Goal: Task Accomplishment & Management: Complete application form

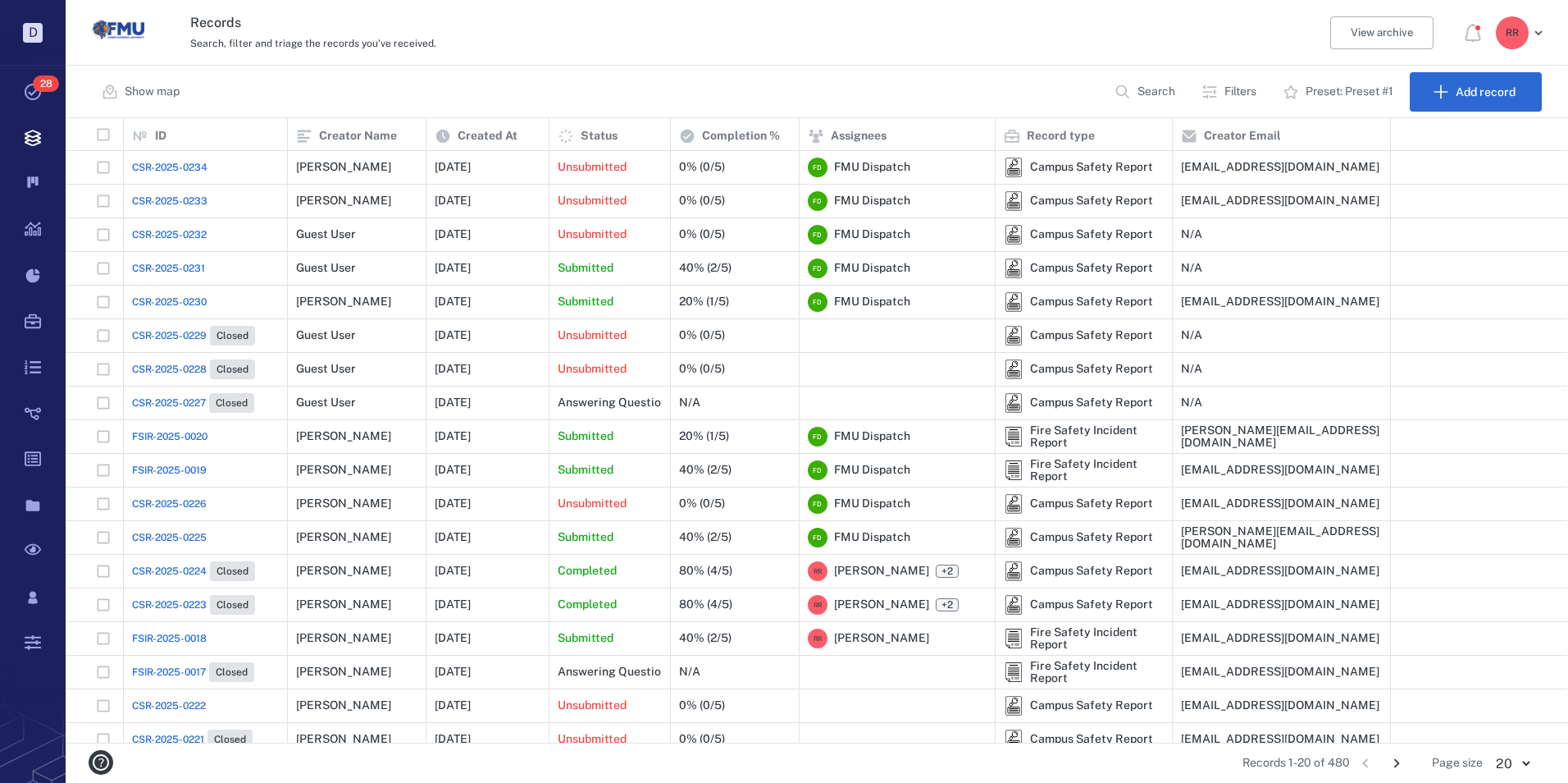
click at [182, 503] on span "CSR-2025-0226" at bounding box center [169, 503] width 74 height 15
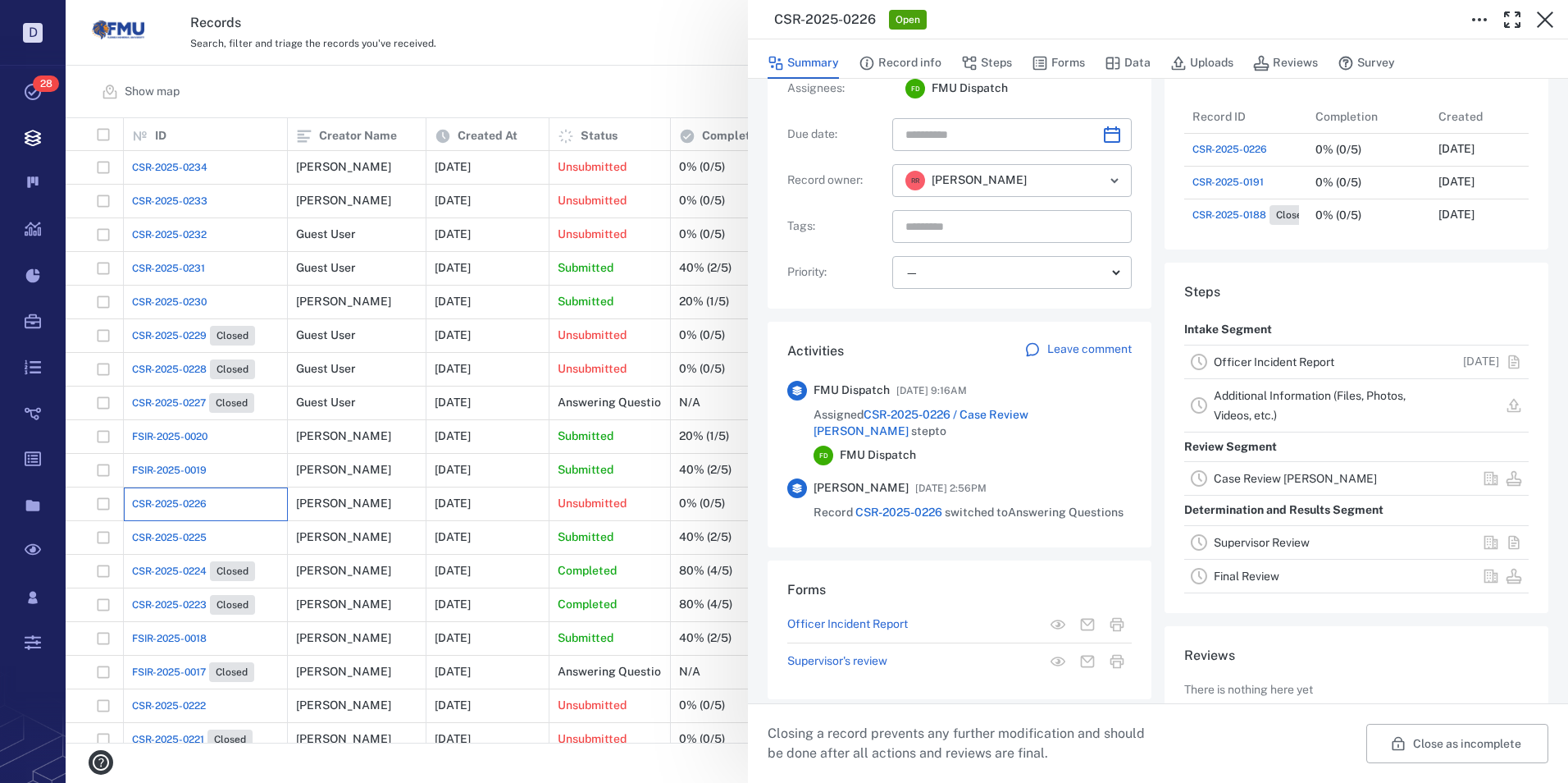
scroll to position [164, 0]
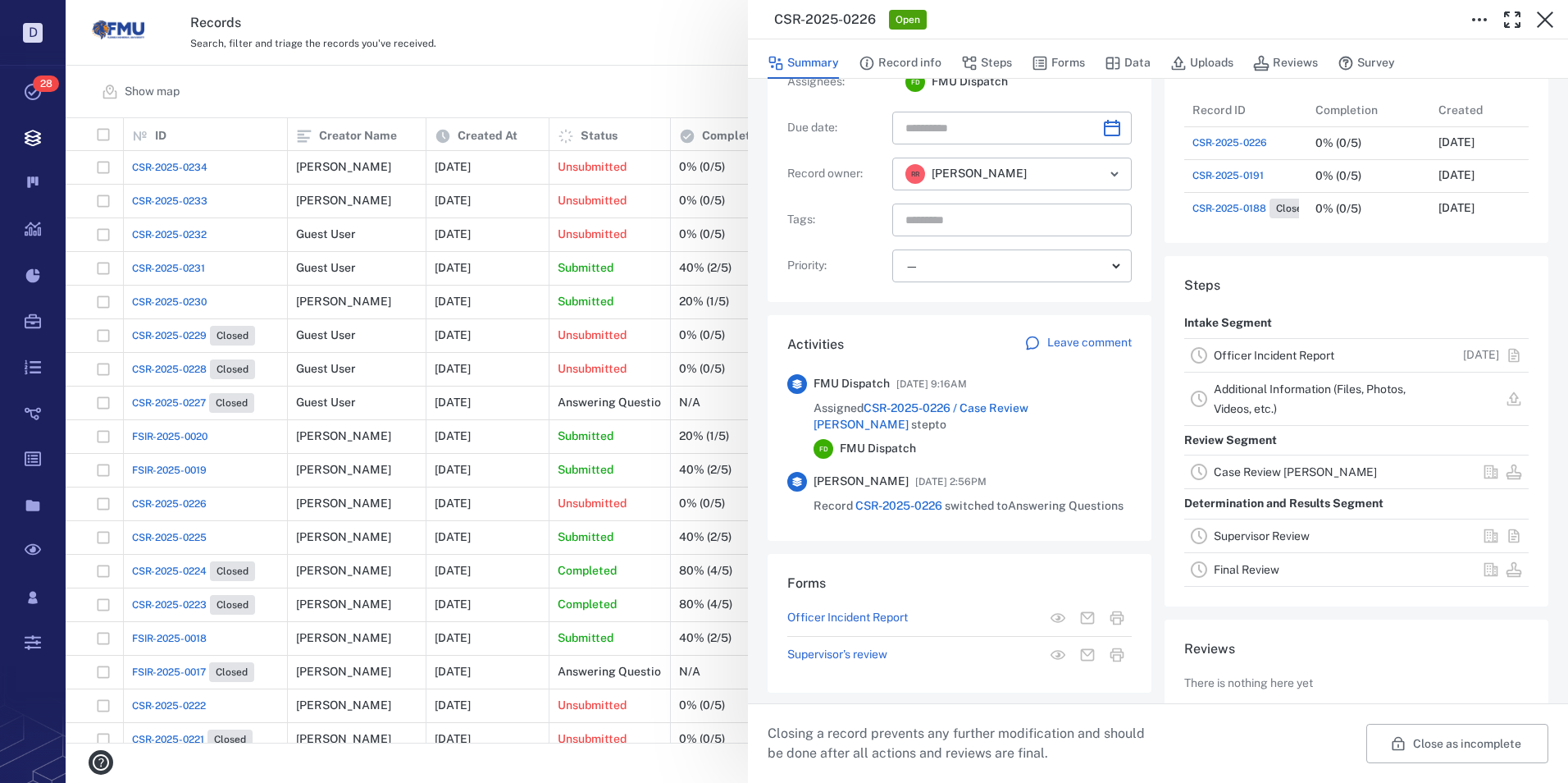
click at [1253, 355] on link "Officer Incident Report" at bounding box center [1273, 355] width 120 height 13
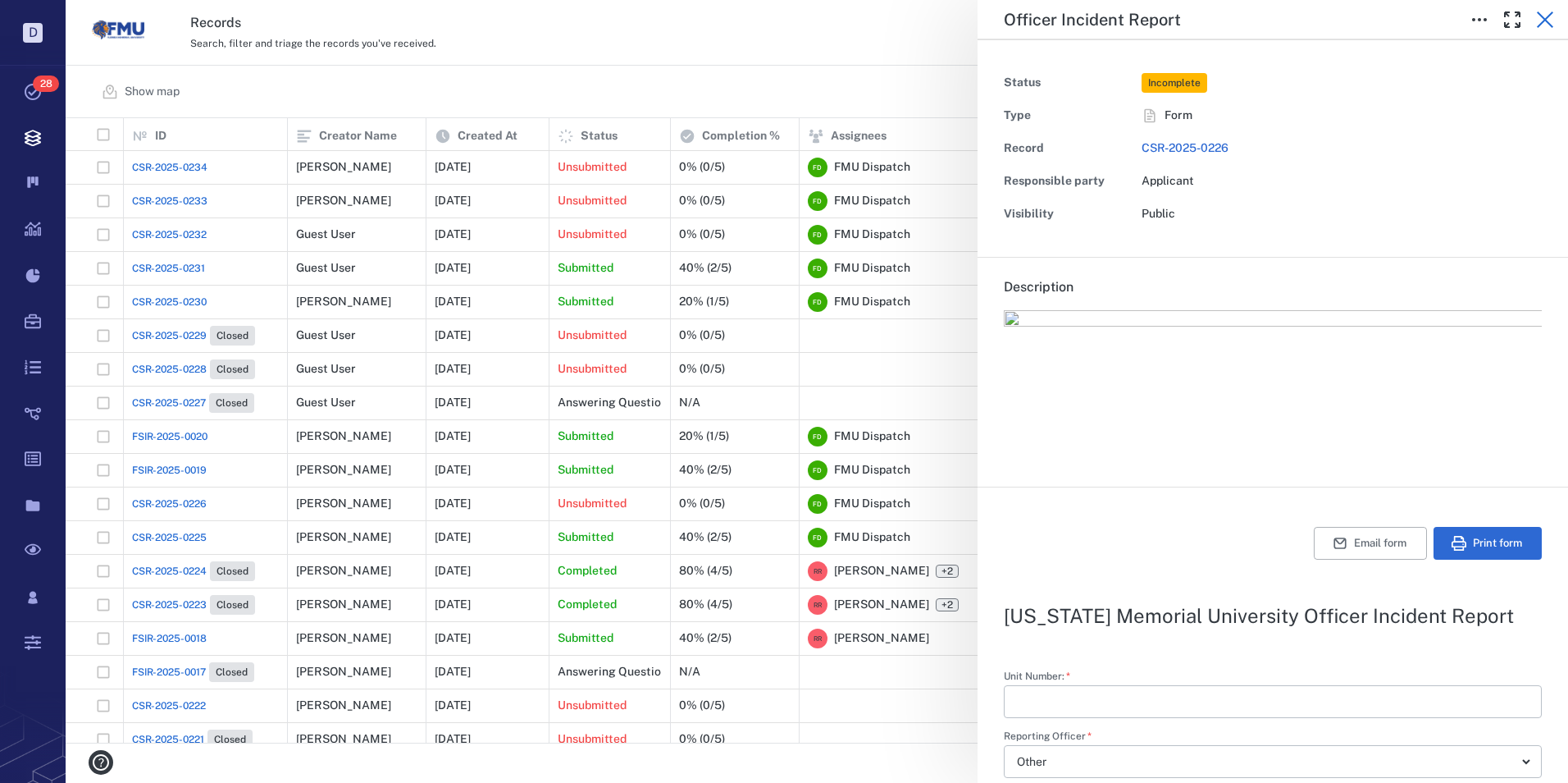
click at [1545, 22] on icon "button" at bounding box center [1545, 20] width 20 height 20
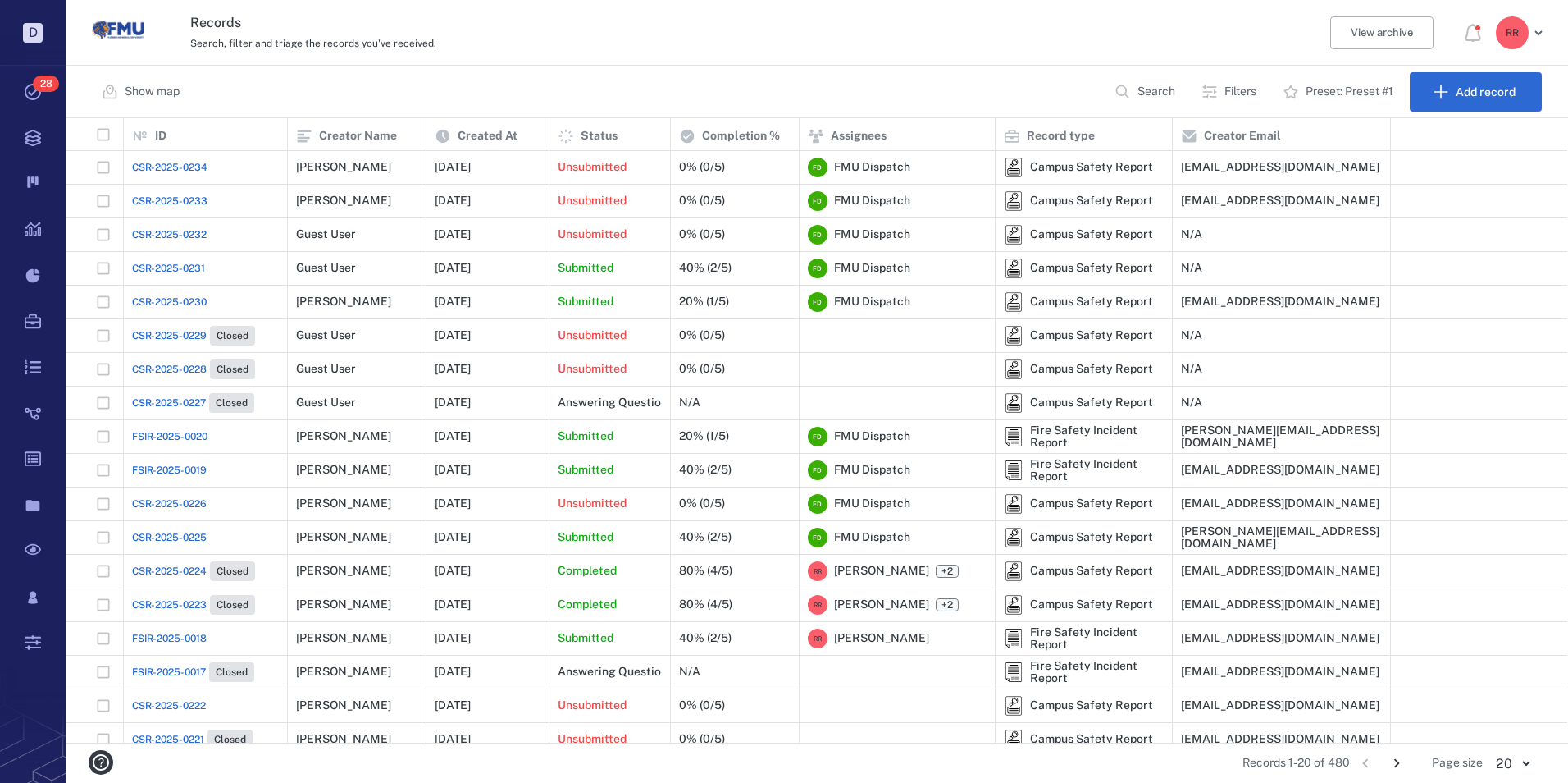
click at [189, 535] on span "CSR-2025-0225" at bounding box center [169, 537] width 74 height 15
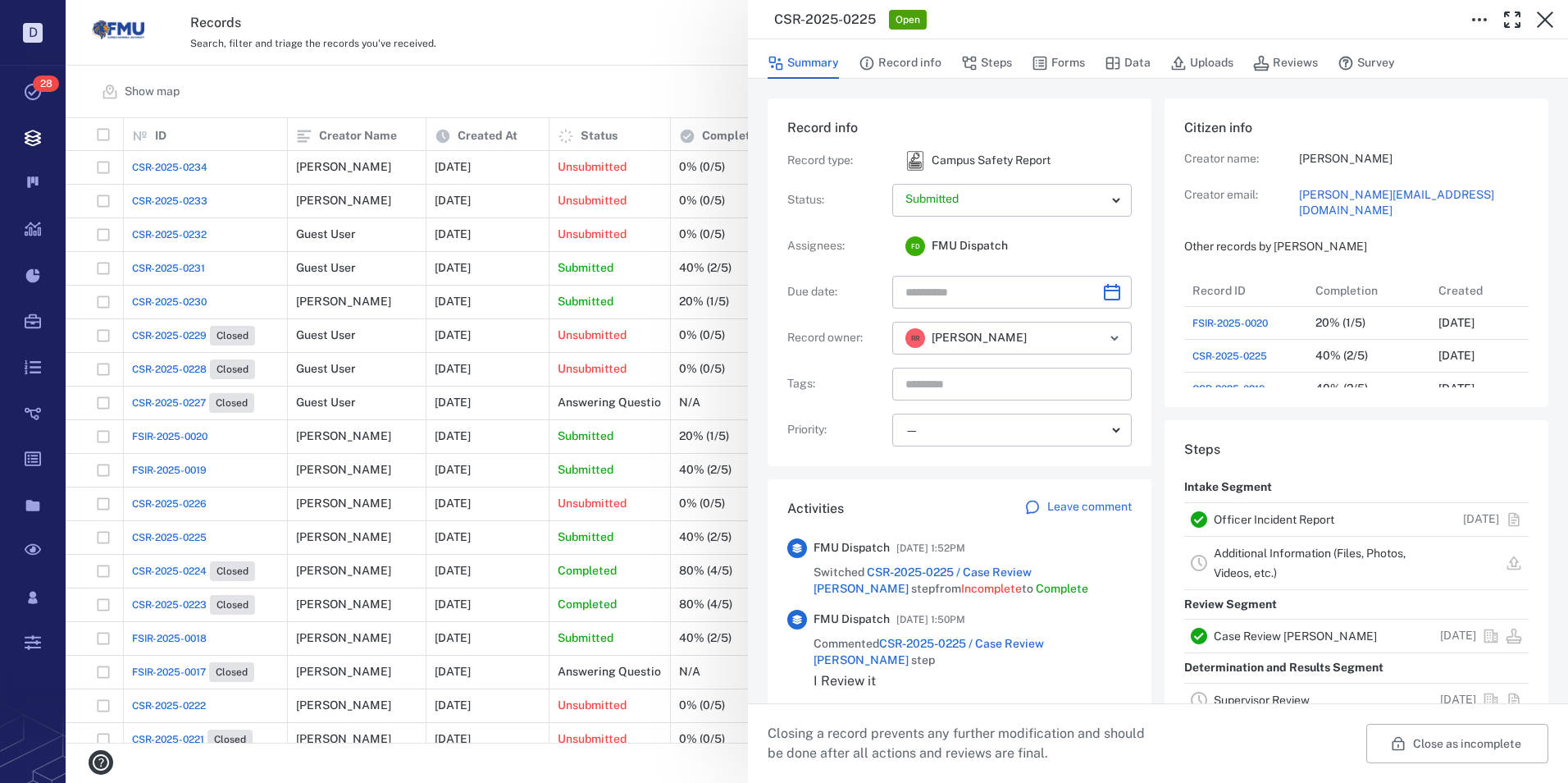
click at [1283, 517] on link "Officer Incident Report" at bounding box center [1273, 519] width 120 height 13
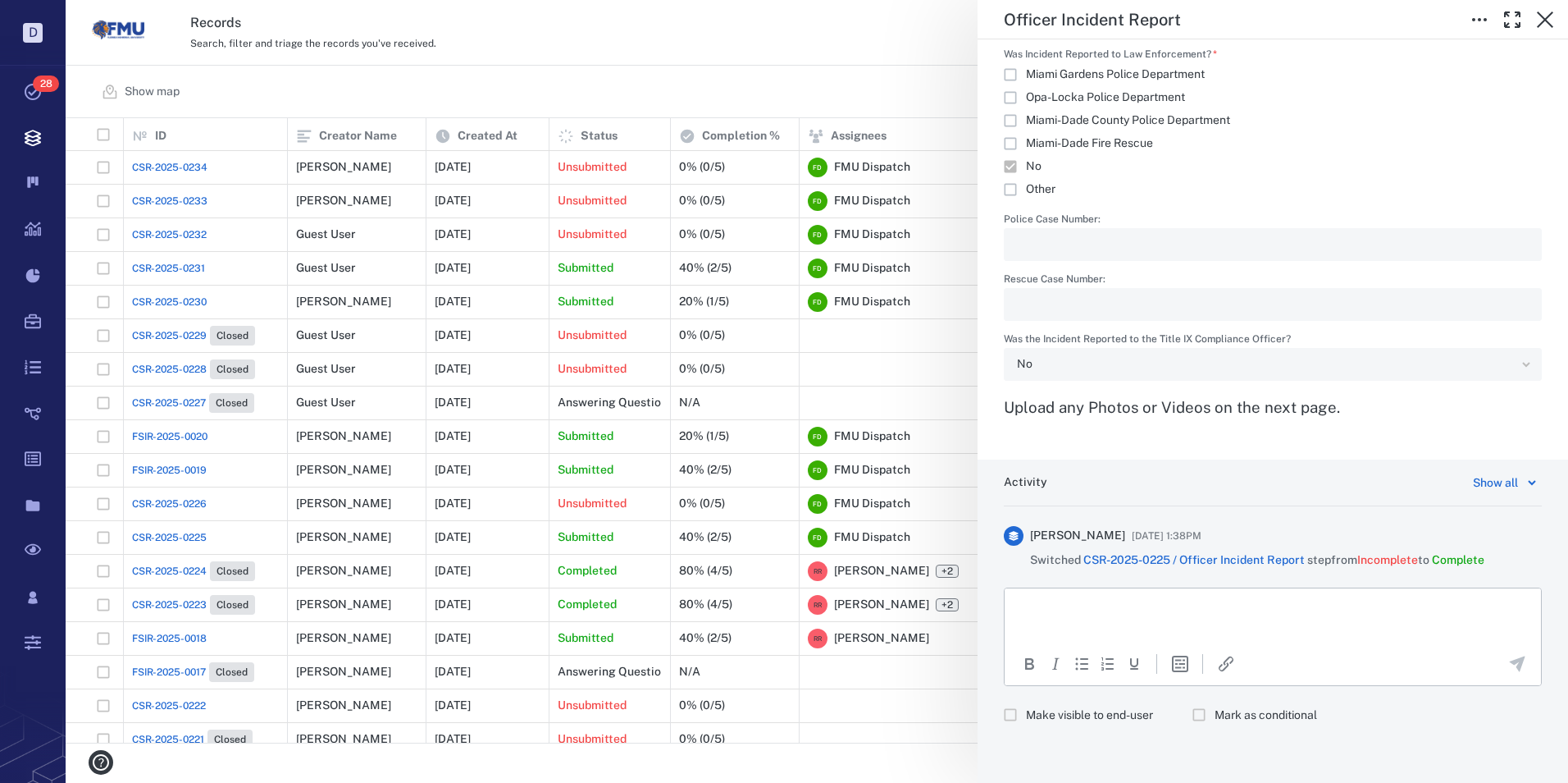
scroll to position [2876, 0]
click at [1038, 596] on html at bounding box center [1272, 609] width 536 height 41
click at [1502, 648] on div "To open the popup, press Shift+Enter To open the popup, press Shift+Enter" at bounding box center [1272, 663] width 536 height 38
click at [1509, 663] on icon "Send the comment" at bounding box center [1517, 664] width 16 height 16
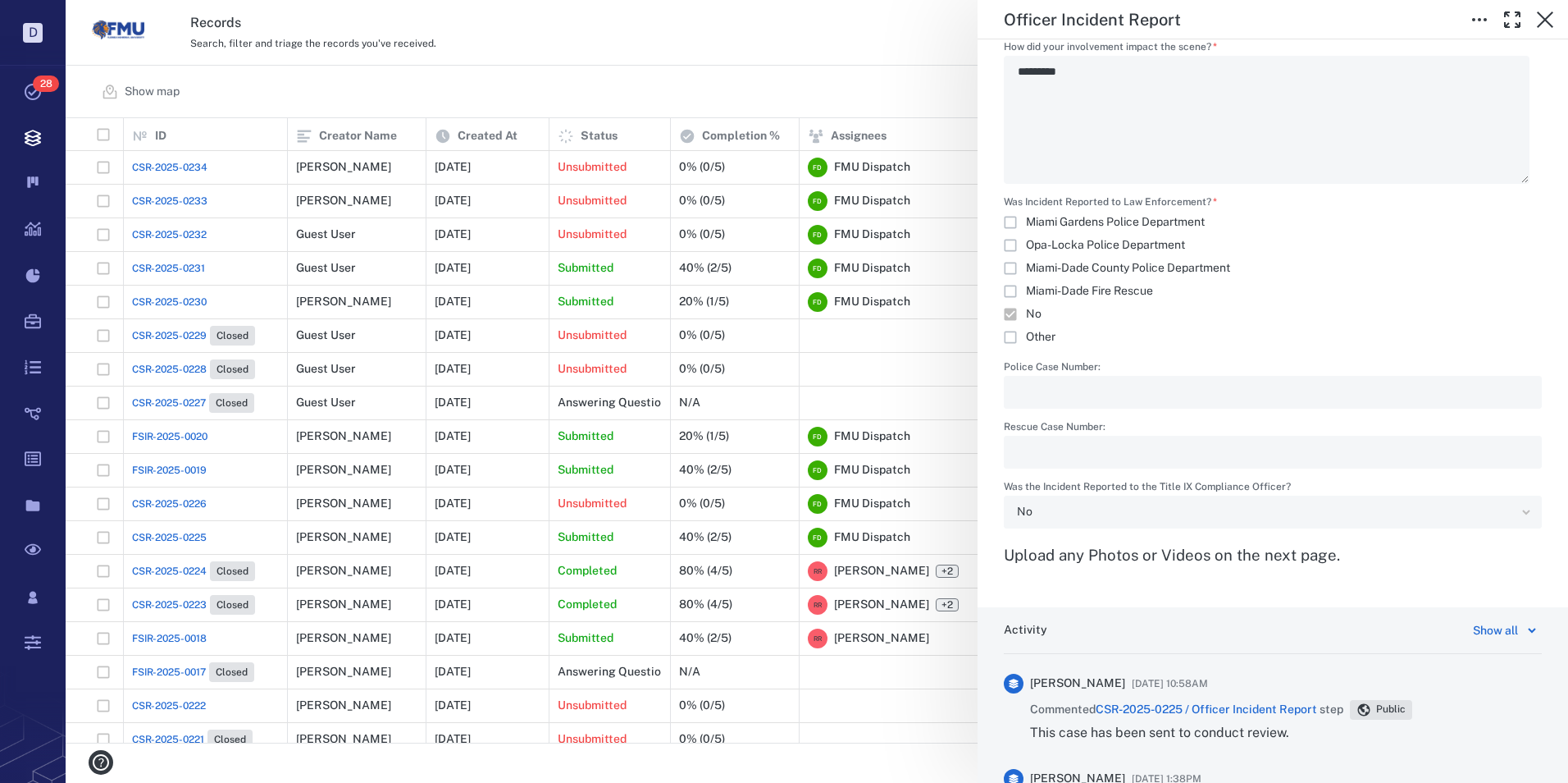
scroll to position [2712, 0]
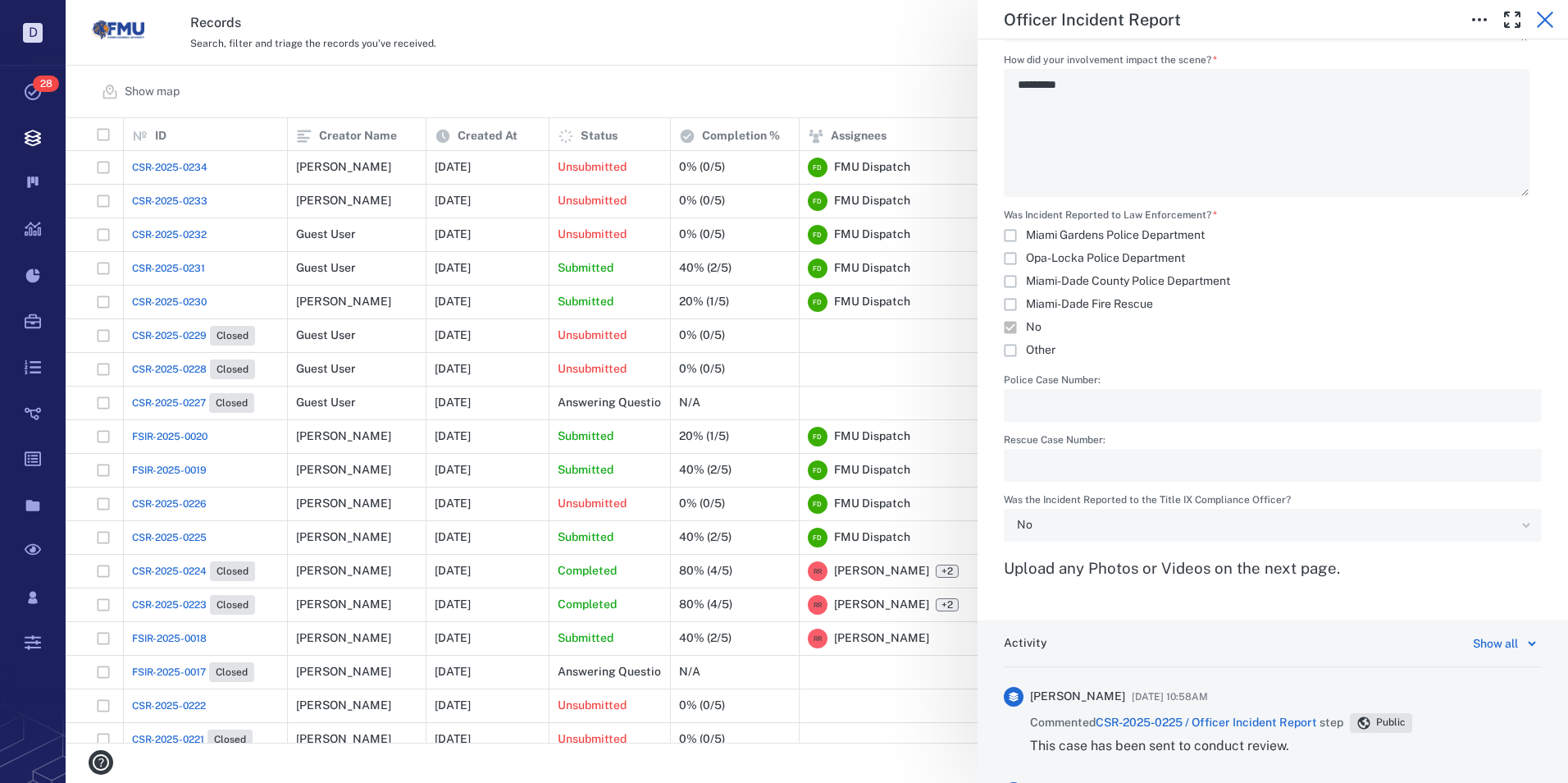
click at [1545, 20] on icon "button" at bounding box center [1545, 20] width 17 height 17
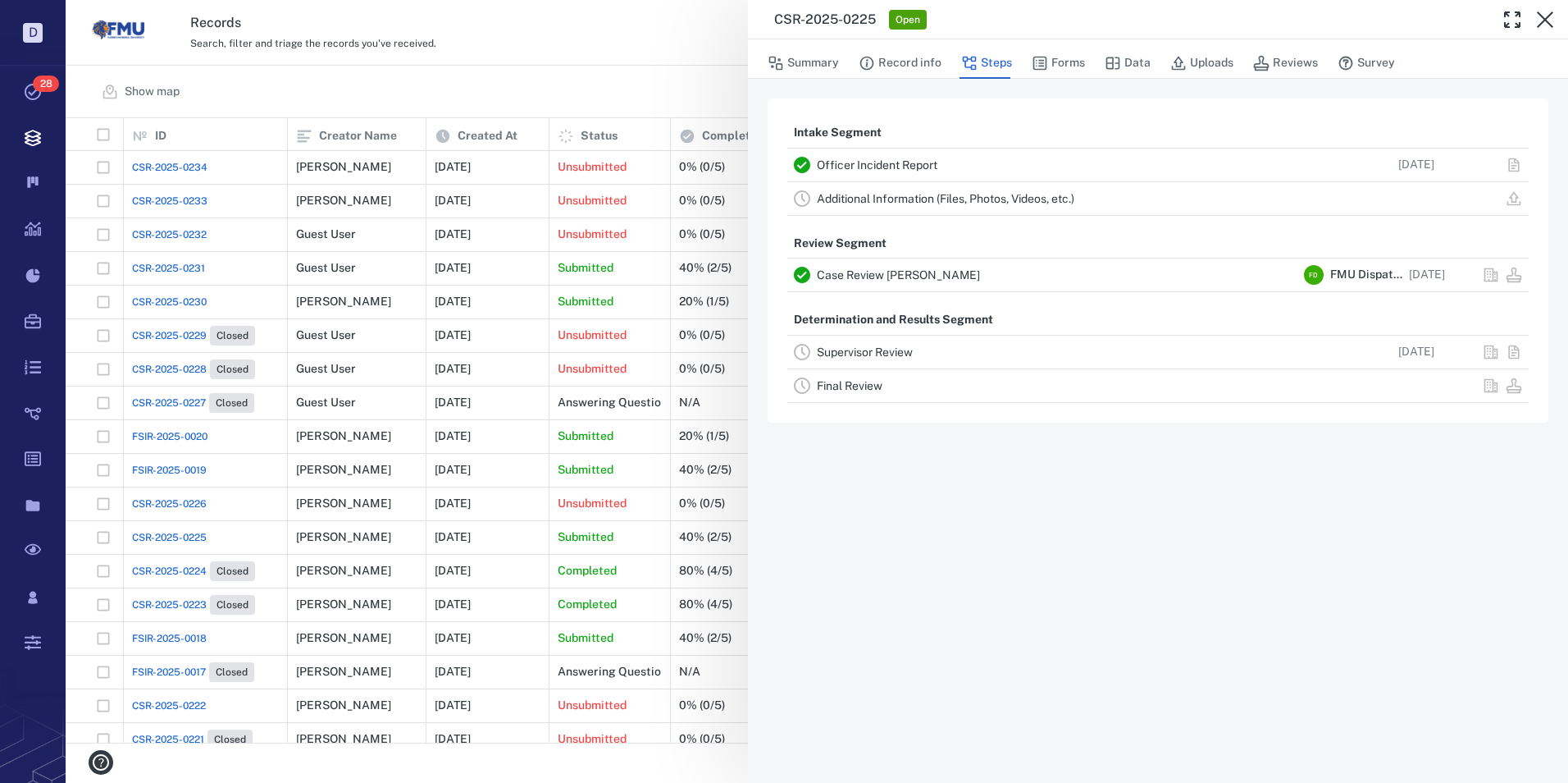
click at [869, 350] on link "Supervisor Review" at bounding box center [865, 351] width 96 height 13
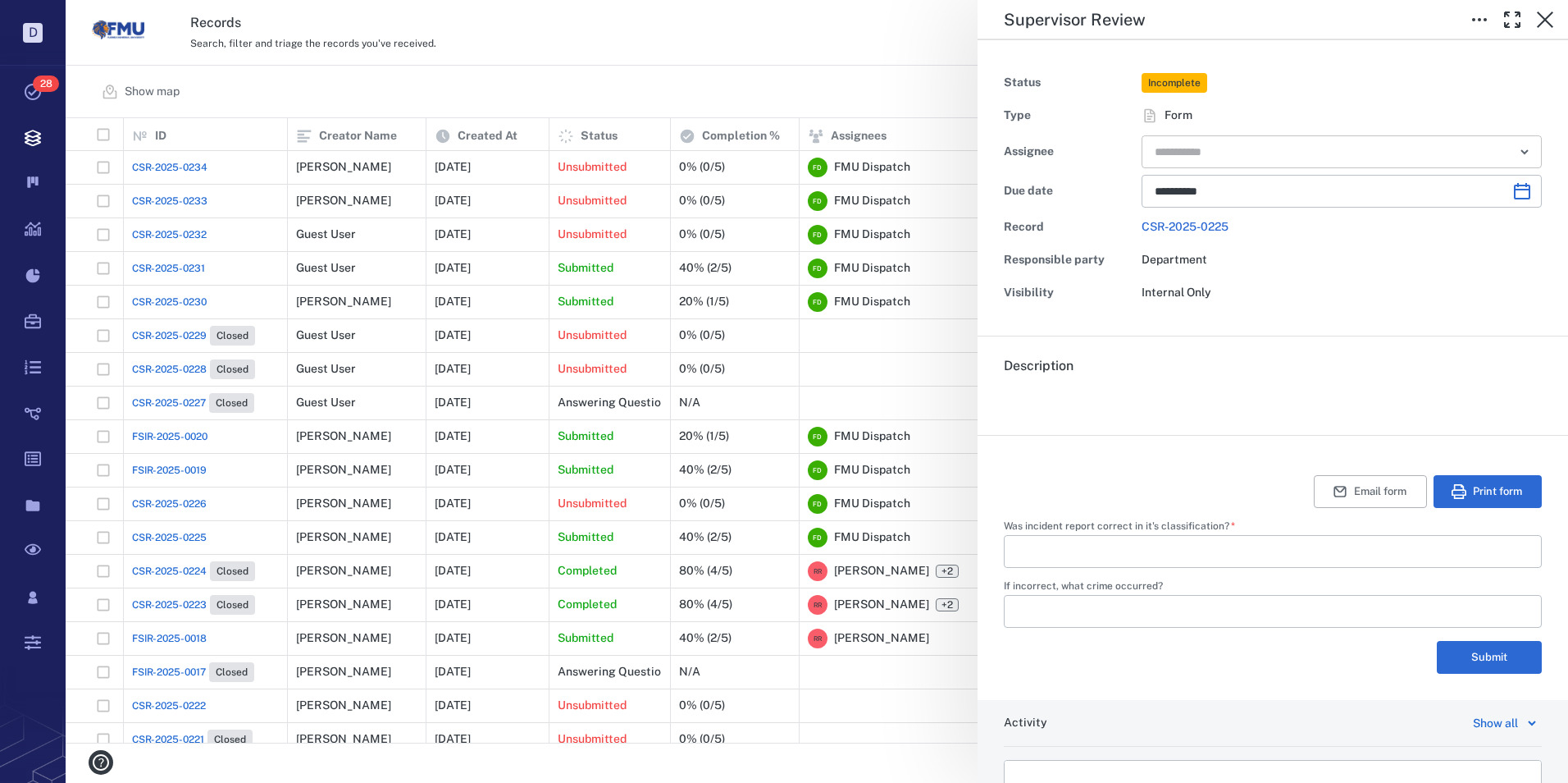
click at [1198, 148] on input "text" at bounding box center [1322, 152] width 339 height 23
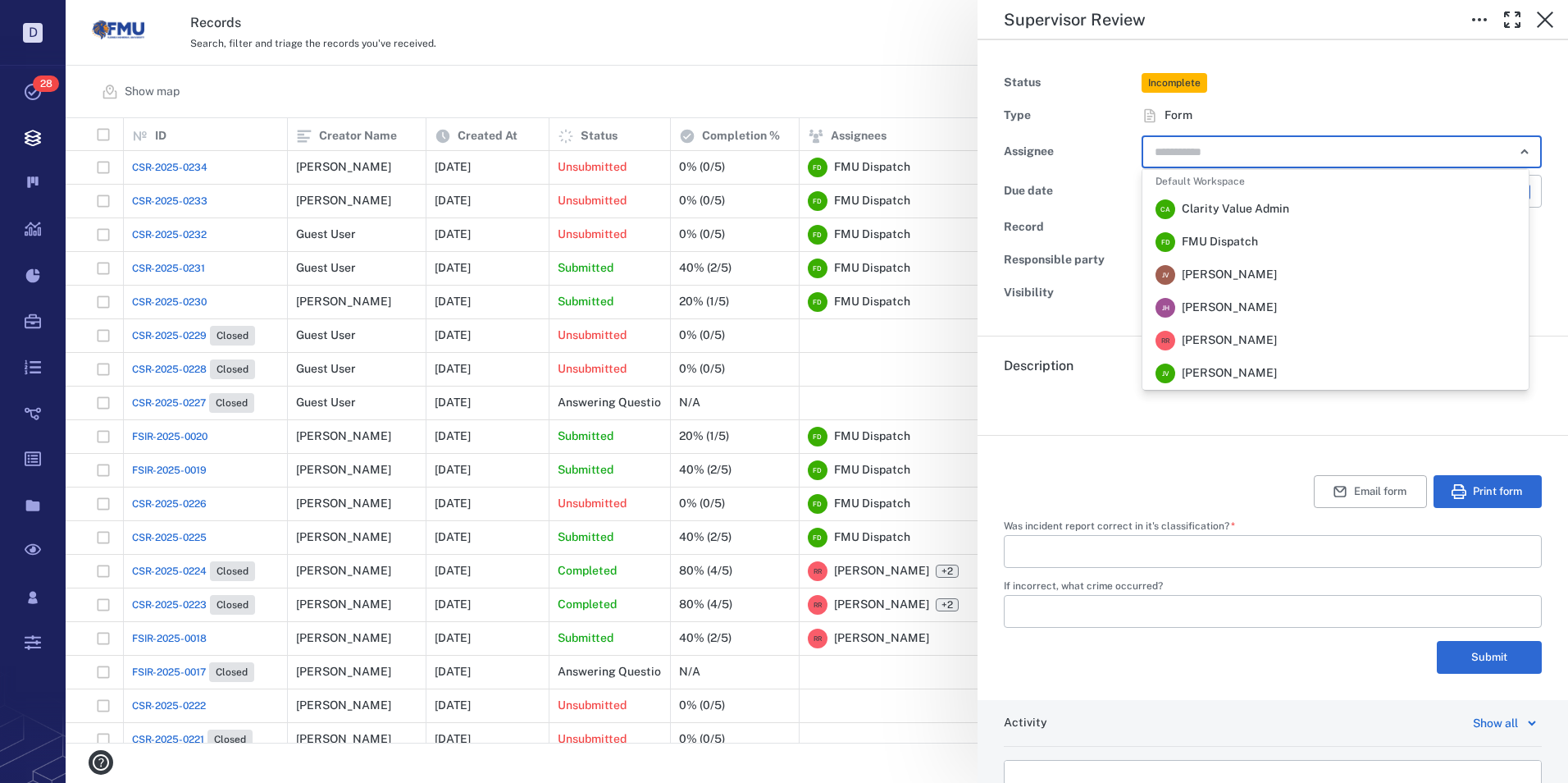
click at [1226, 334] on span "[PERSON_NAME]" at bounding box center [1228, 340] width 95 height 17
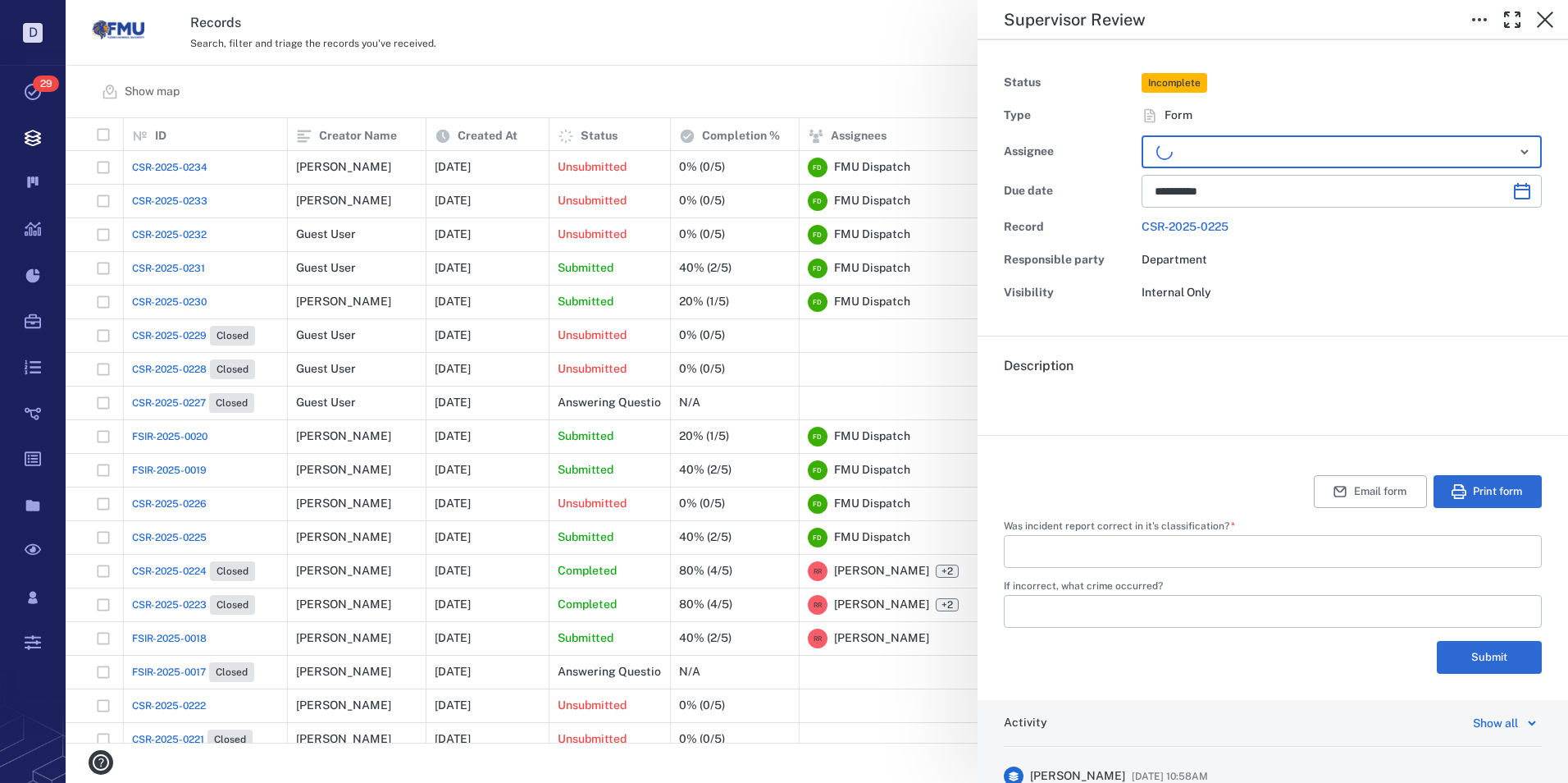
click at [1065, 556] on input "Was incident report correct in it's classification?   *" at bounding box center [1273, 551] width 512 height 33
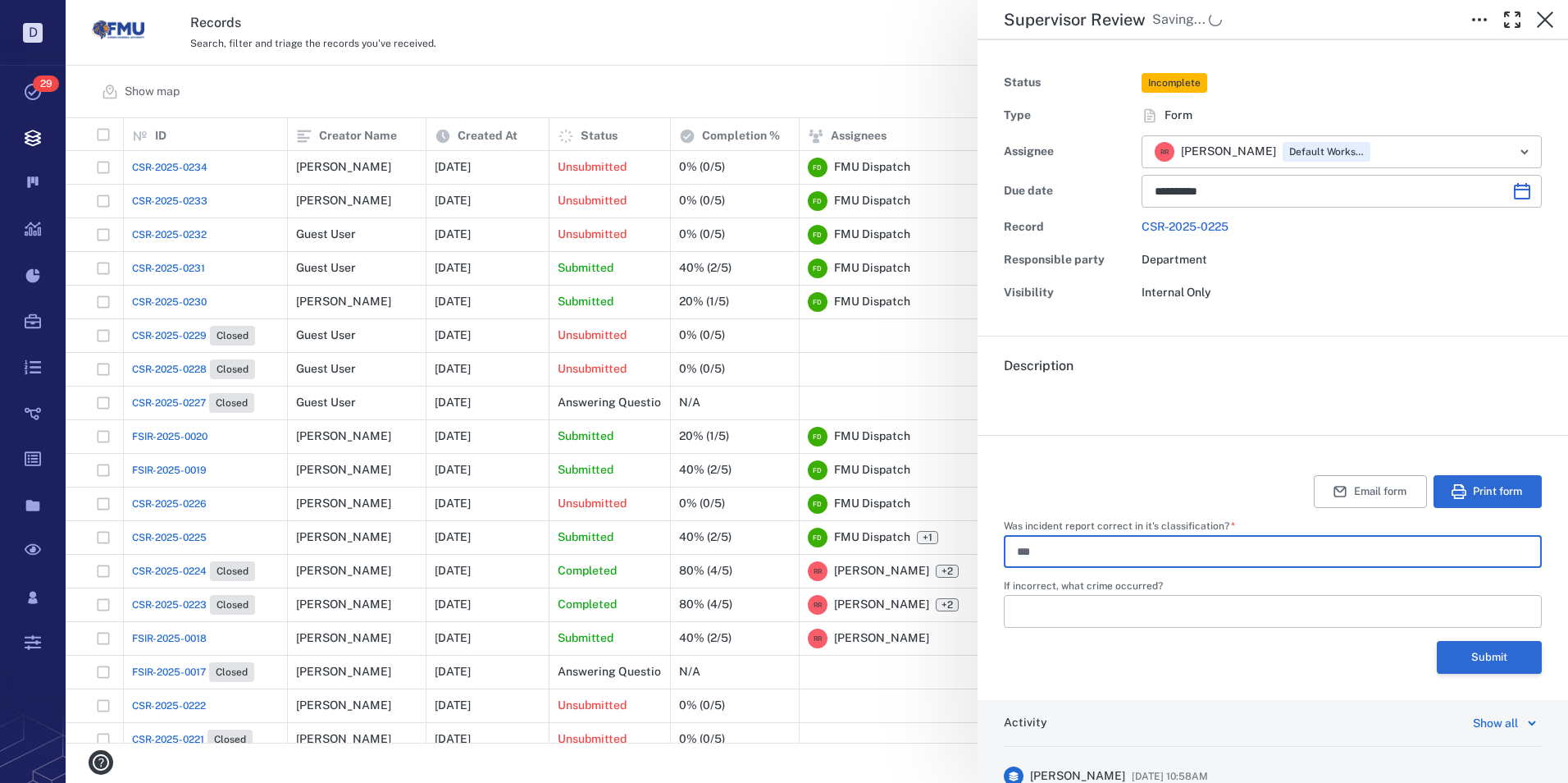
type input "***"
click at [1492, 646] on button "Submit" at bounding box center [1489, 658] width 105 height 33
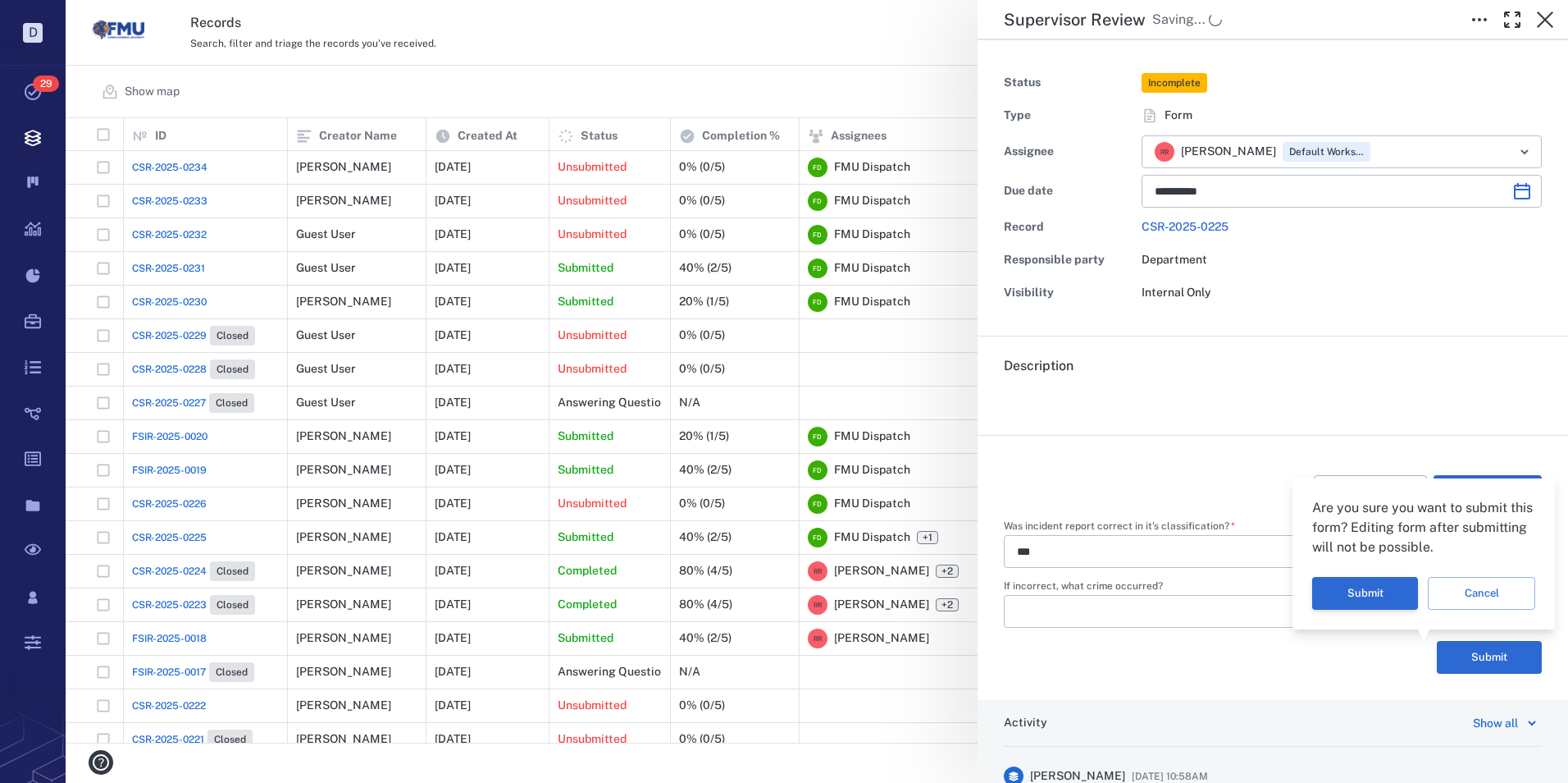
click at [1382, 593] on button "Submit" at bounding box center [1365, 593] width 106 height 33
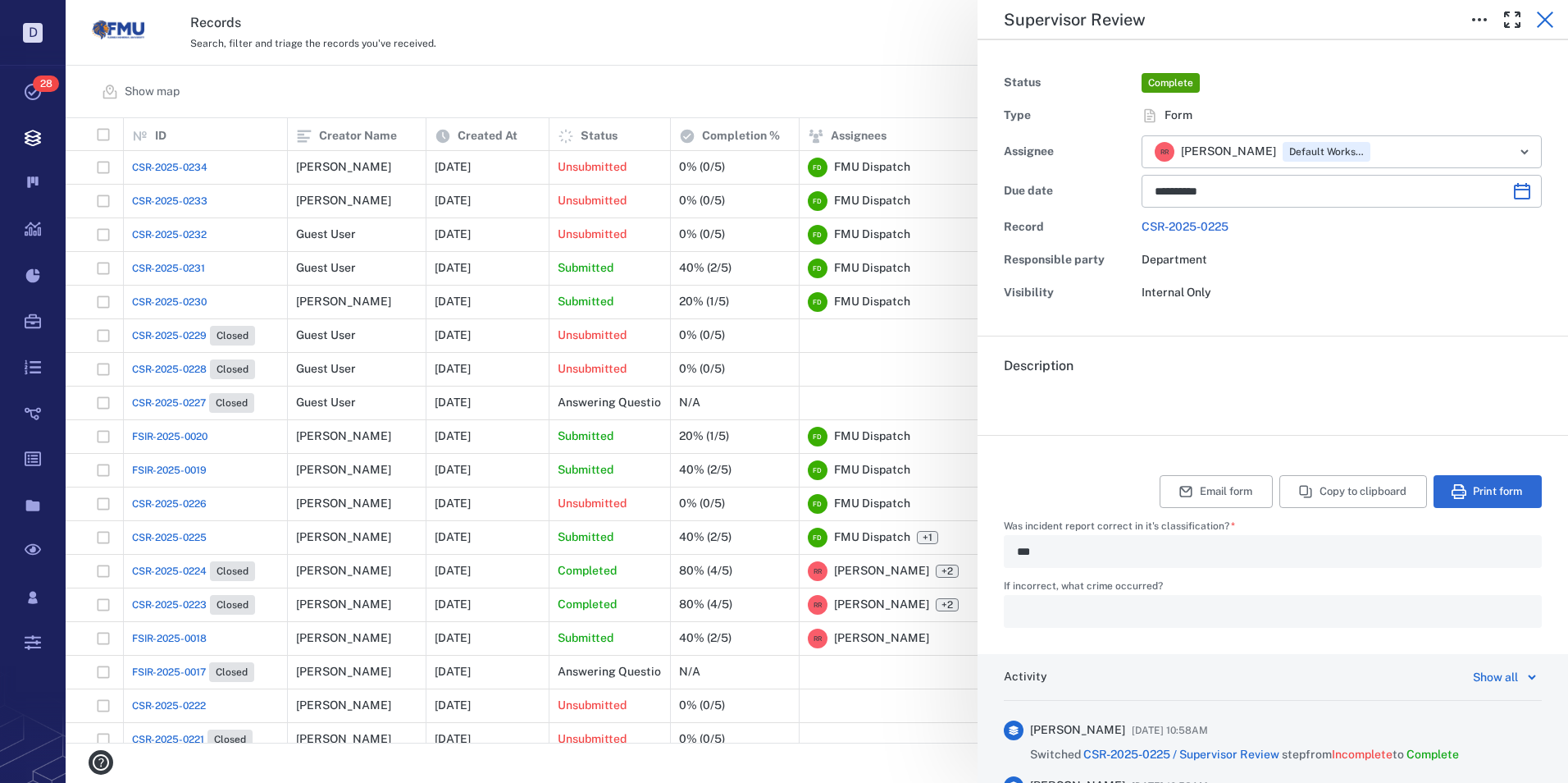
click at [1542, 18] on icon "button" at bounding box center [1545, 20] width 20 height 20
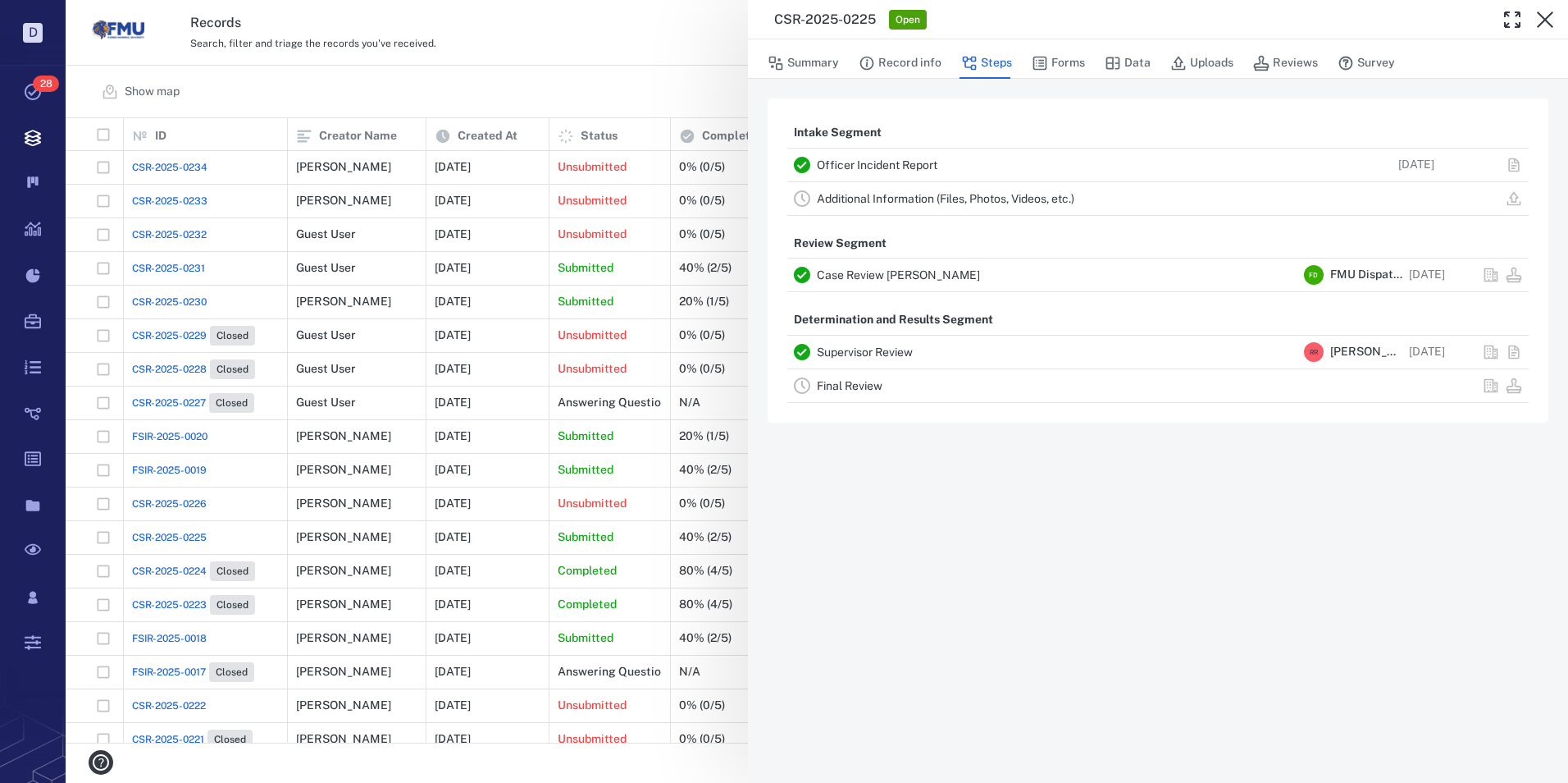
drag, startPoint x: 1545, startPoint y: 16, endPoint x: 1477, endPoint y: 45, distance: 73.9
click at [1545, 16] on icon "button" at bounding box center [1545, 20] width 20 height 20
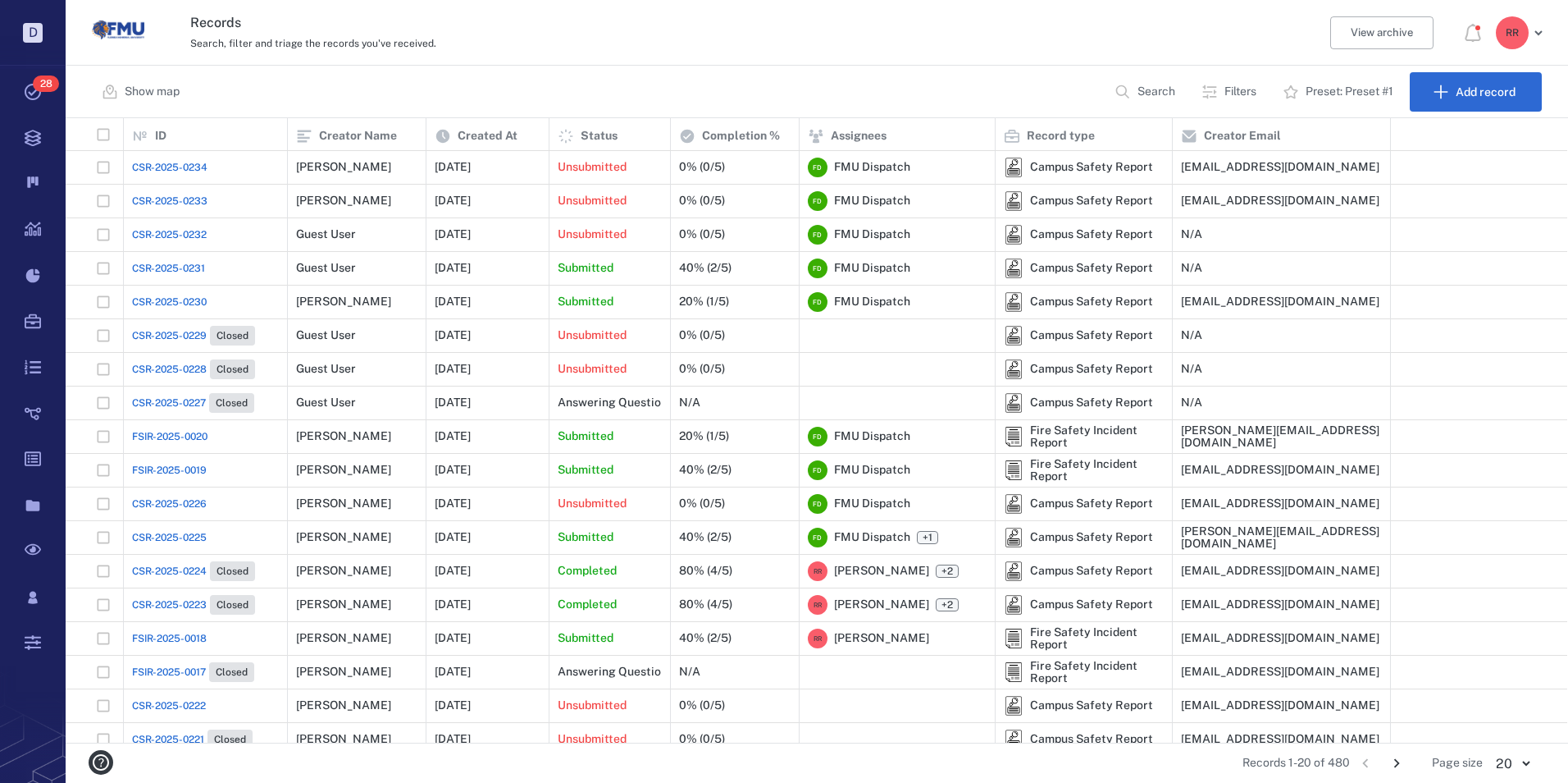
click at [199, 467] on span "FSIR-2025-0019" at bounding box center [169, 469] width 74 height 15
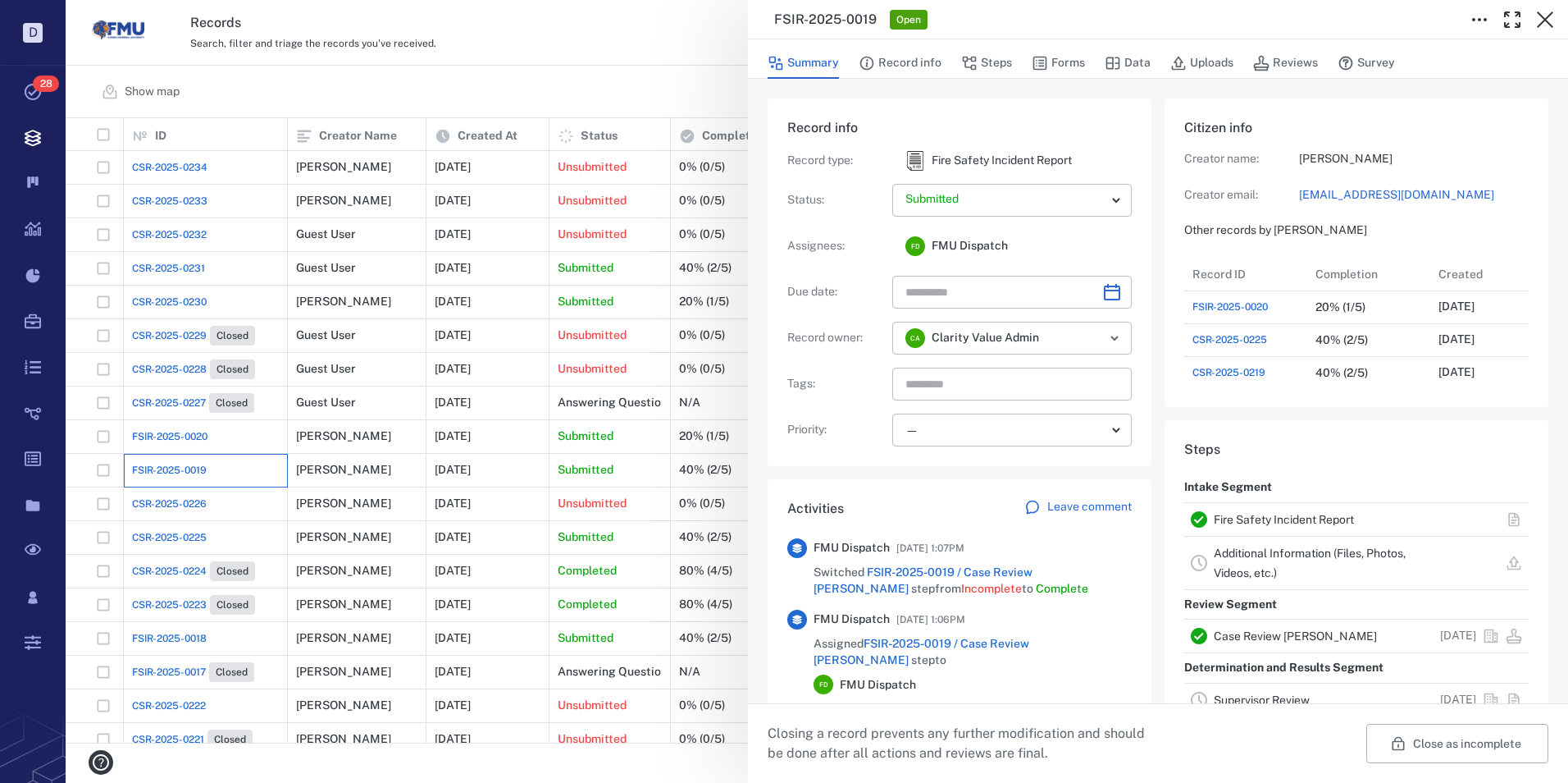
scroll to position [164, 314]
click at [1266, 520] on link "Fire Safety Incident Report" at bounding box center [1284, 519] width 141 height 13
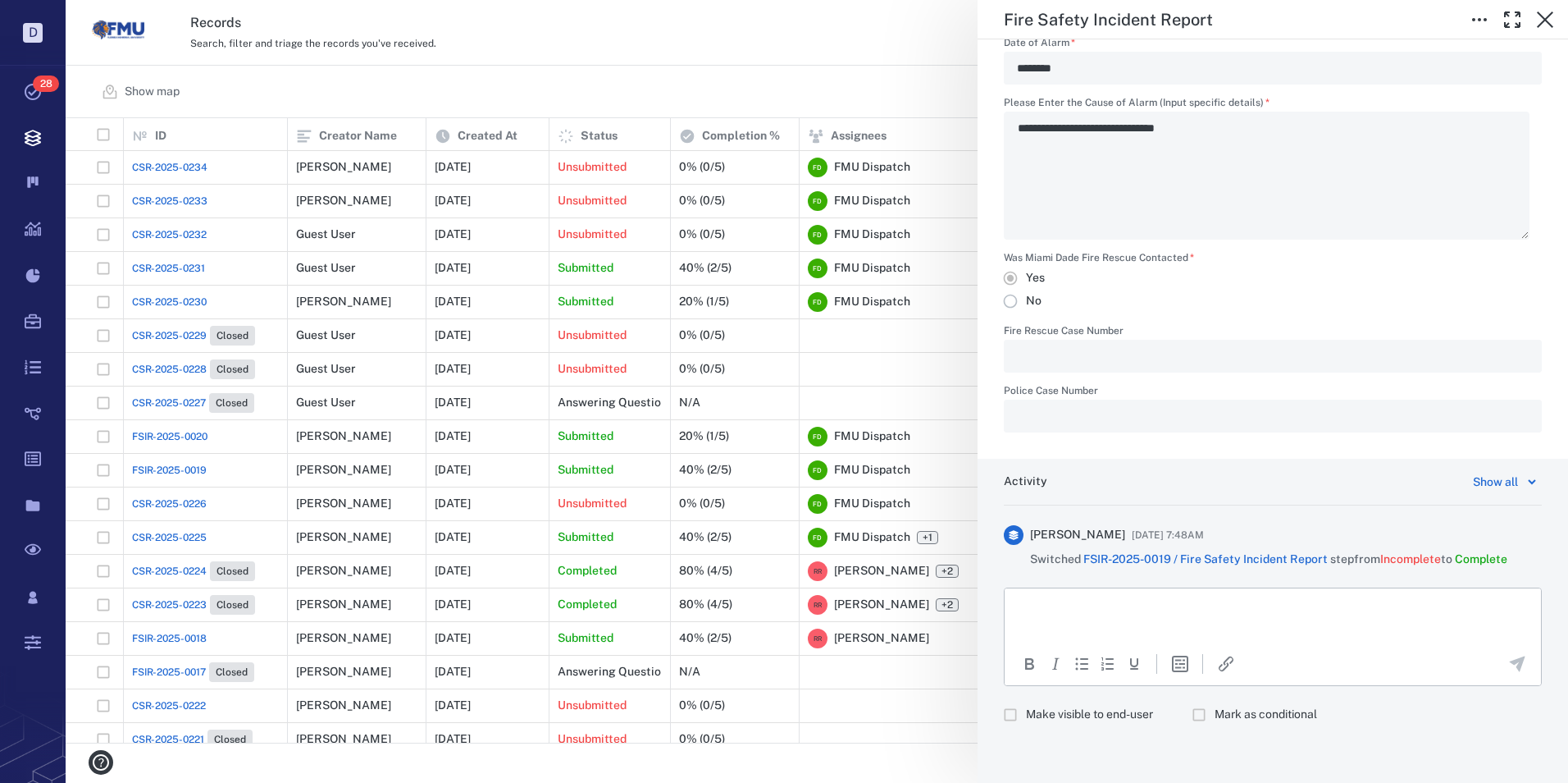
scroll to position [1136, 0]
click at [1077, 609] on p "Rich Text Area. Press ALT-0 for help." at bounding box center [1272, 607] width 508 height 15
click at [1510, 662] on icon "Send the comment" at bounding box center [1517, 664] width 16 height 16
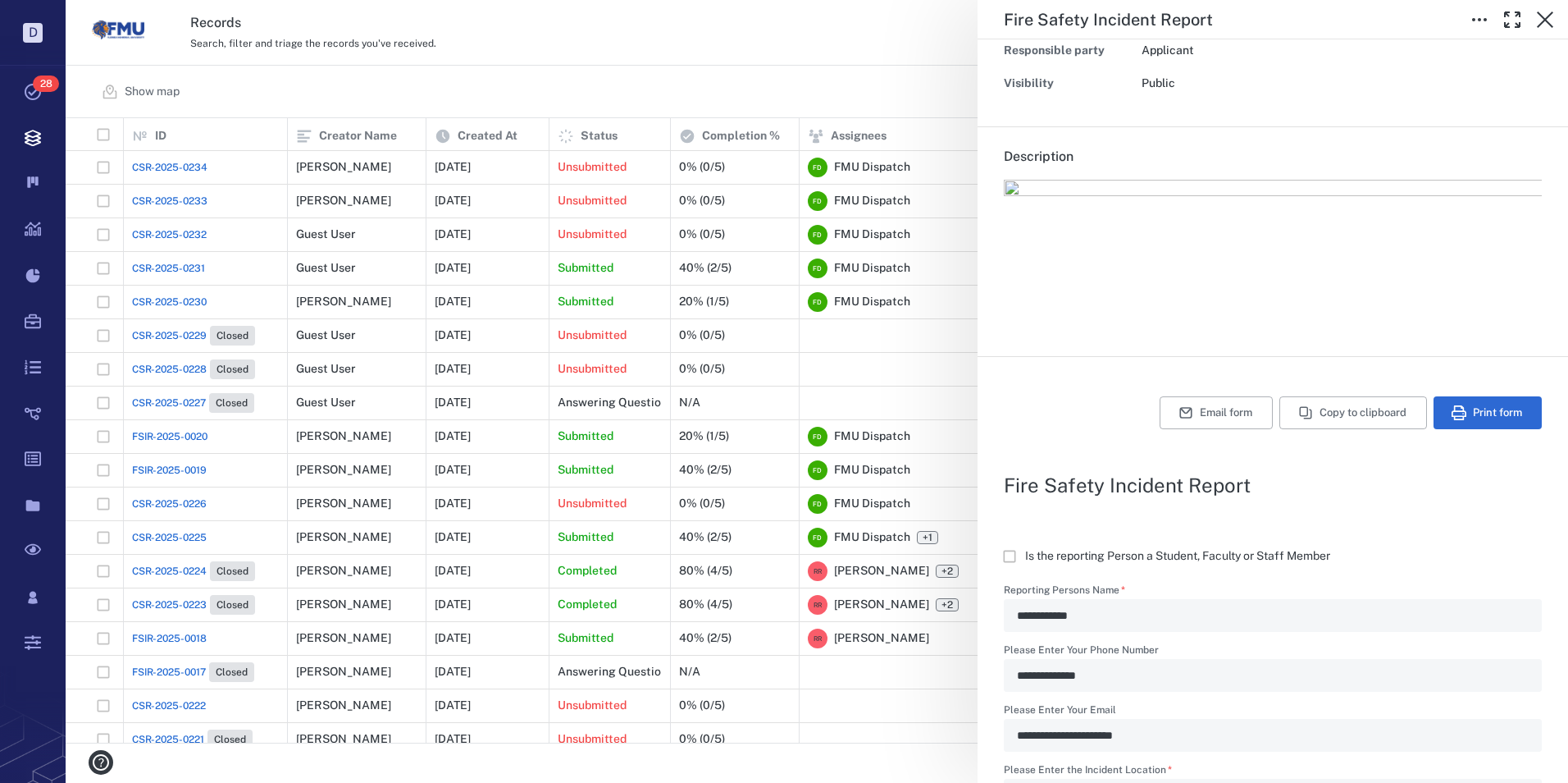
scroll to position [102, 0]
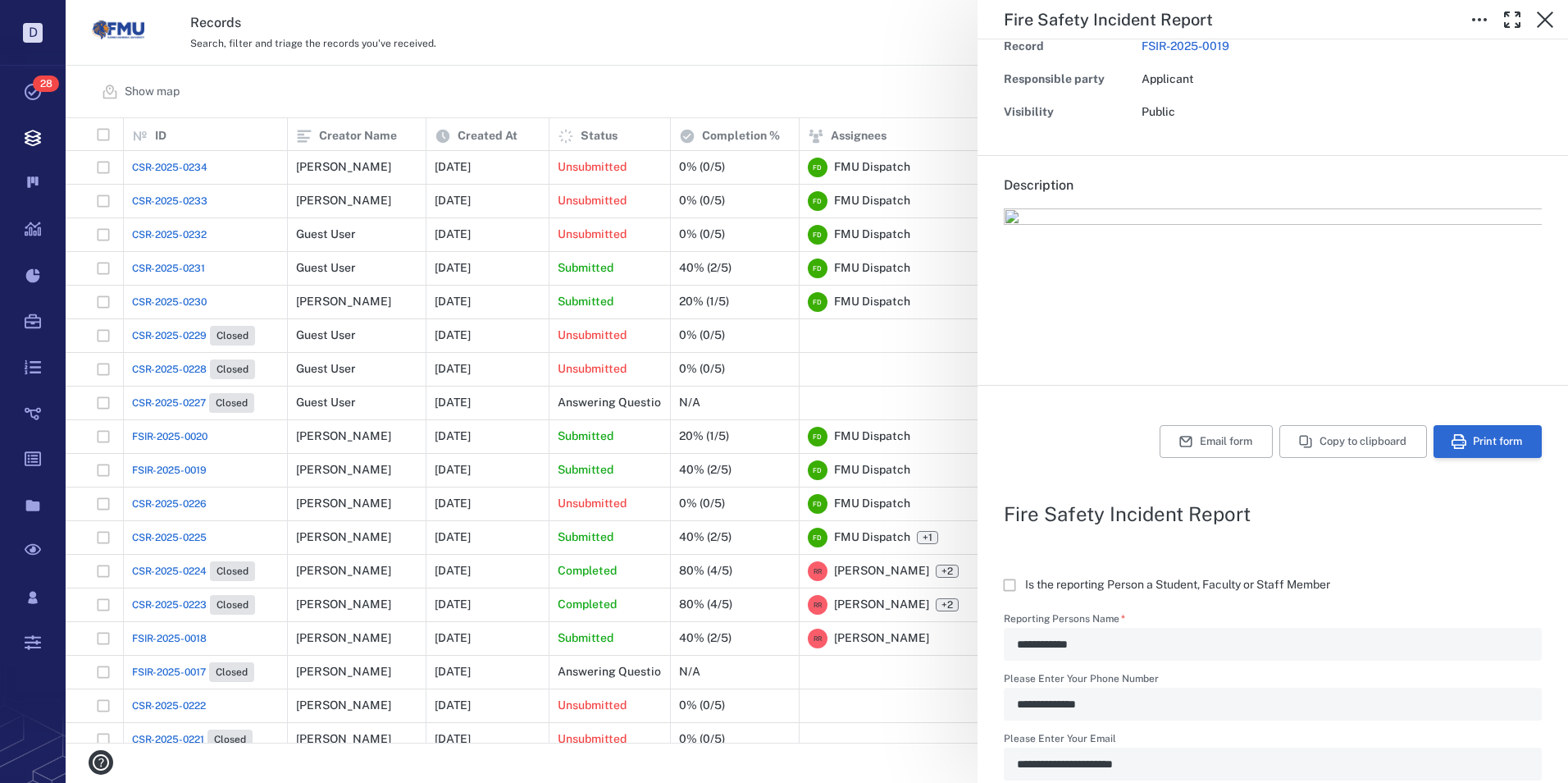
click at [1483, 448] on button "Print form" at bounding box center [1487, 442] width 108 height 33
click at [1547, 16] on icon "button" at bounding box center [1545, 20] width 20 height 20
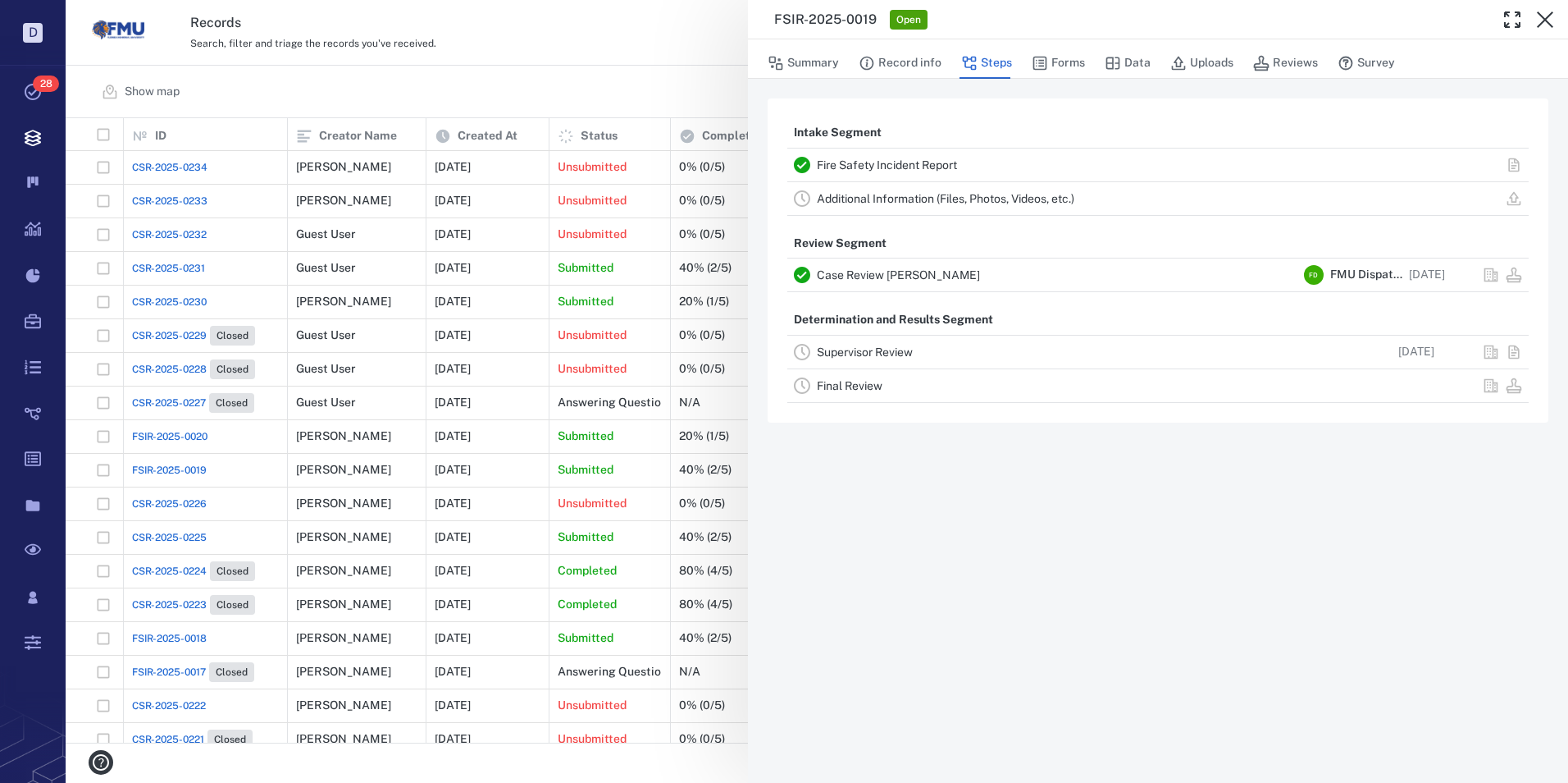
click at [190, 434] on div "FSIR-2025-0019 Open Summary Record info Steps Forms Data Uploads Reviews Survey…" at bounding box center [817, 391] width 1503 height 783
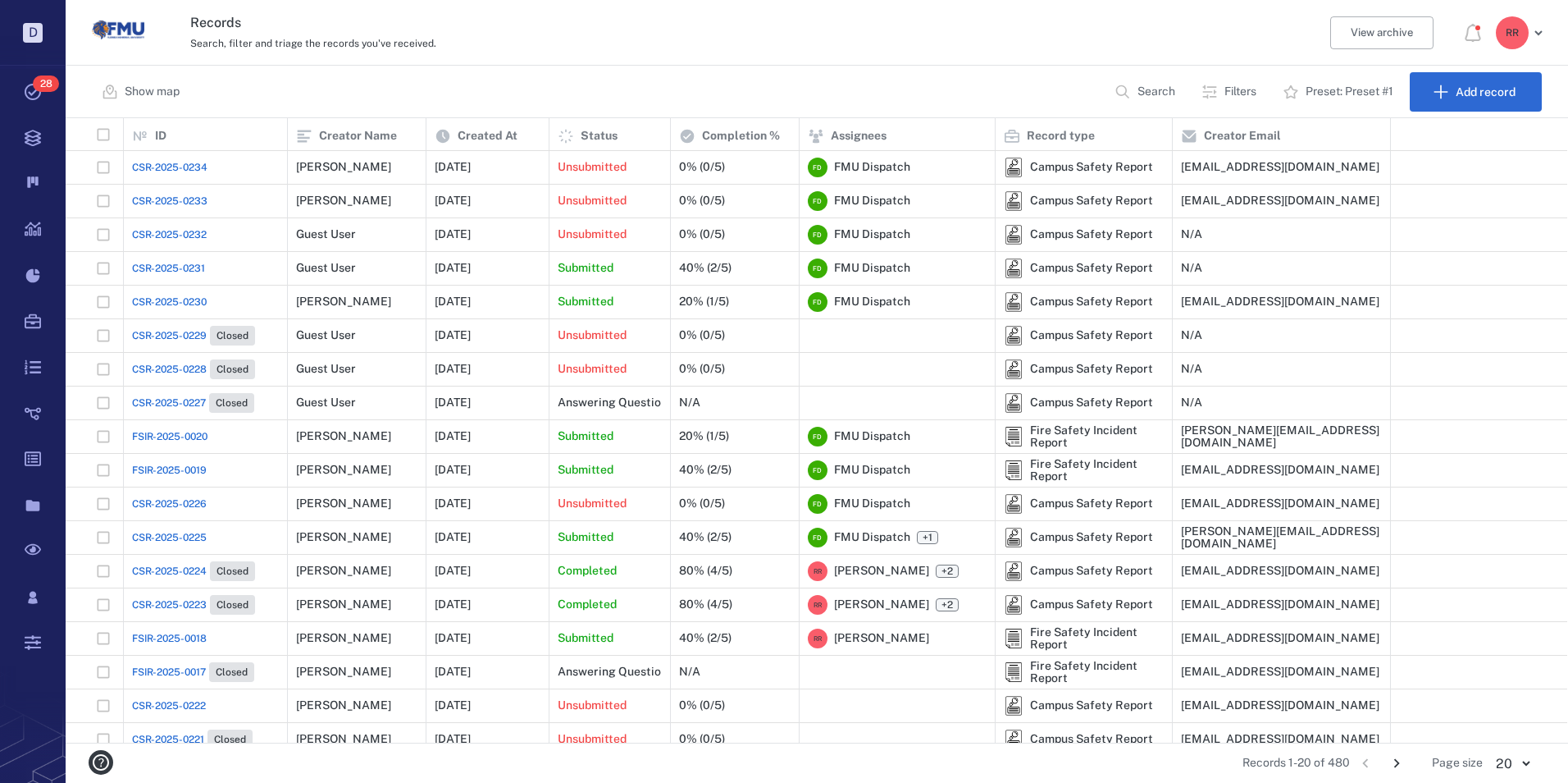
click at [201, 436] on span "FSIR-2025-0020" at bounding box center [169, 436] width 75 height 15
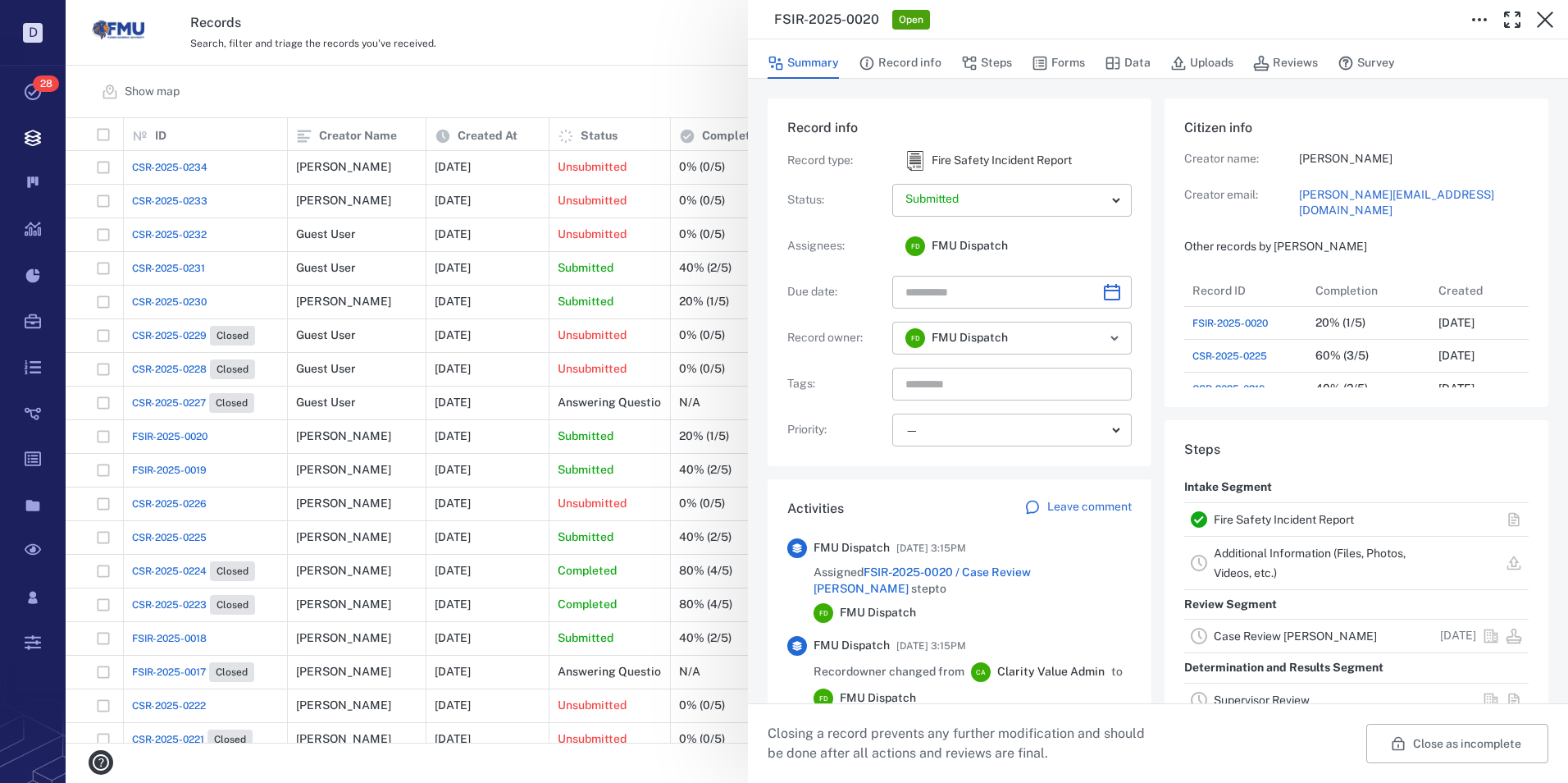
click at [1238, 513] on link "Fire Safety Incident Report" at bounding box center [1284, 519] width 141 height 13
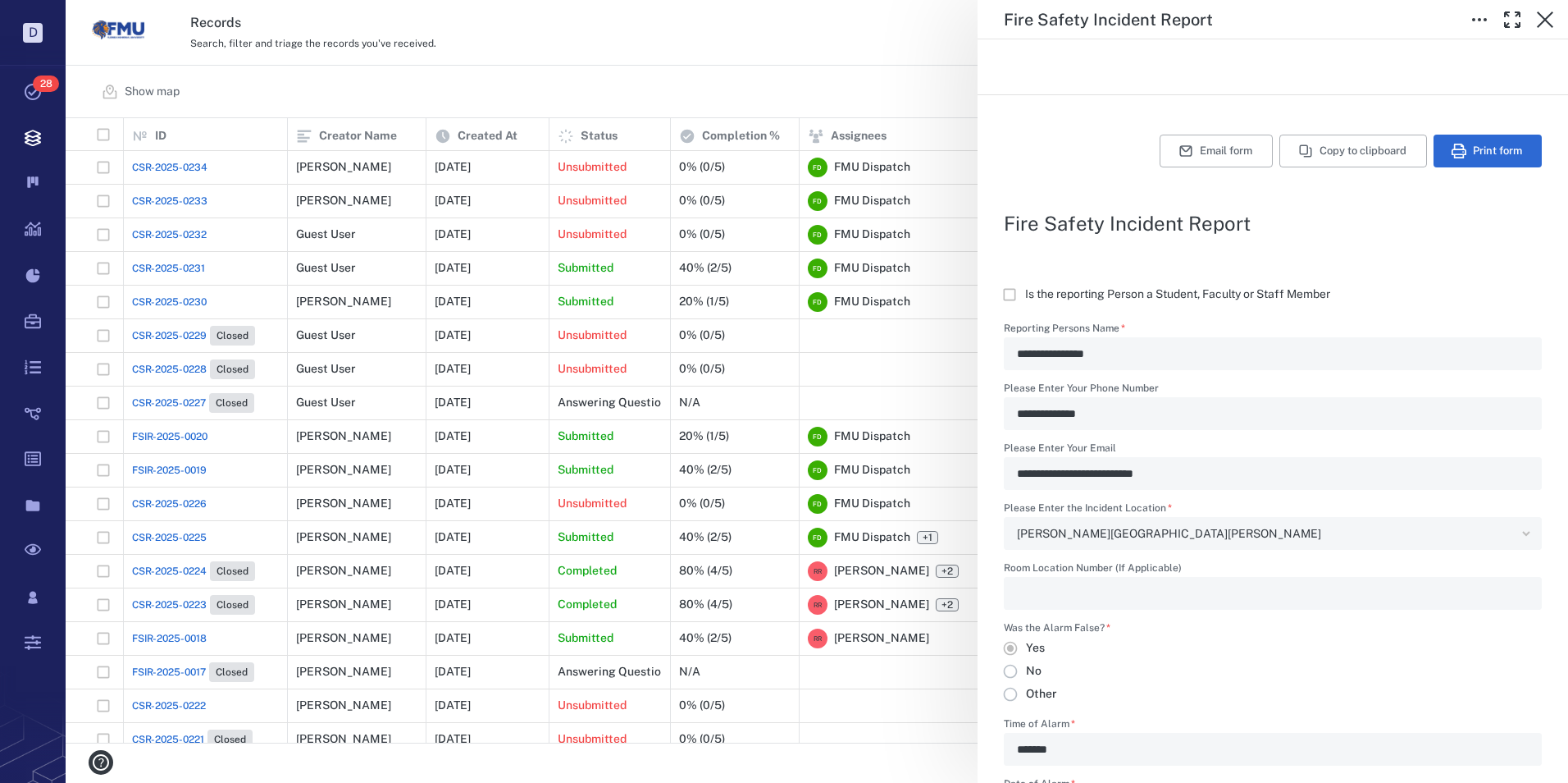
scroll to position [196, 0]
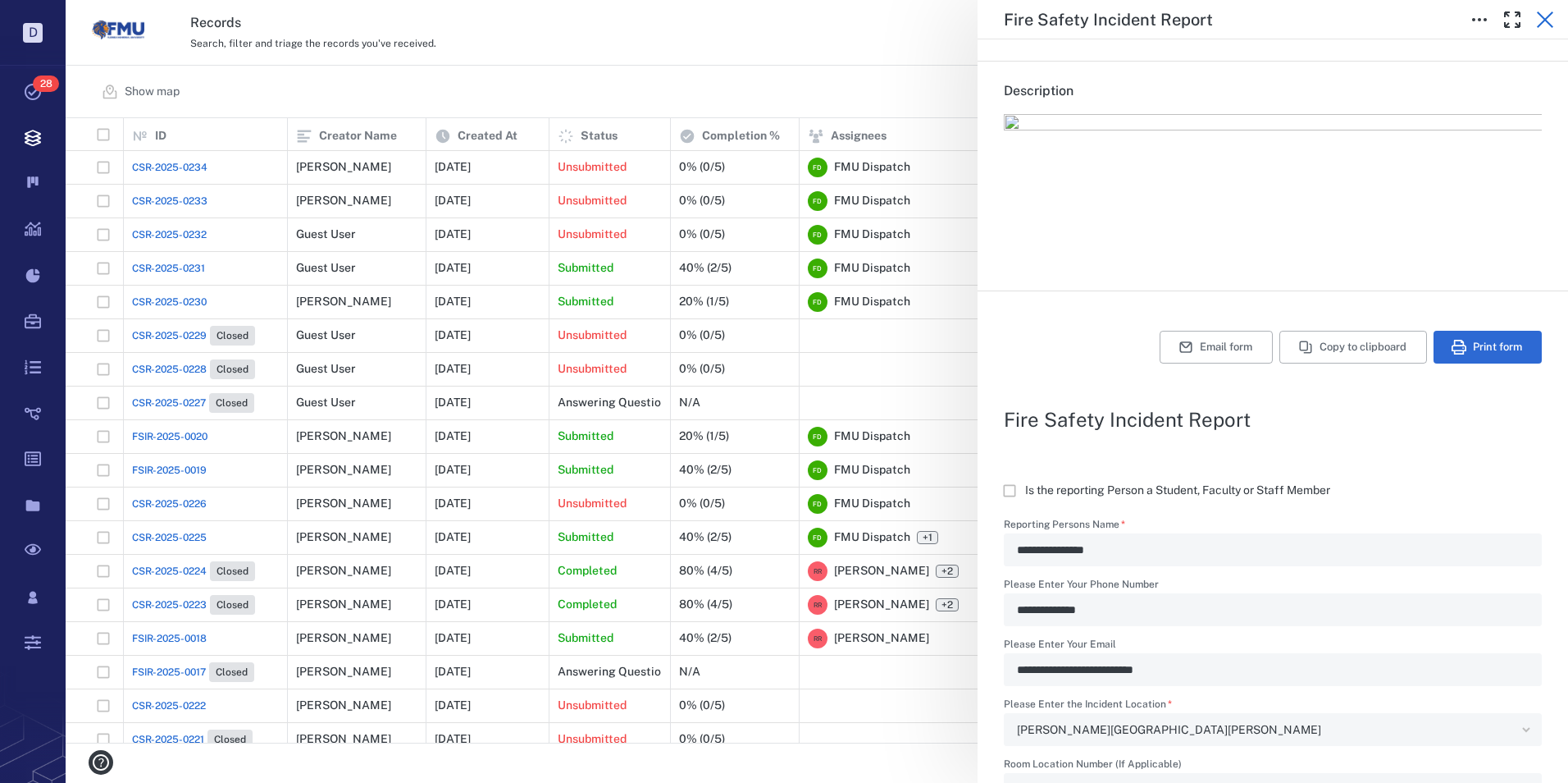
click at [1554, 20] on icon "button" at bounding box center [1545, 20] width 20 height 20
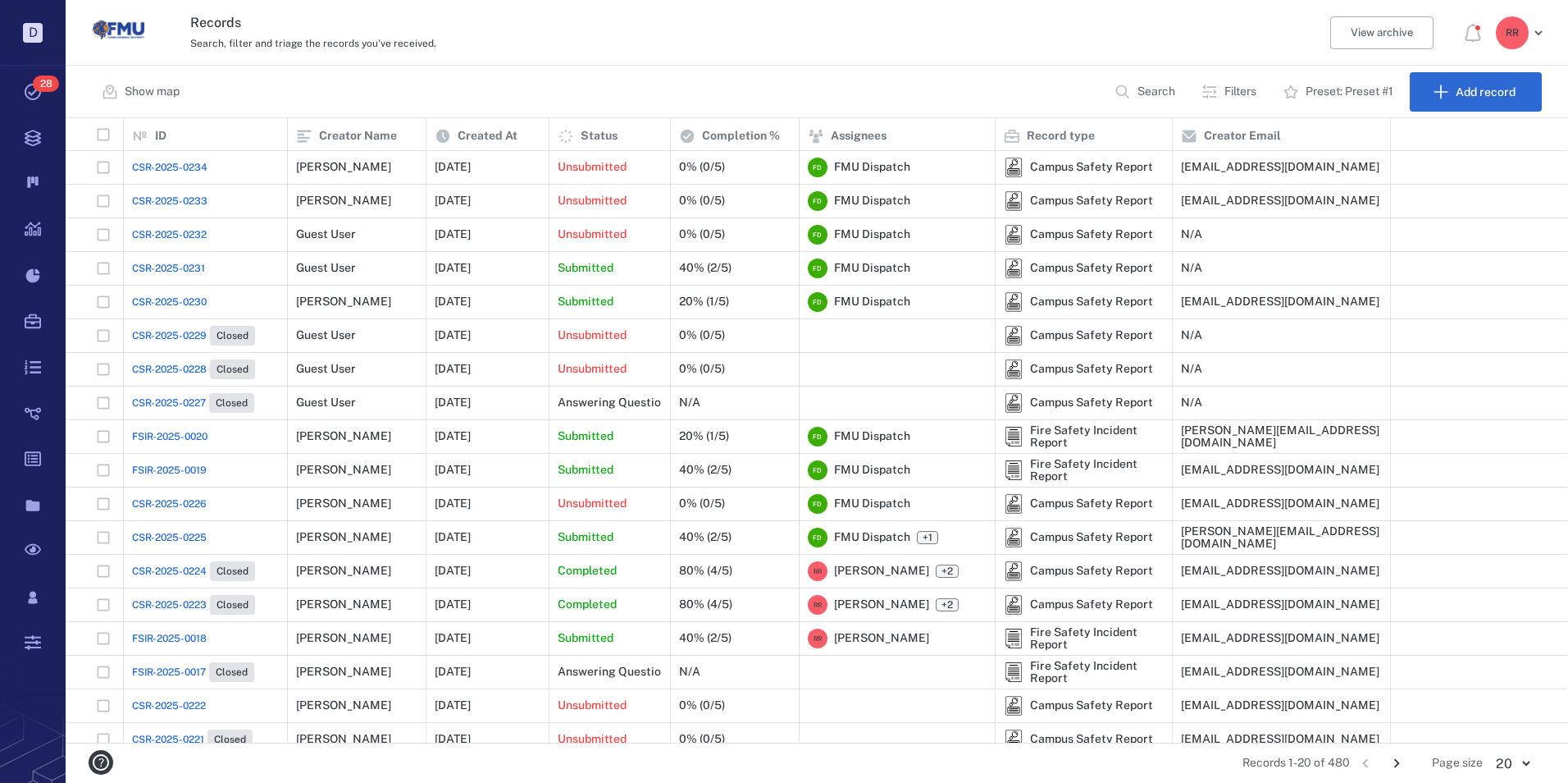
click at [176, 434] on span "FSIR-2025-0020" at bounding box center [169, 436] width 75 height 15
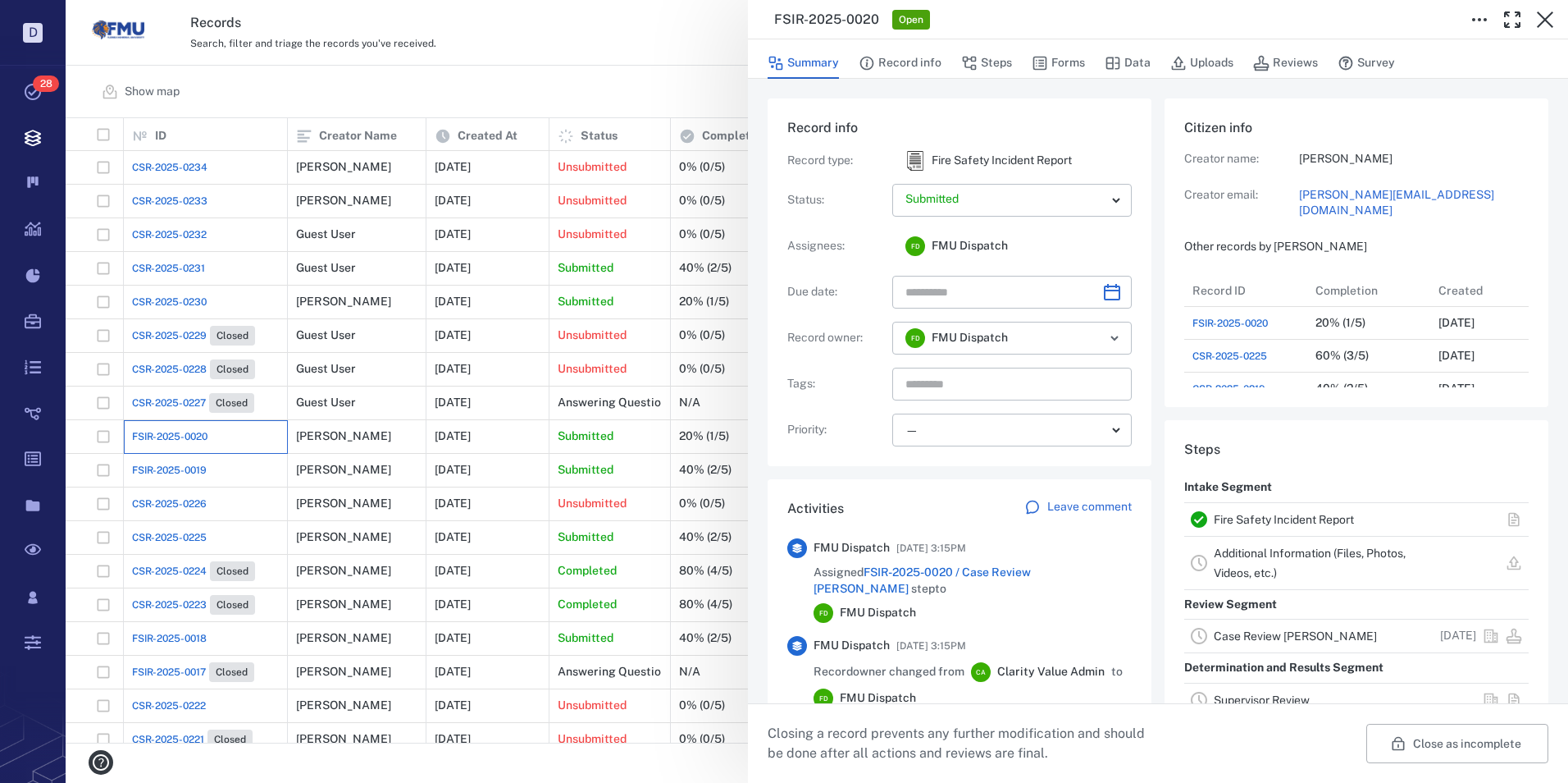
scroll to position [853, 314]
click at [1123, 63] on button "Data" at bounding box center [1127, 64] width 46 height 31
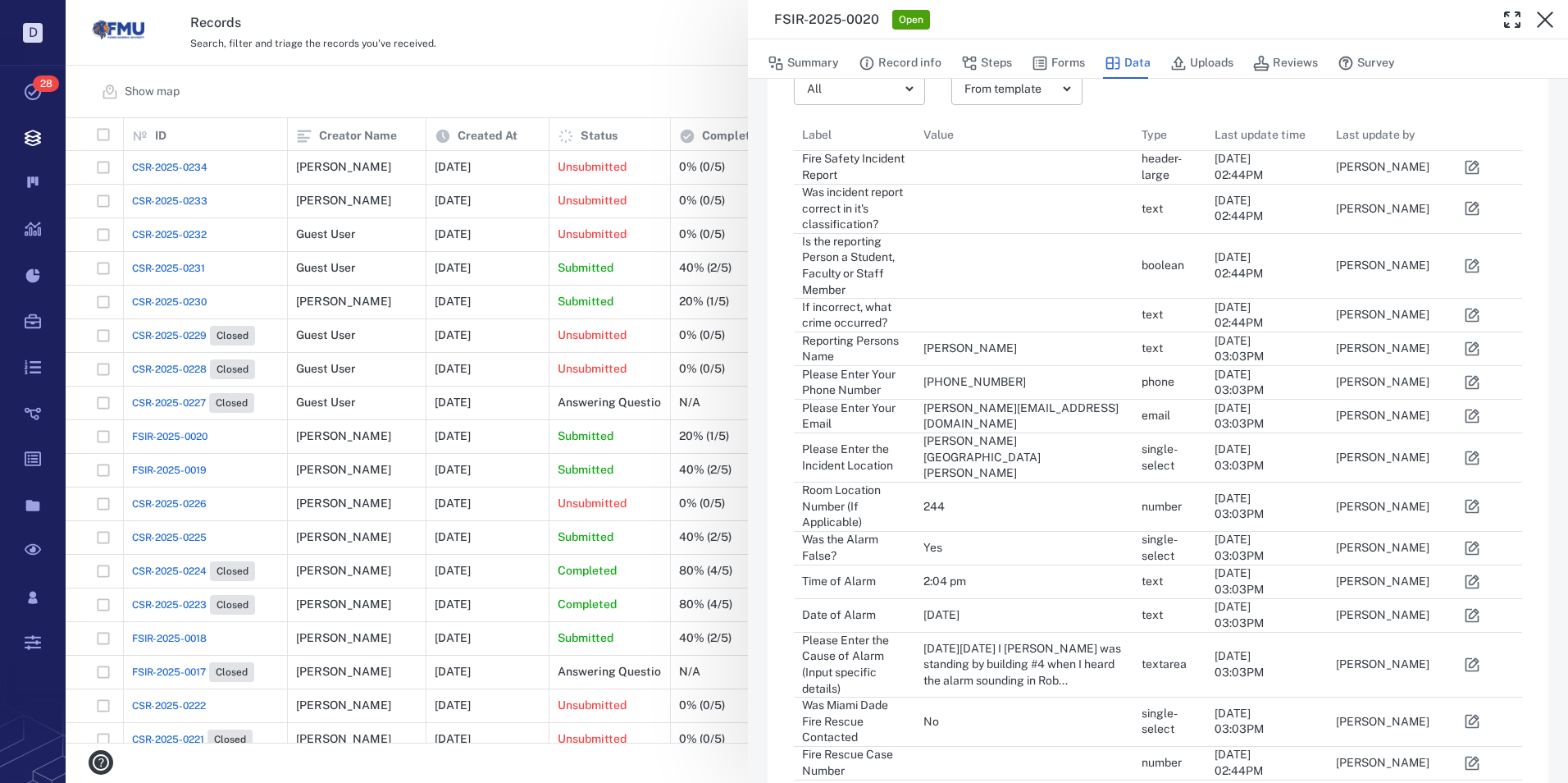
scroll to position [82, 0]
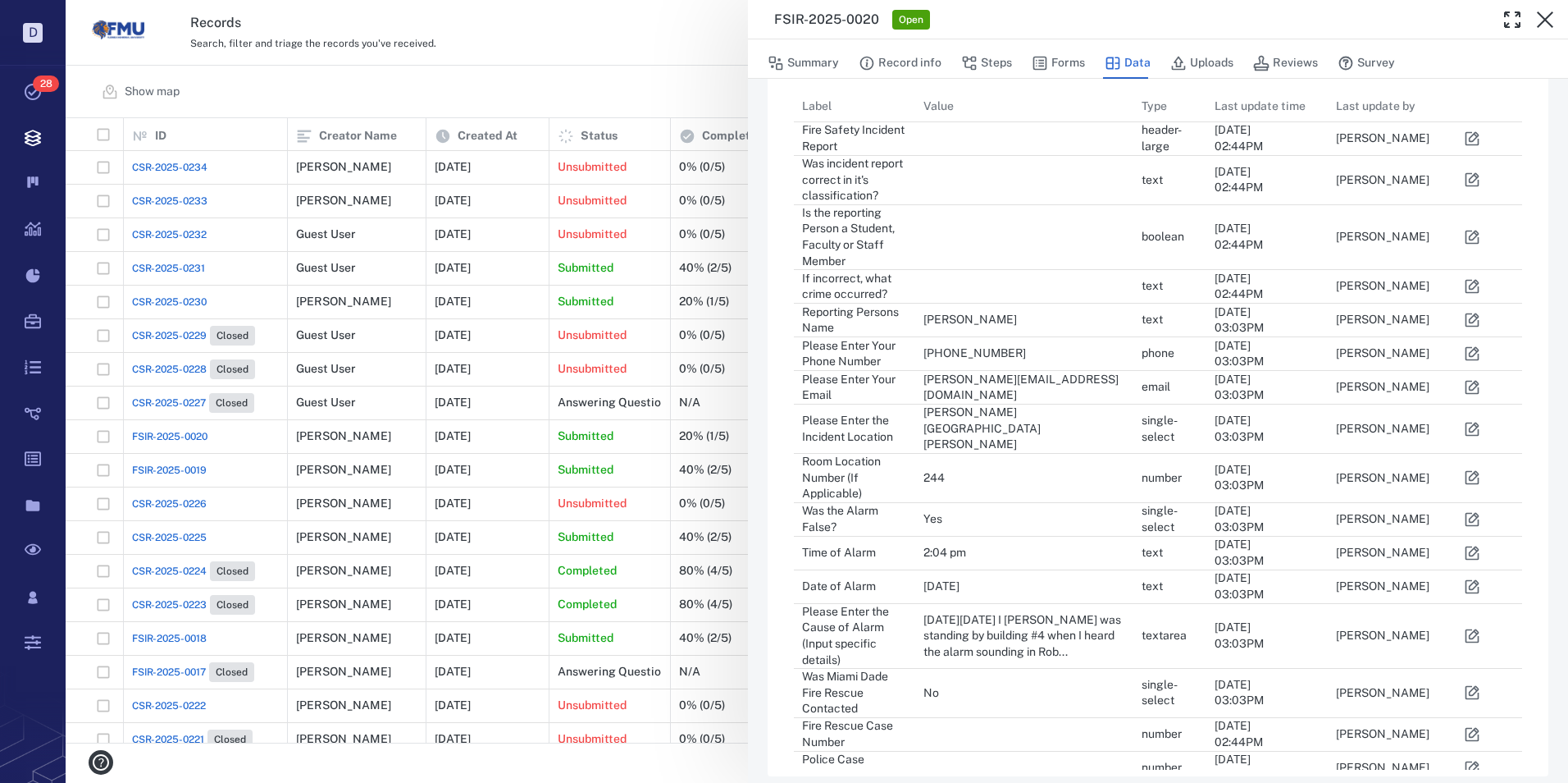
click at [1473, 628] on icon "button" at bounding box center [1471, 635] width 17 height 17
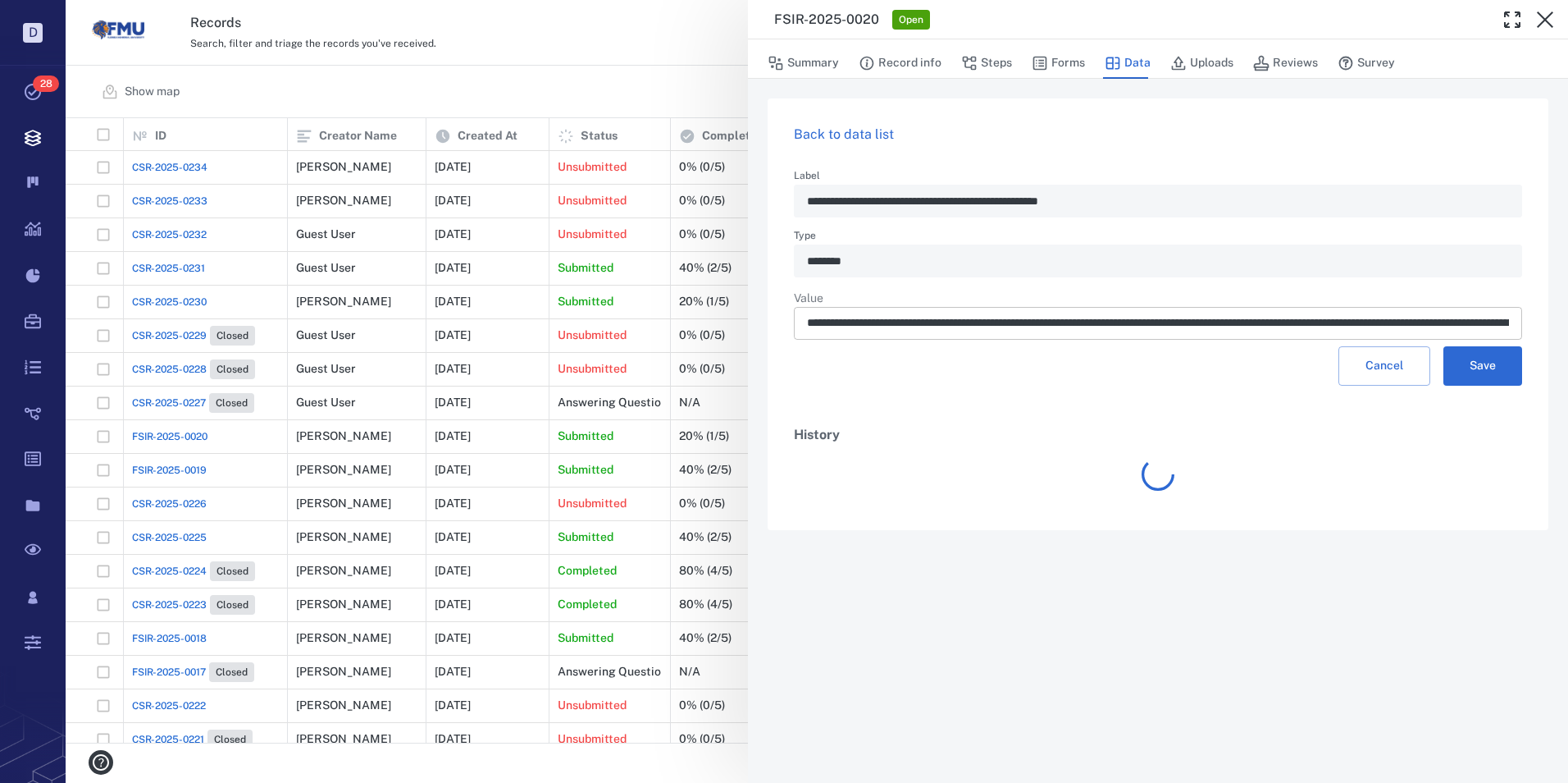
click at [1458, 323] on input "**********" at bounding box center [1158, 324] width 701 height 33
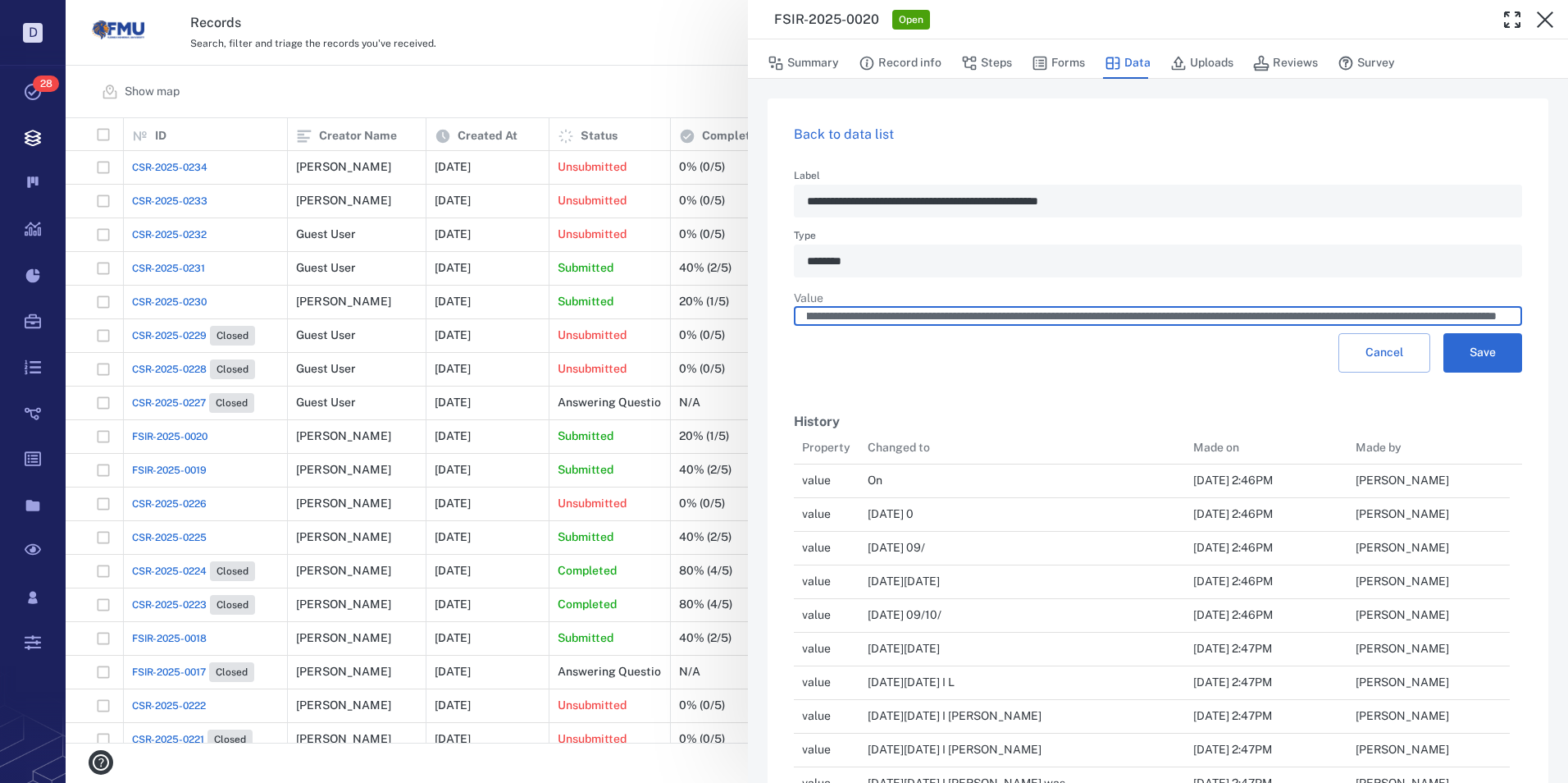
scroll to position [0, 1331]
type input "**********"
click at [1477, 350] on button "Save" at bounding box center [1482, 353] width 79 height 39
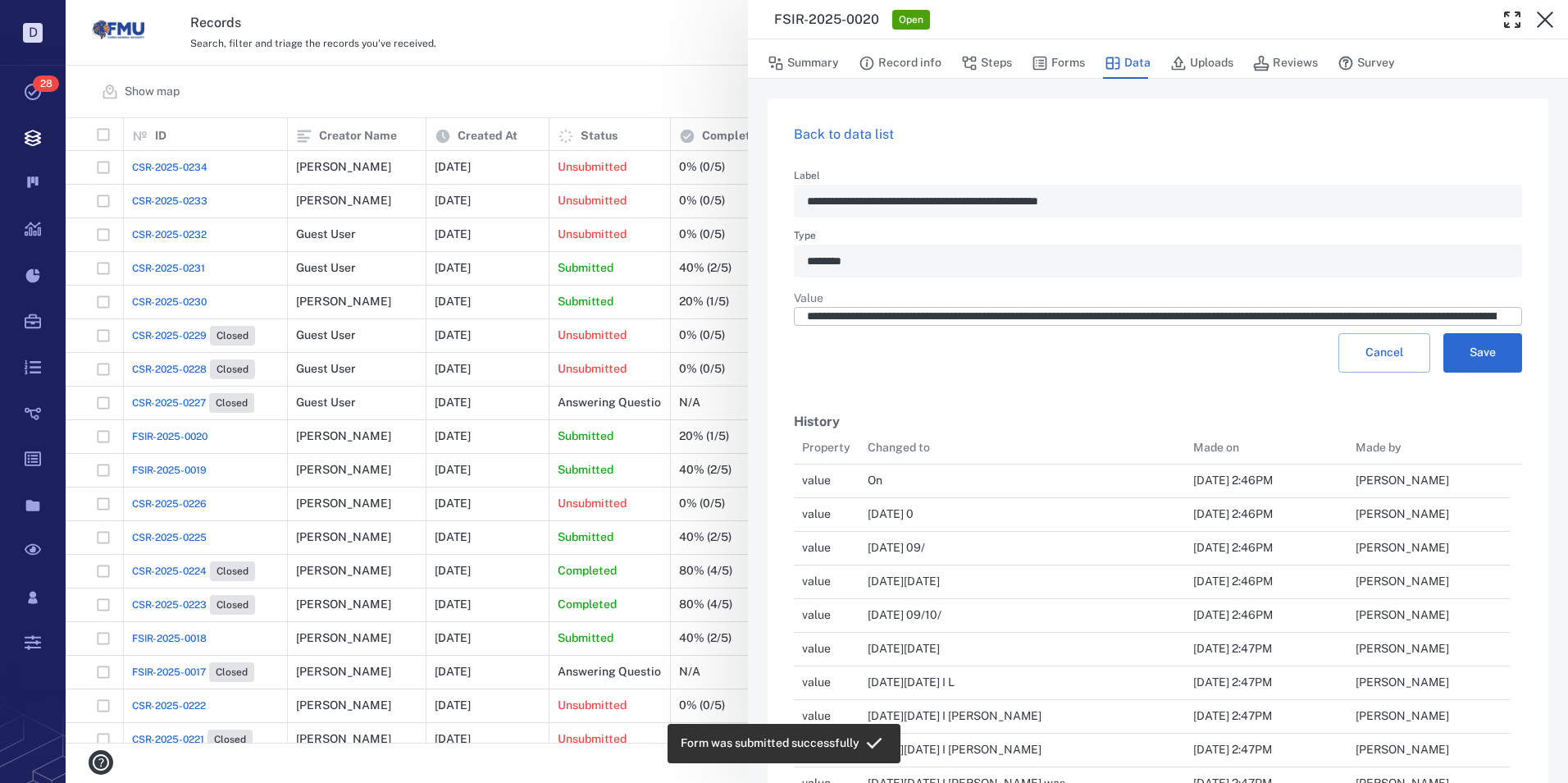
scroll to position [13553, 703]
click at [1056, 64] on button "Forms" at bounding box center [1058, 64] width 54 height 31
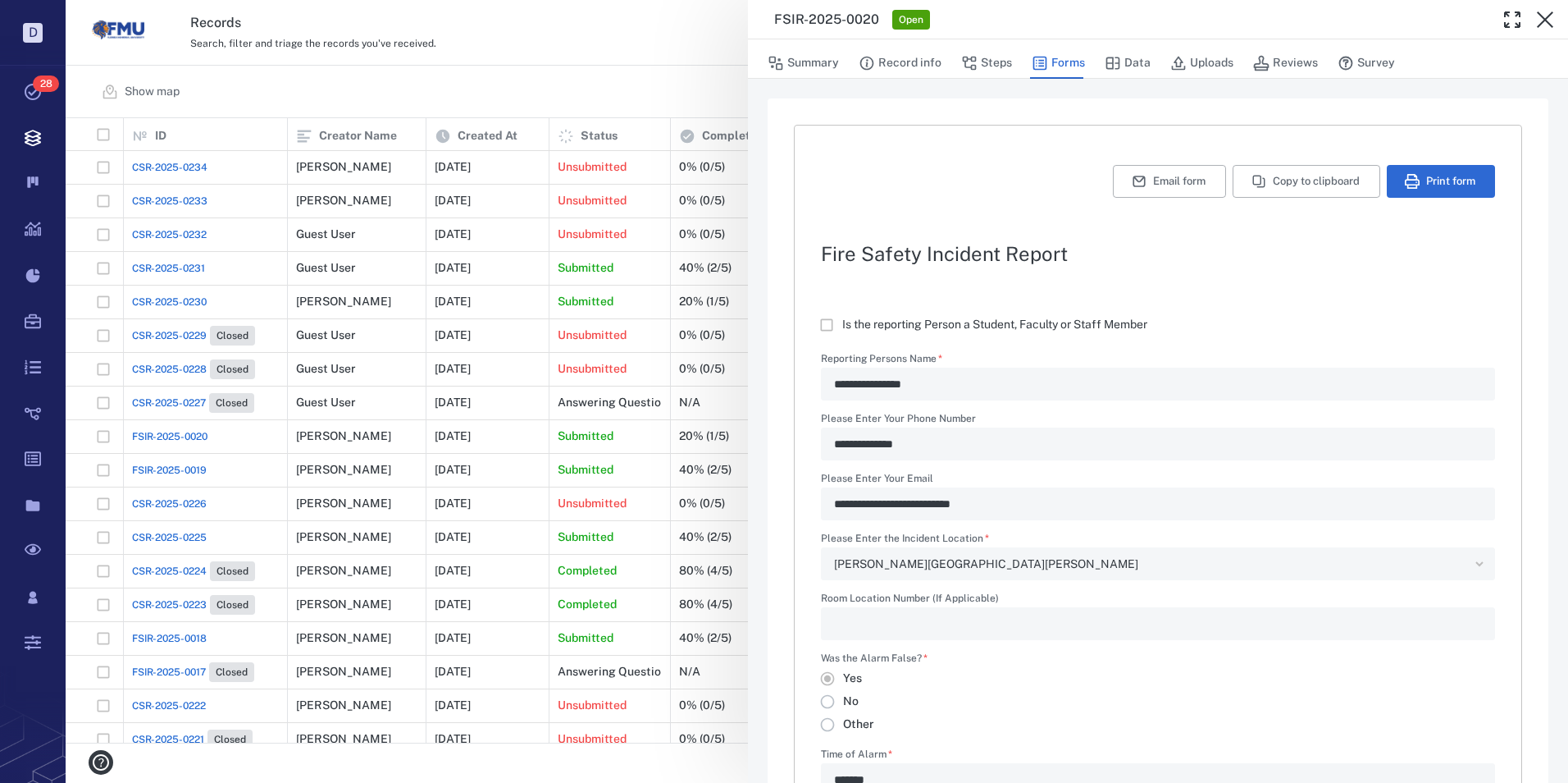
type textarea "**********"
click at [1163, 179] on button "Email form" at bounding box center [1169, 182] width 113 height 33
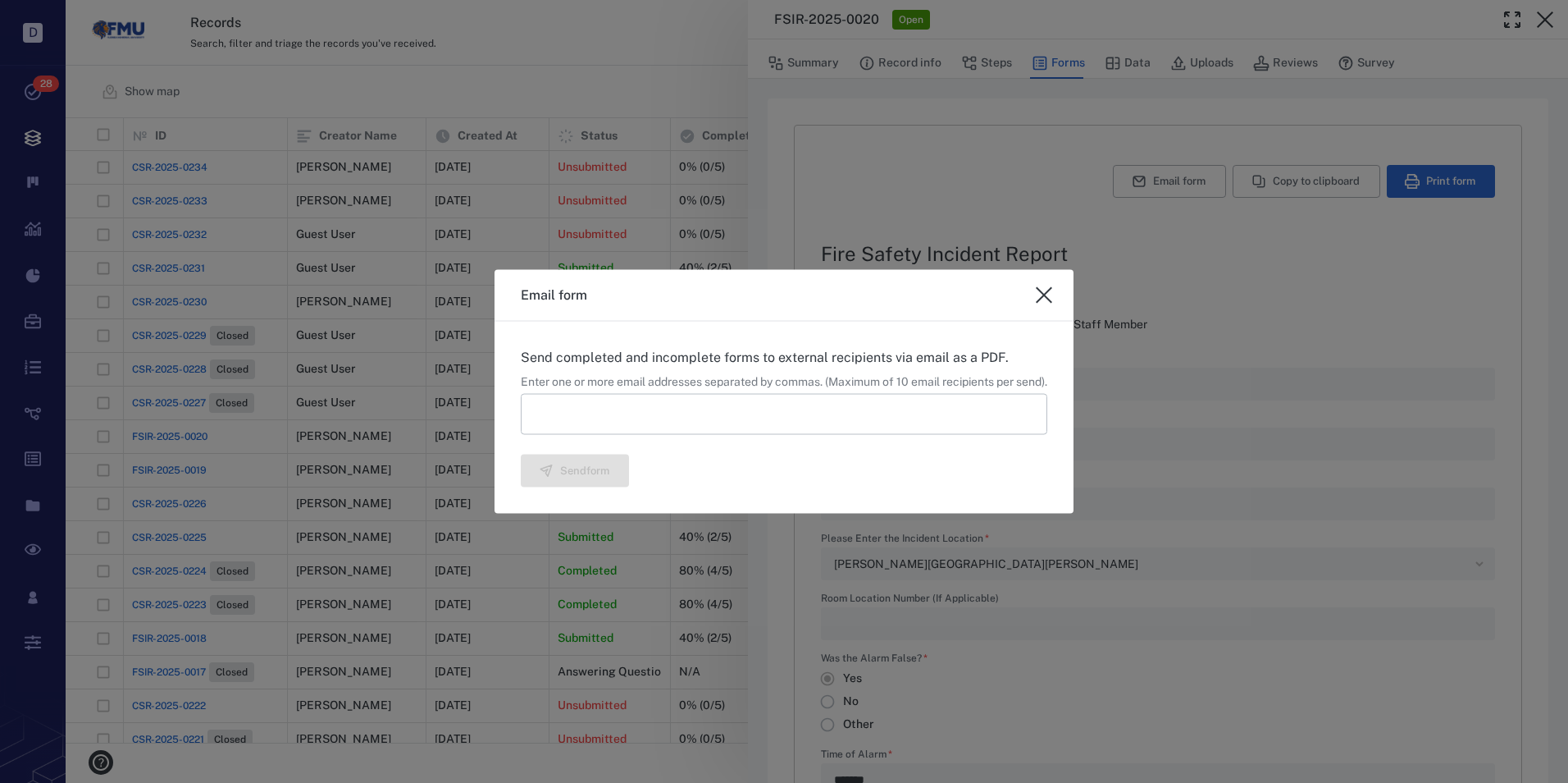
click at [560, 418] on input at bounding box center [784, 413] width 527 height 41
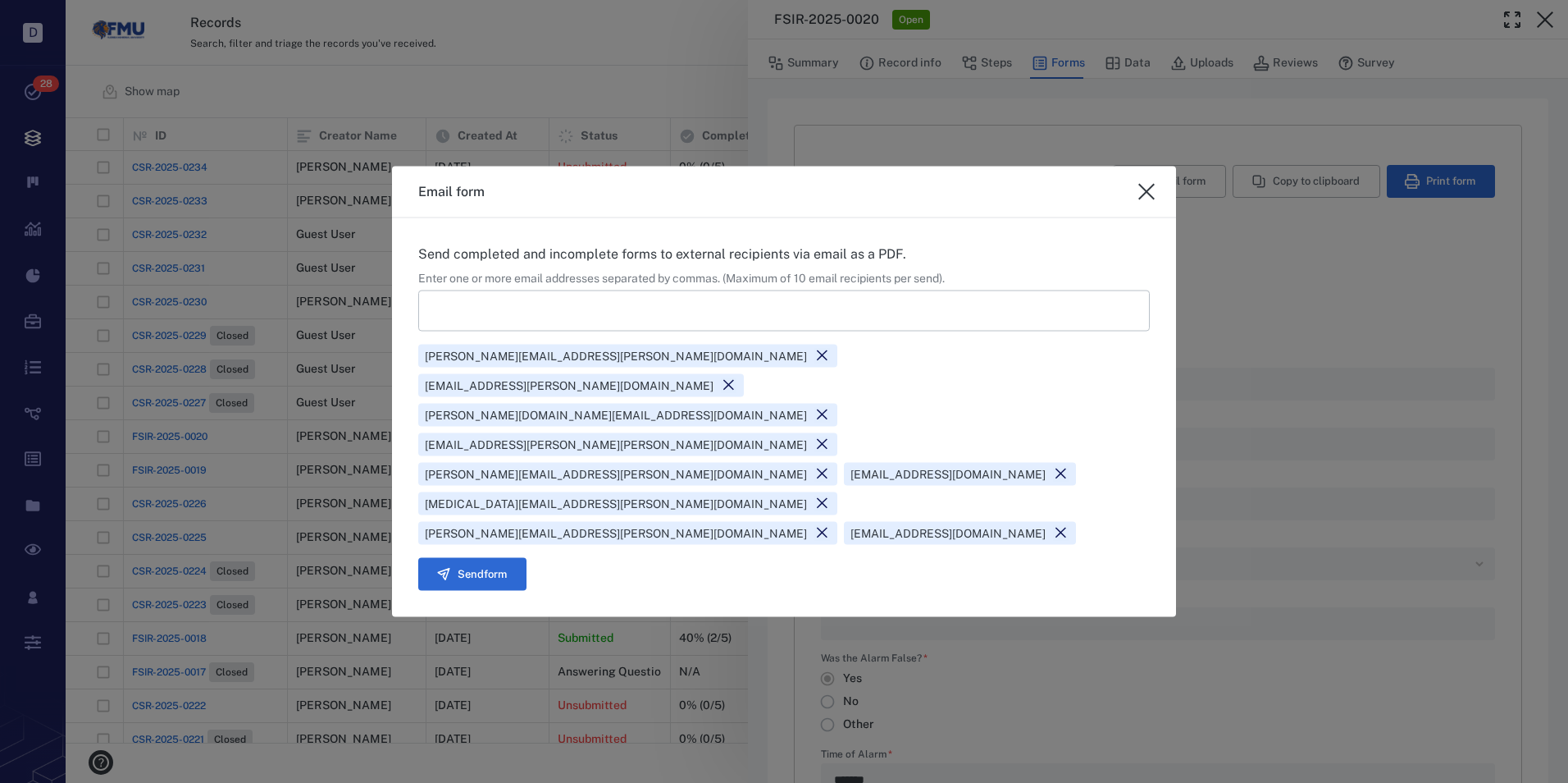
click at [814, 446] on icon at bounding box center [822, 445] width 16 height 16
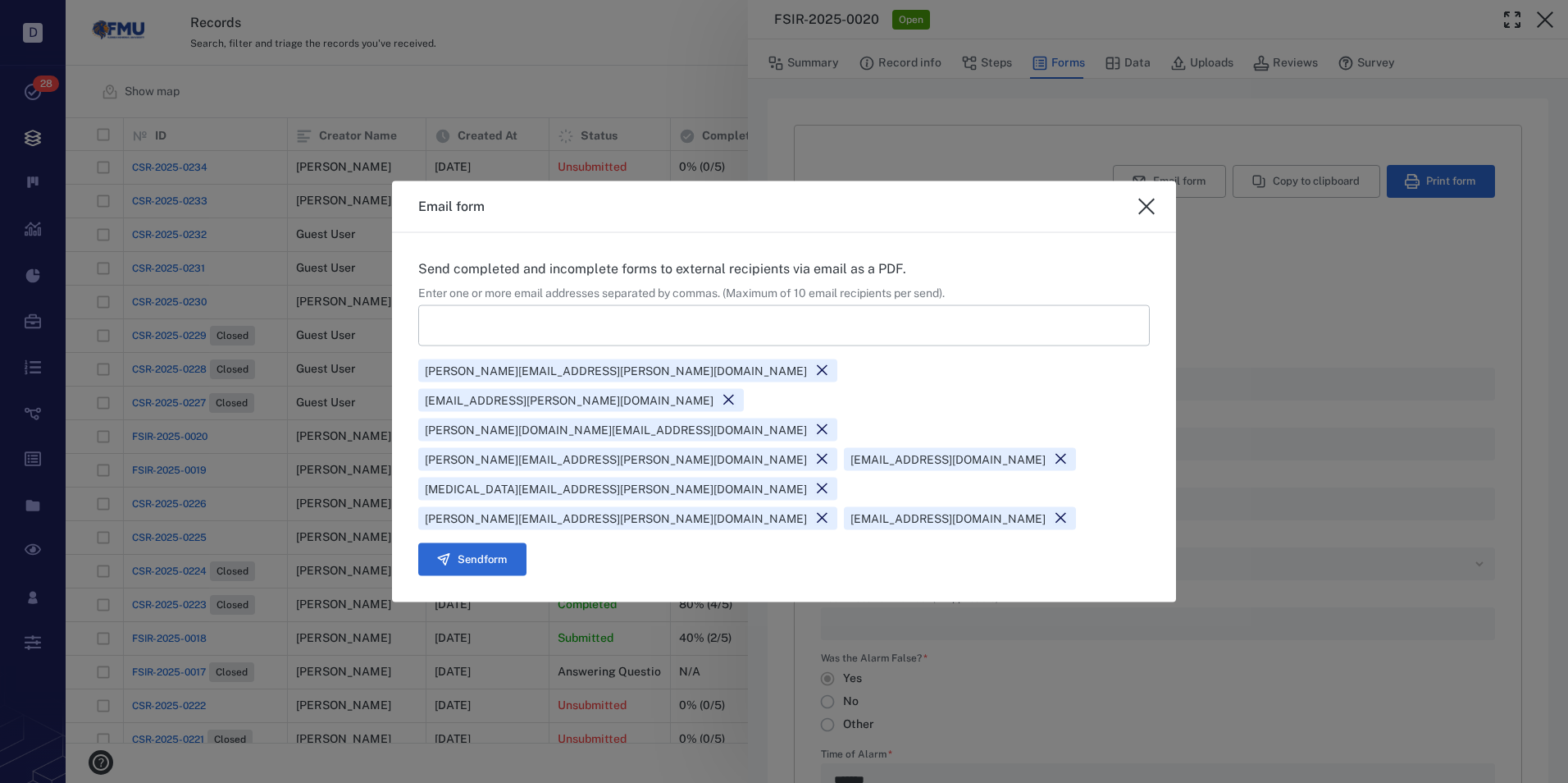
click at [1069, 510] on icon at bounding box center [1061, 518] width 16 height 16
click at [1115, 459] on div "[PERSON_NAME][EMAIL_ADDRESS][PERSON_NAME][DOMAIN_NAME] [DOMAIN_NAME][EMAIL_ADDR…" at bounding box center [784, 440] width 732 height 177
click at [465, 543] on button "Send form" at bounding box center [472, 559] width 108 height 33
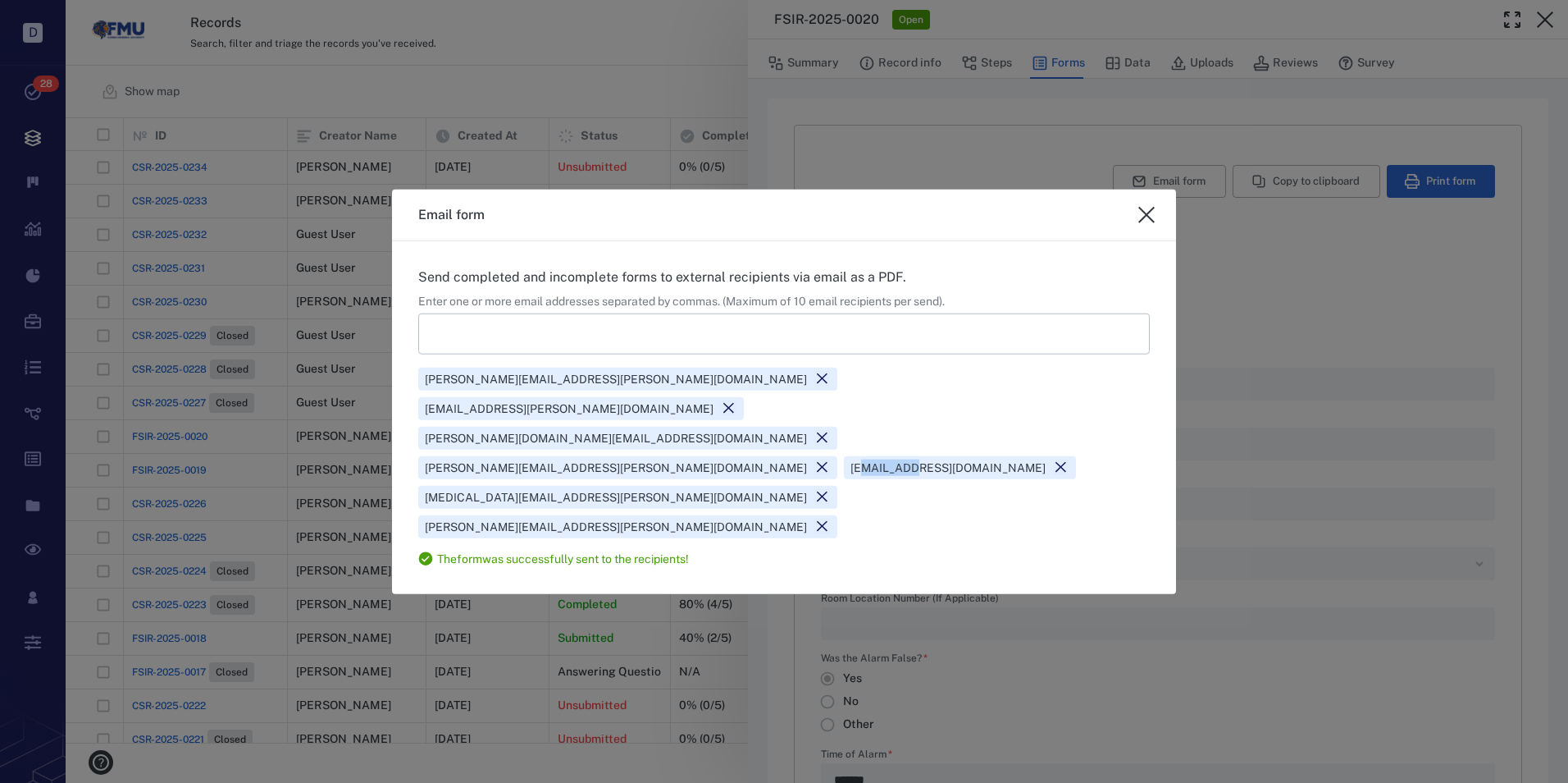
click at [1150, 223] on icon "close" at bounding box center [1146, 215] width 17 height 17
click at [1150, 278] on div "**********" at bounding box center [1158, 714] width 674 height 1005
type textarea "*"
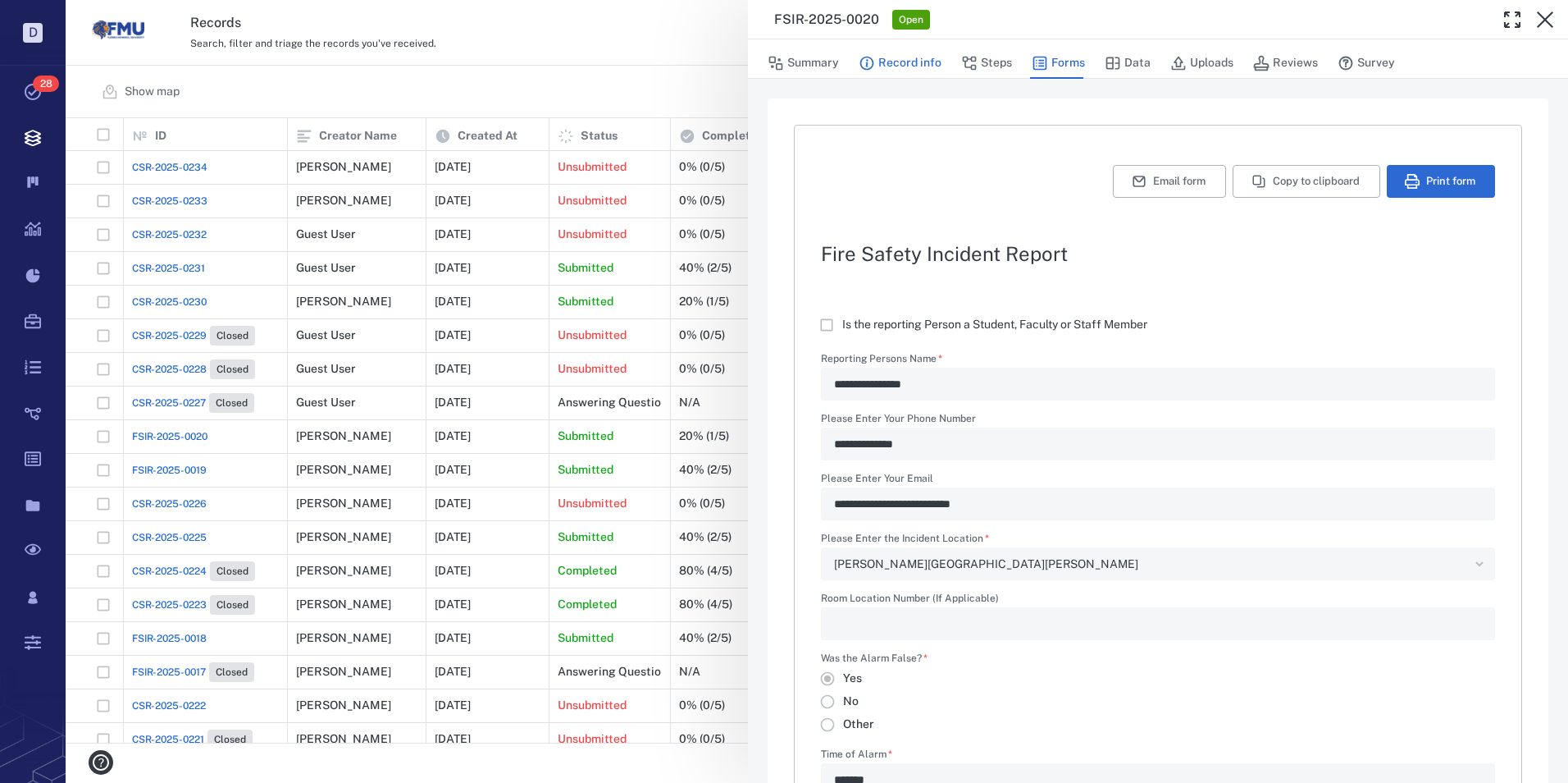
click at [888, 64] on button "Record info" at bounding box center [900, 64] width 83 height 31
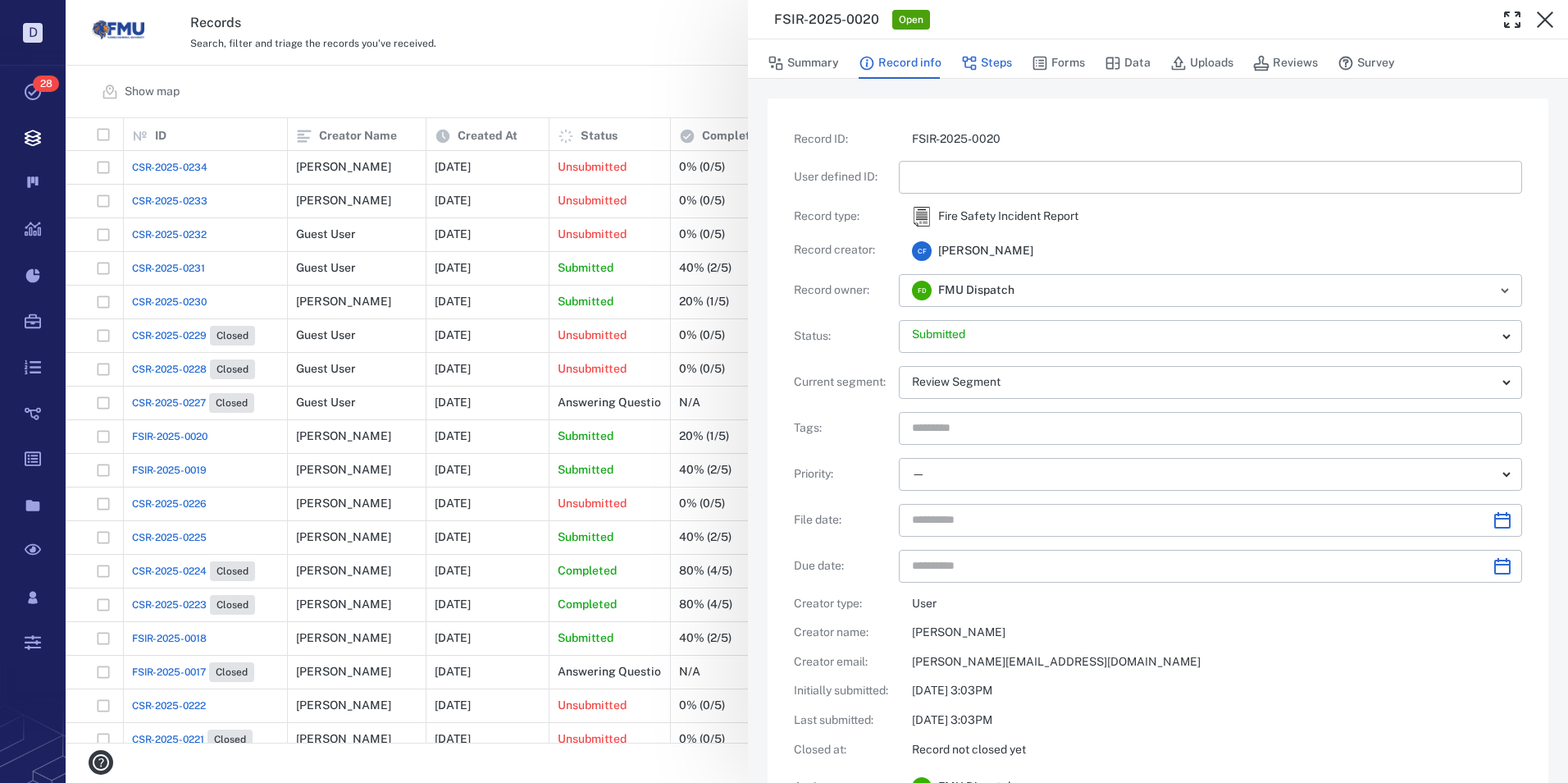
click at [986, 58] on button "Steps" at bounding box center [987, 64] width 51 height 31
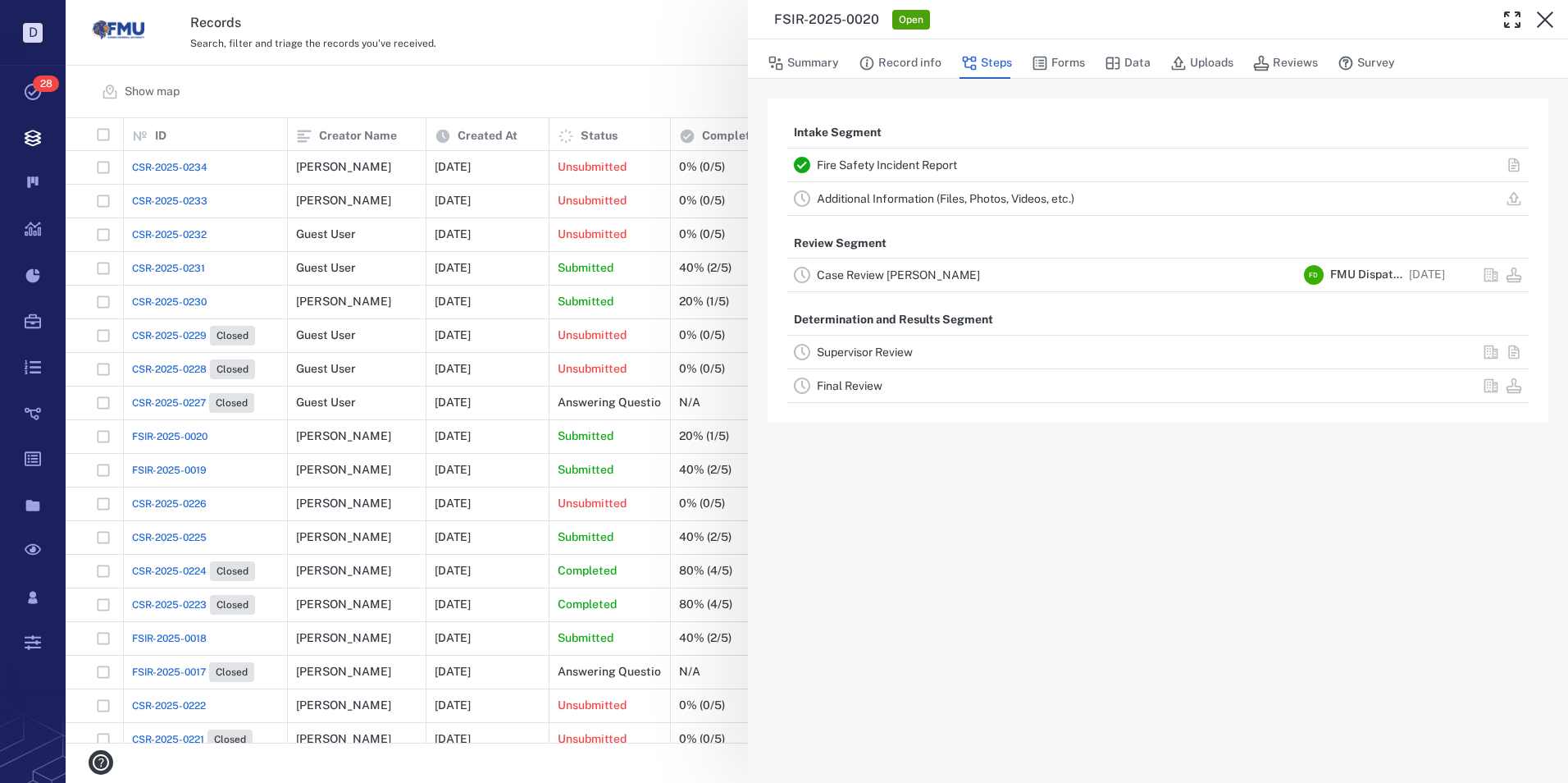
click at [881, 274] on link "Case Review [PERSON_NAME]" at bounding box center [898, 274] width 163 height 13
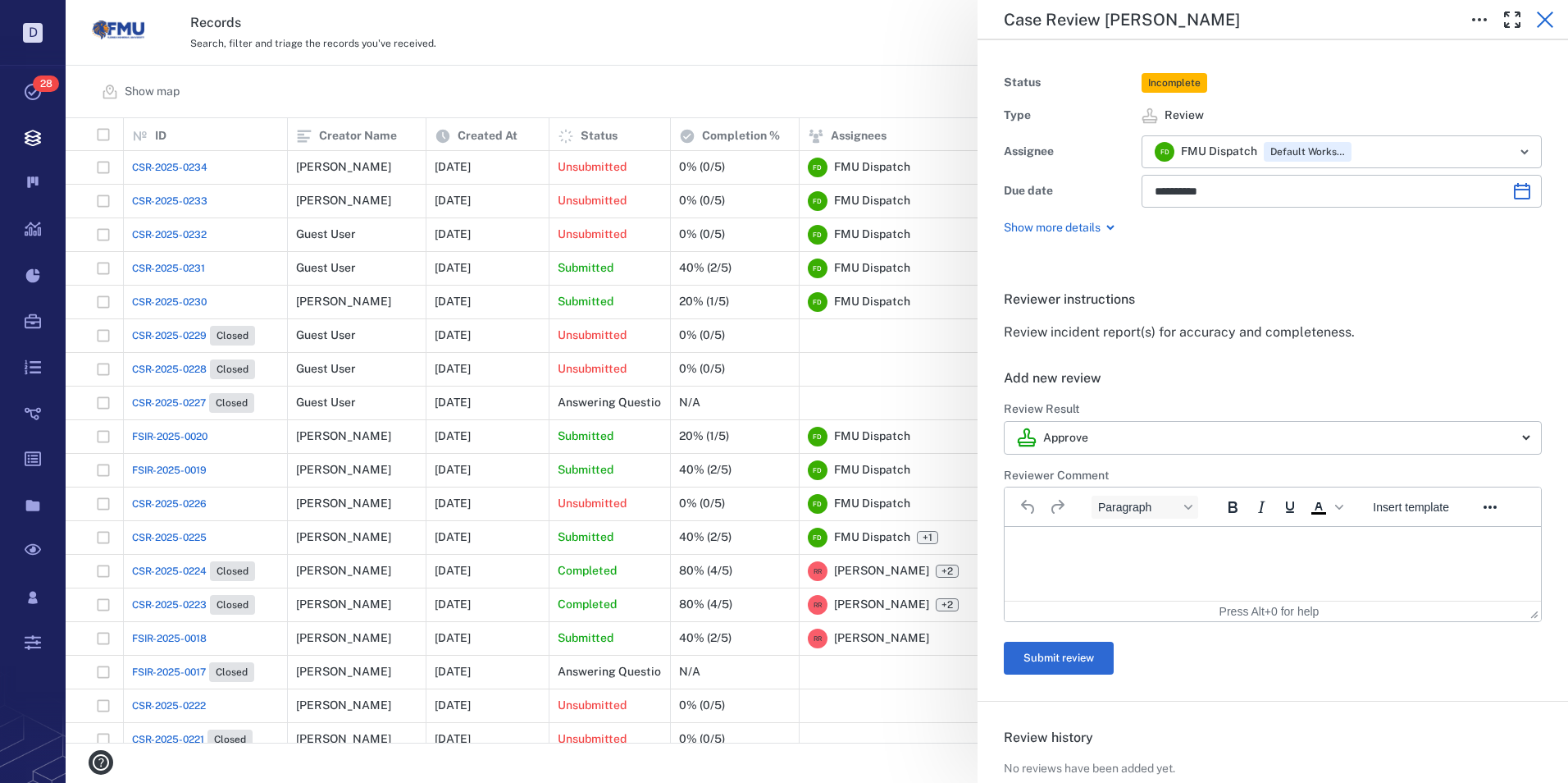
click at [1537, 23] on icon "button" at bounding box center [1545, 20] width 20 height 20
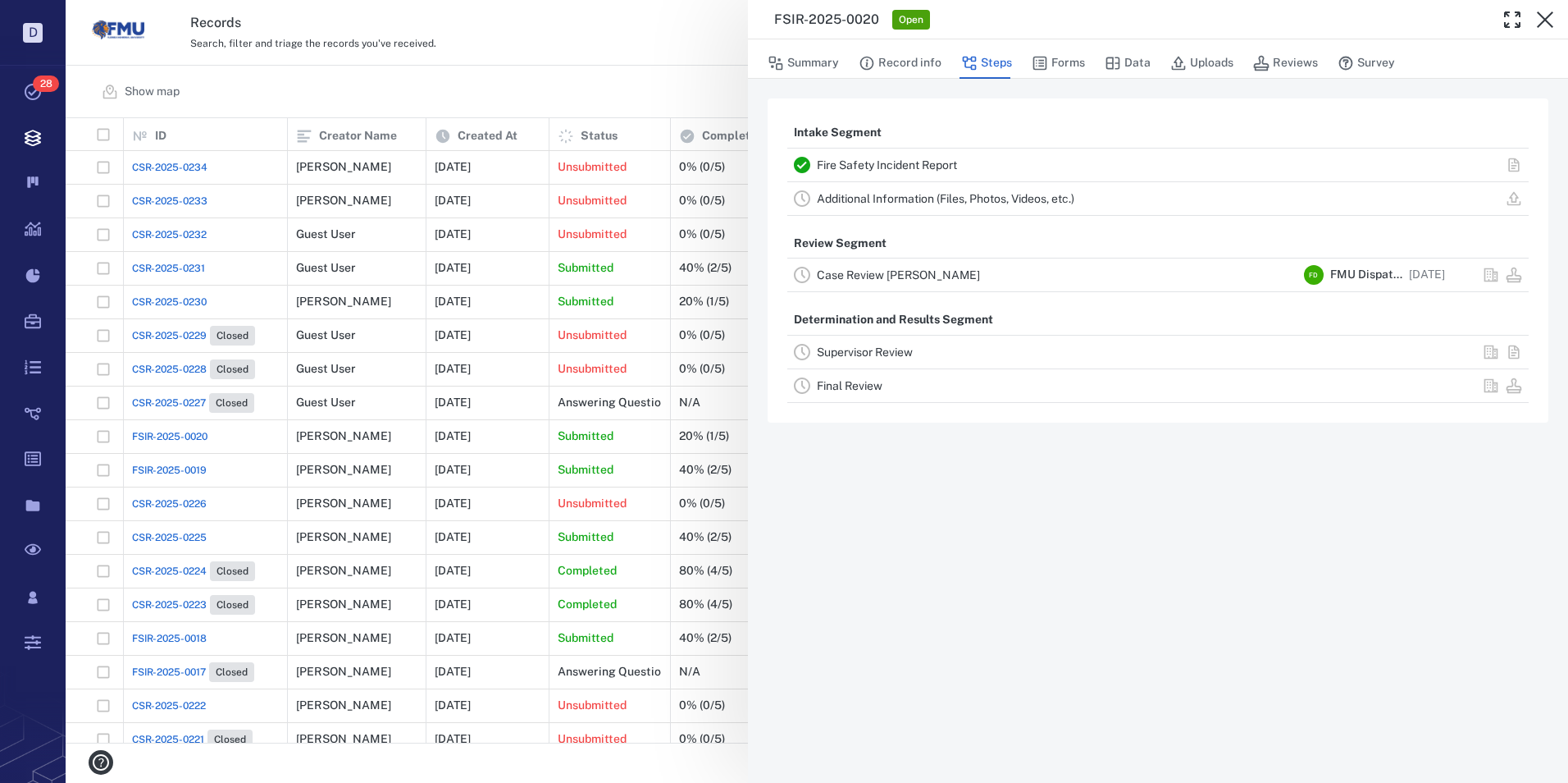
click at [882, 273] on link "Case Review [PERSON_NAME]" at bounding box center [898, 274] width 163 height 13
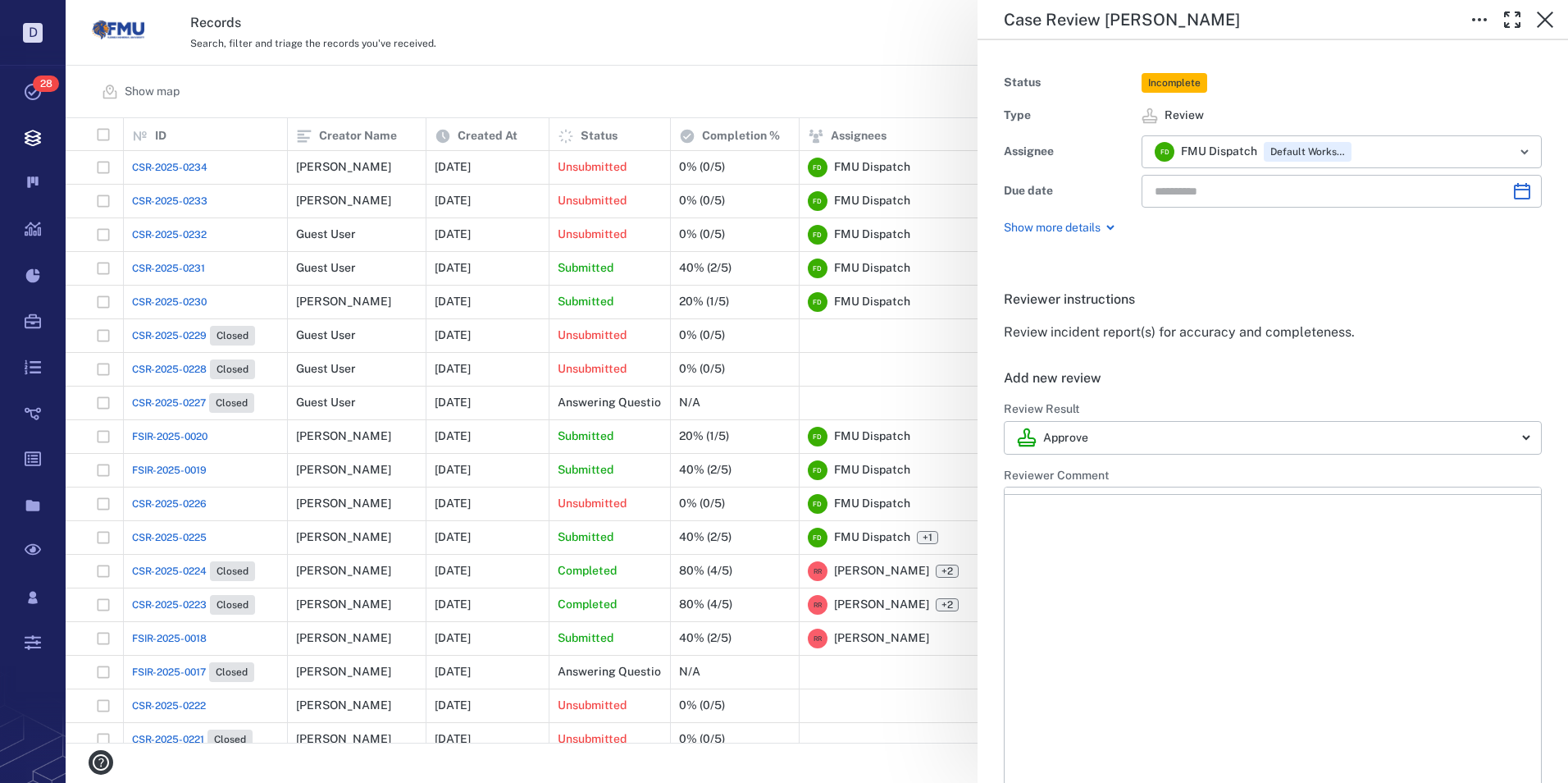
type input "**********"
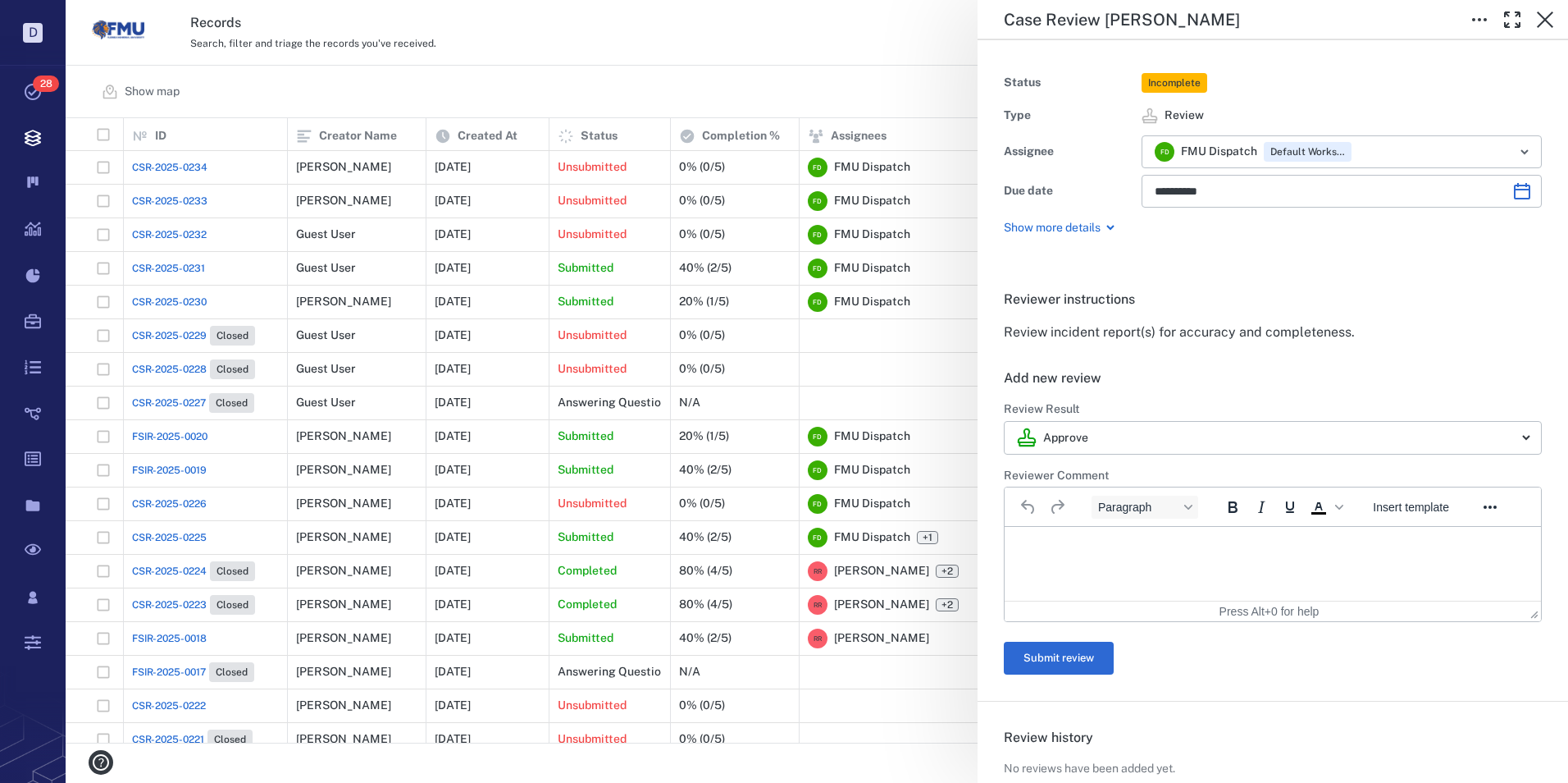
click at [1041, 543] on p "Rich Text Area. Press ALT-0 for help." at bounding box center [1272, 546] width 508 height 15
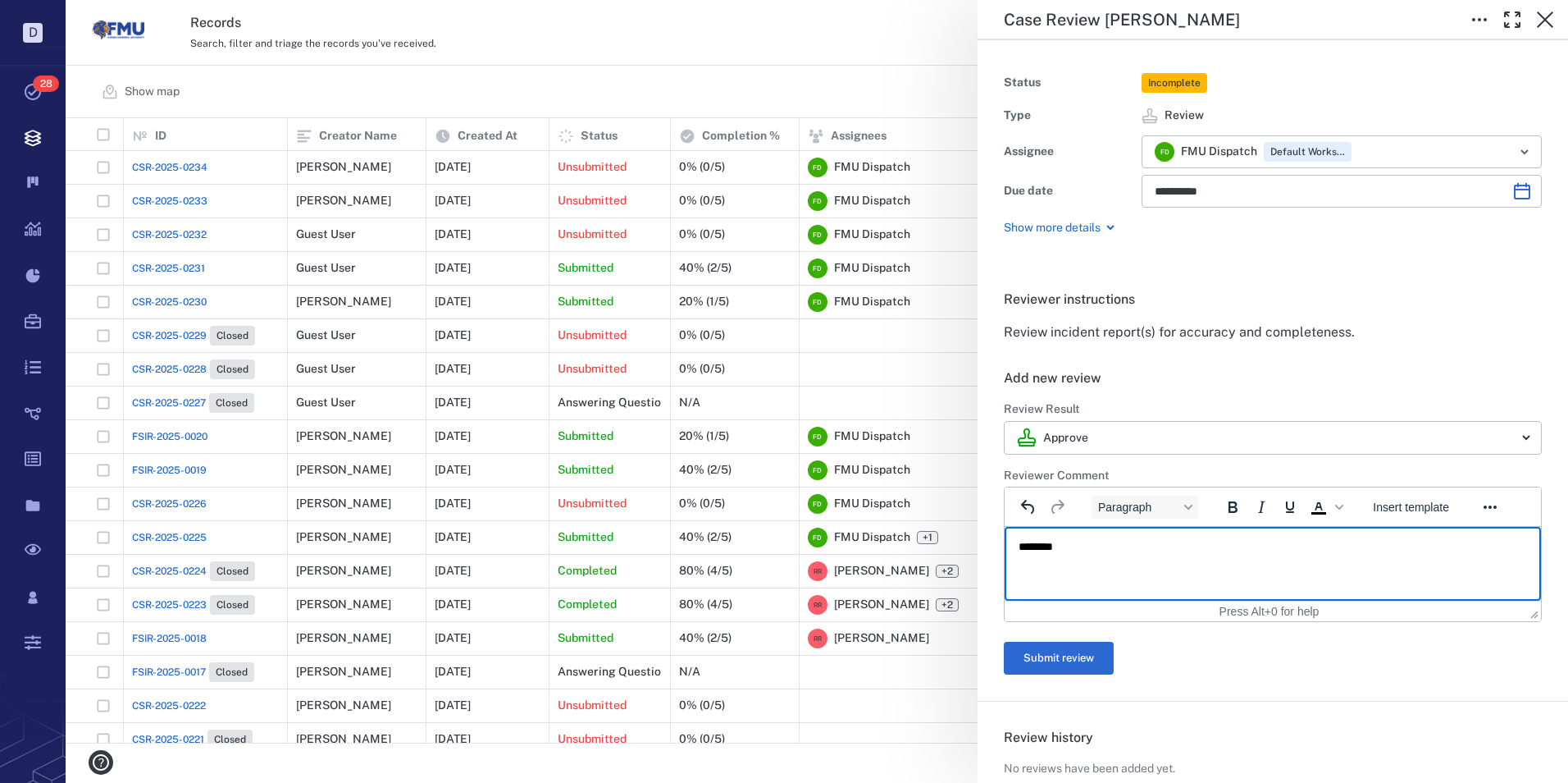
click at [1024, 544] on p "********" at bounding box center [1266, 546] width 496 height 15
click at [1080, 541] on p "********" at bounding box center [1266, 546] width 496 height 15
click at [1051, 651] on button "Submit review" at bounding box center [1058, 658] width 109 height 33
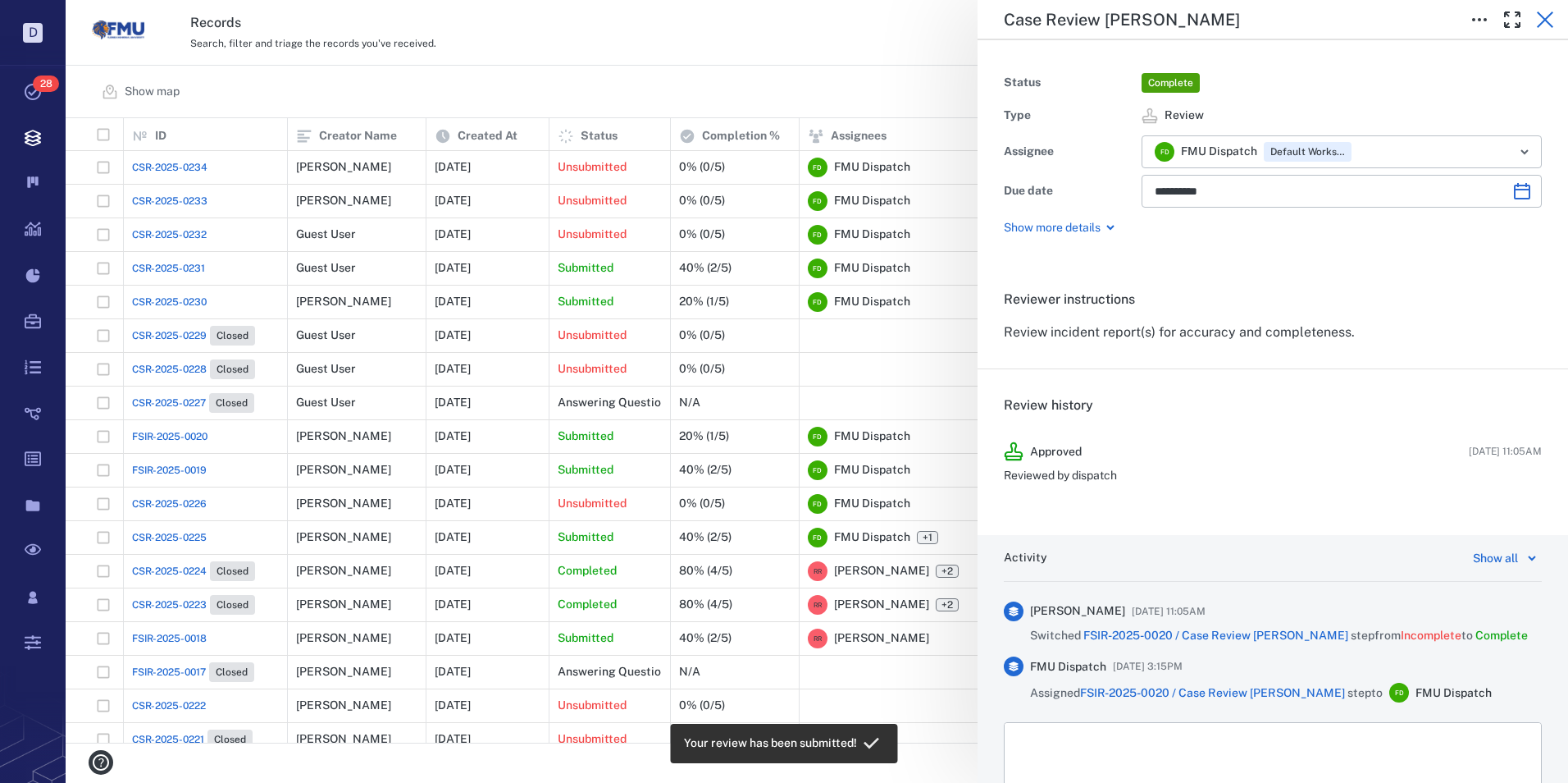
click at [1547, 20] on icon "button" at bounding box center [1545, 20] width 20 height 20
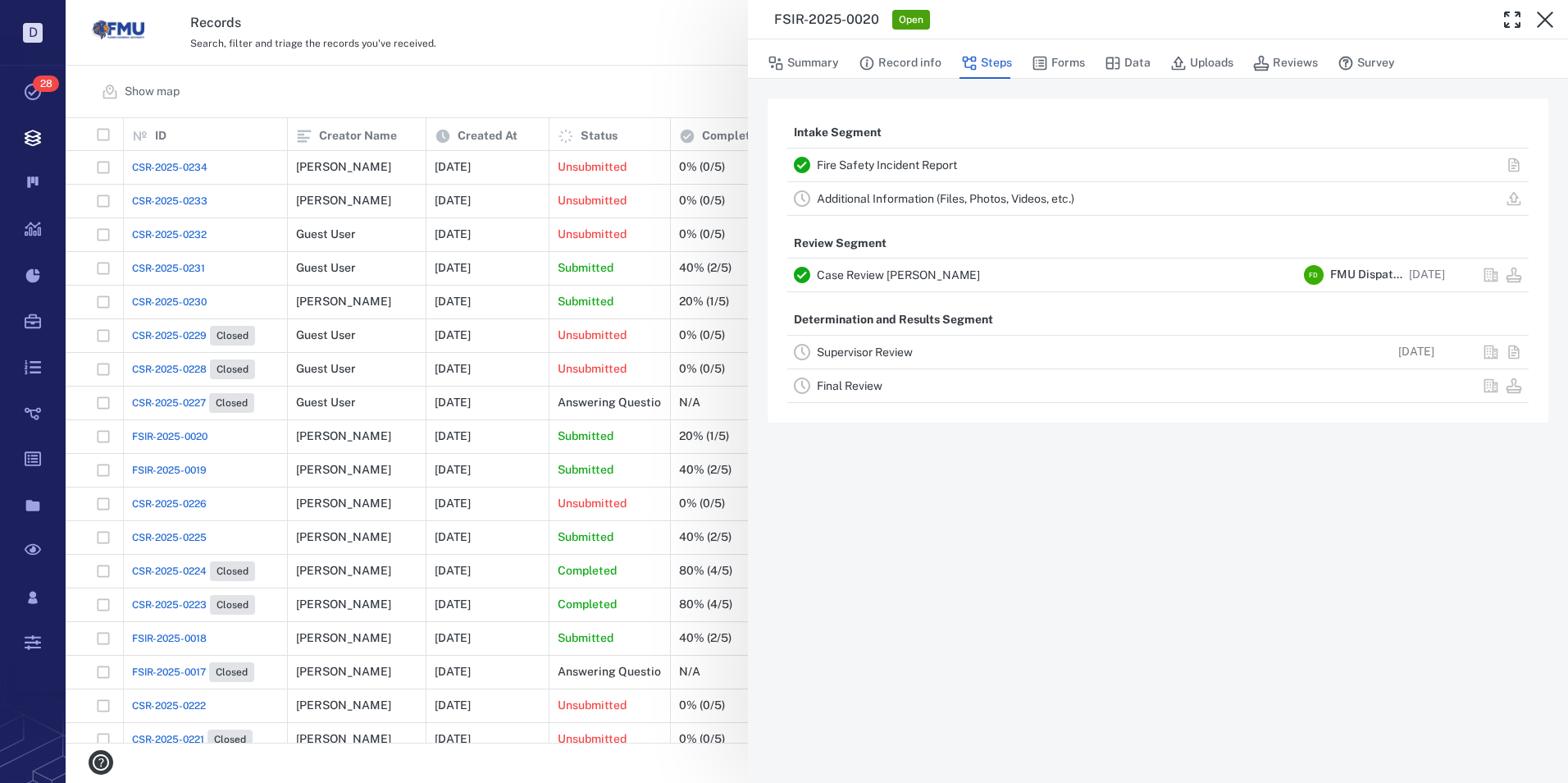
click at [830, 354] on link "Supervisor Review" at bounding box center [865, 351] width 96 height 13
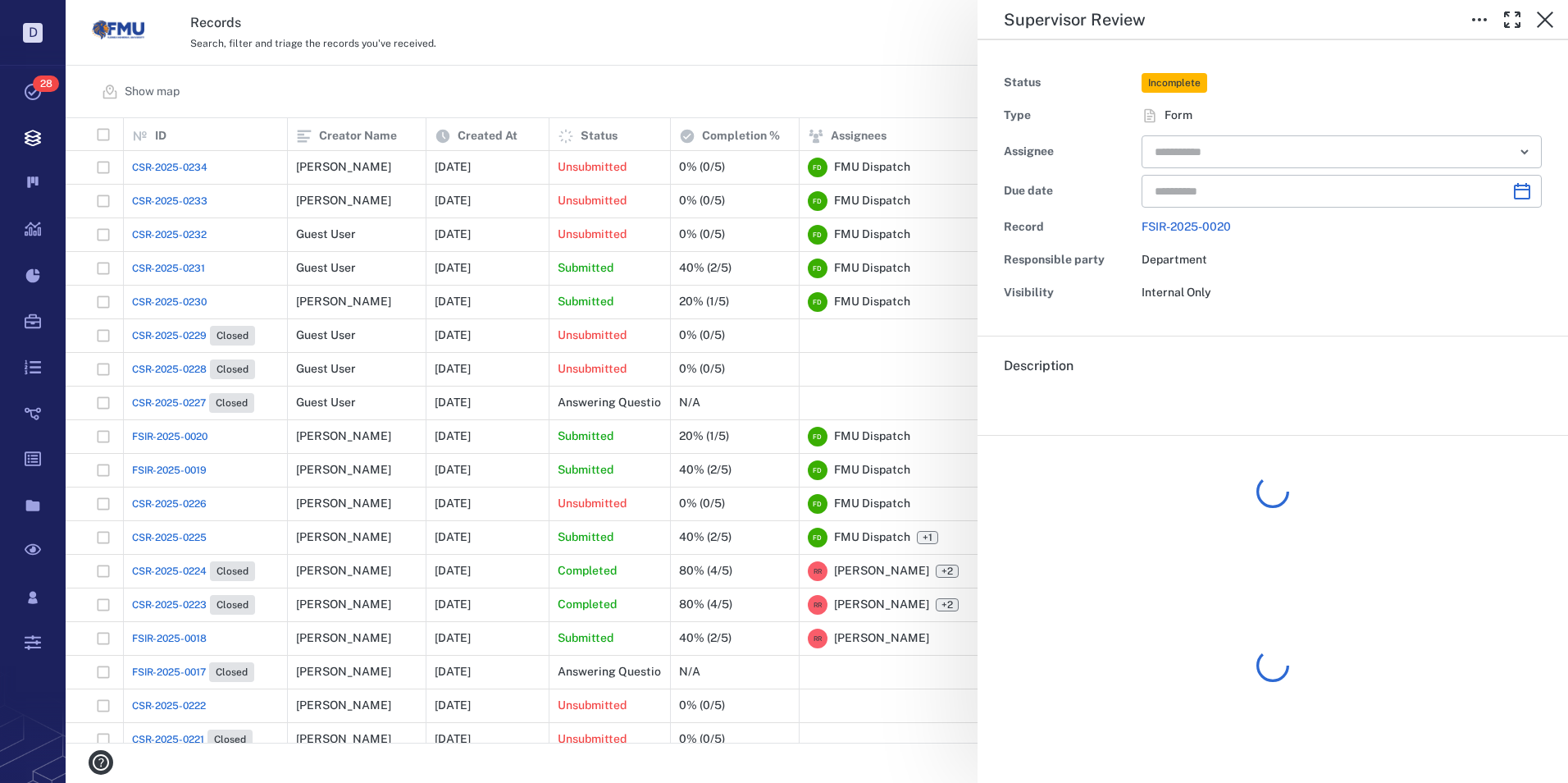
type input "**********"
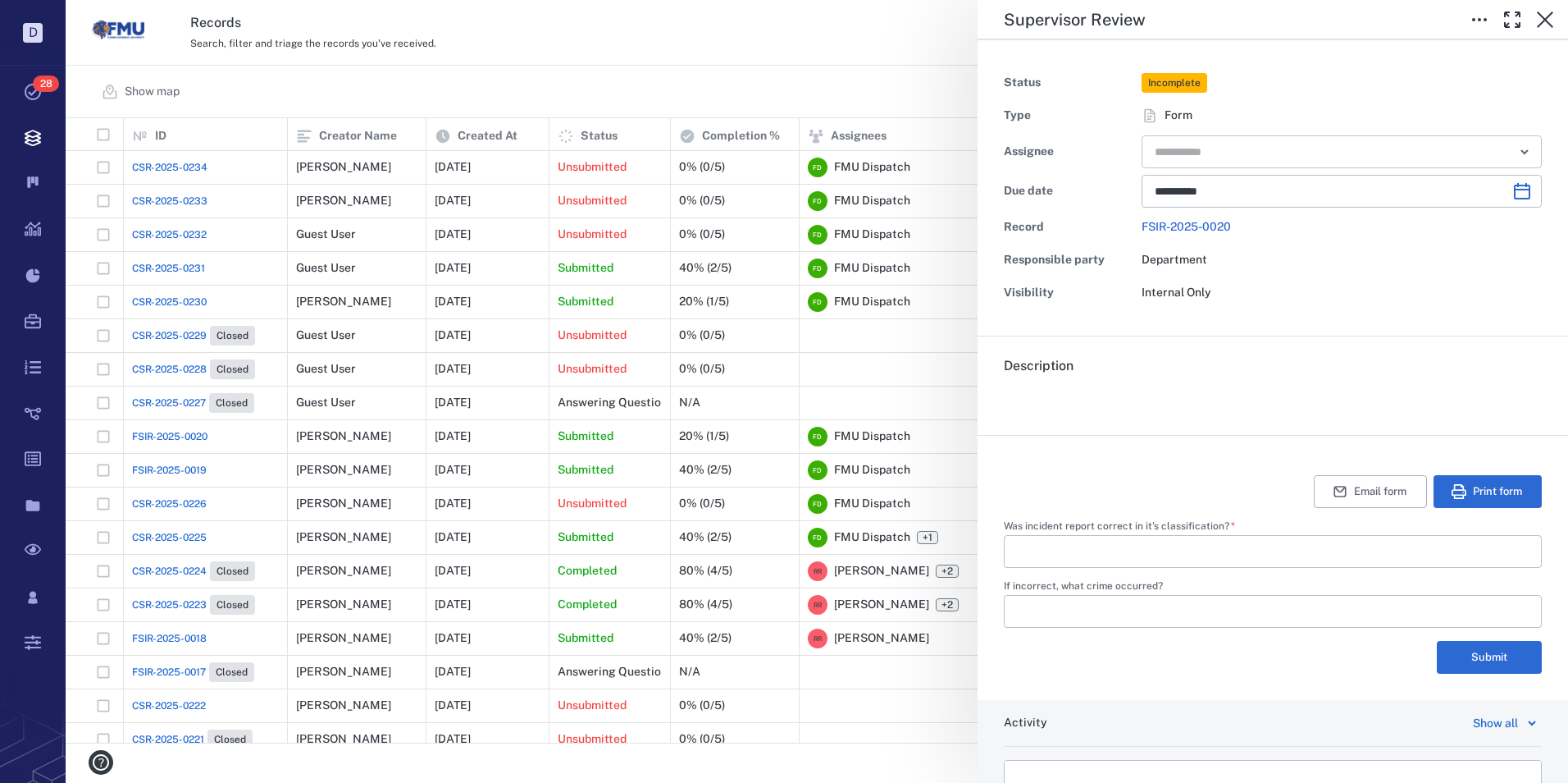
click at [1183, 156] on input "text" at bounding box center [1322, 152] width 339 height 23
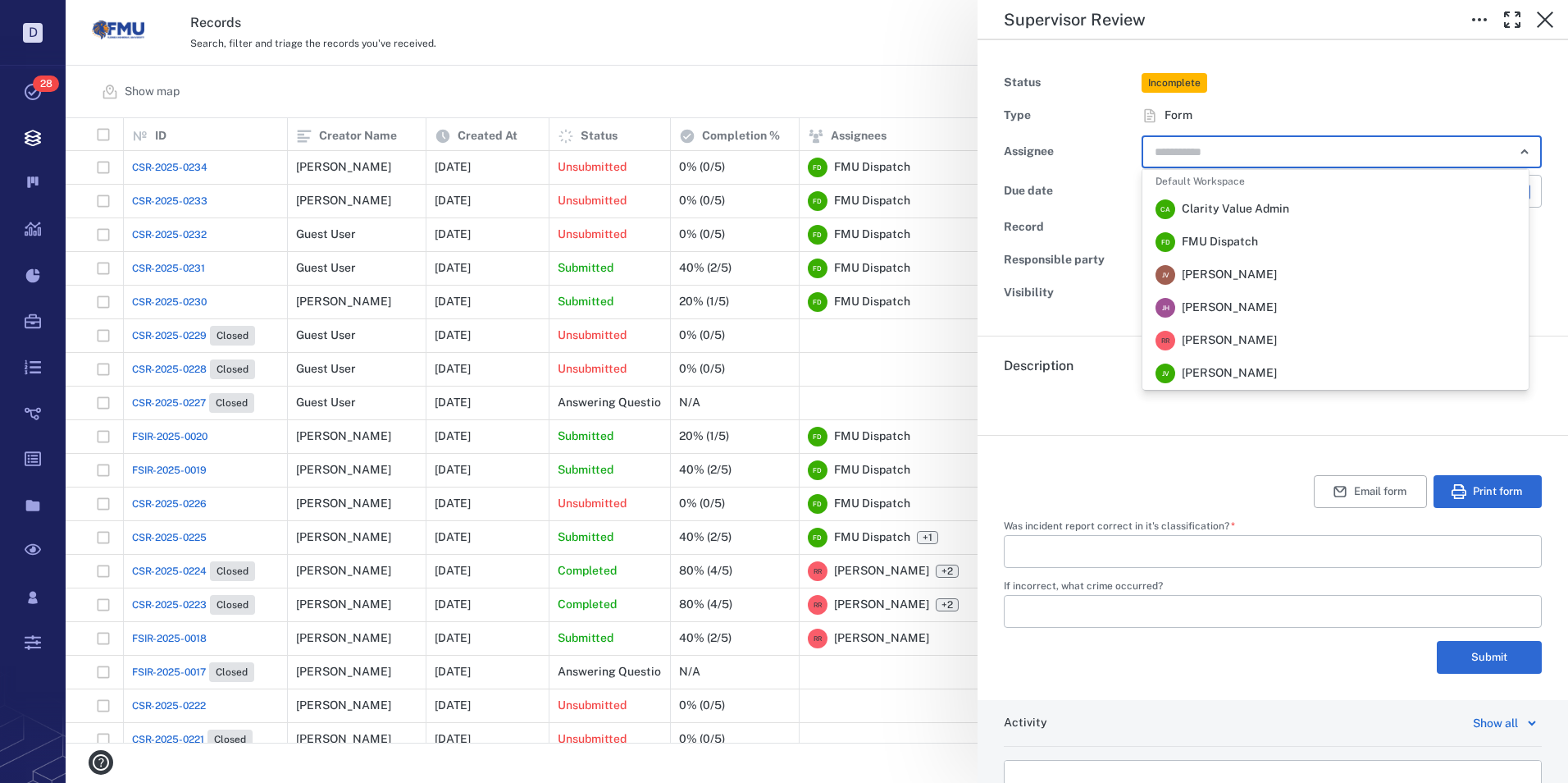
click at [1197, 342] on span "[PERSON_NAME]" at bounding box center [1228, 340] width 95 height 17
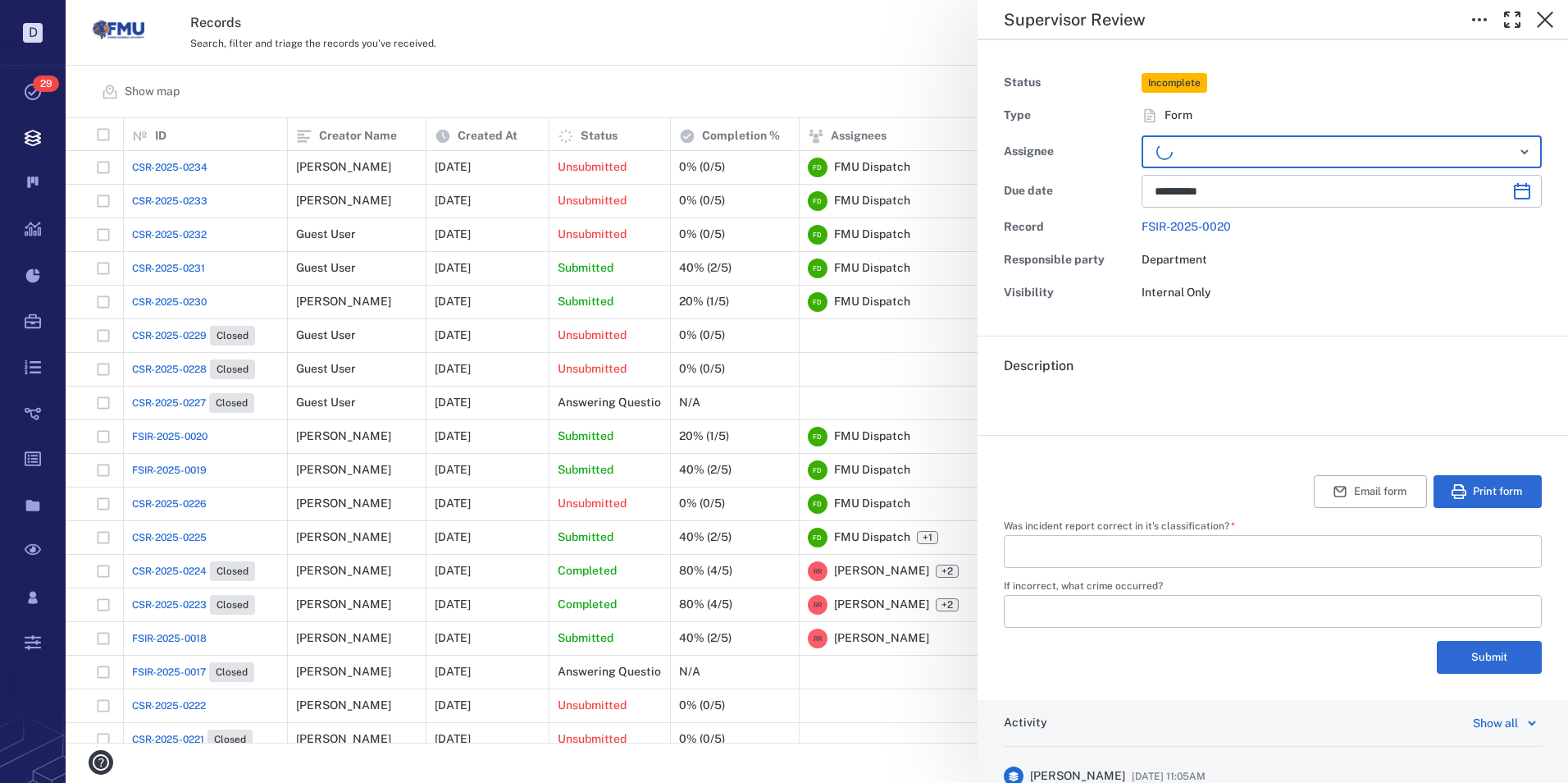
click at [1115, 551] on input "Was incident report correct in it's classification?   *" at bounding box center [1273, 551] width 512 height 33
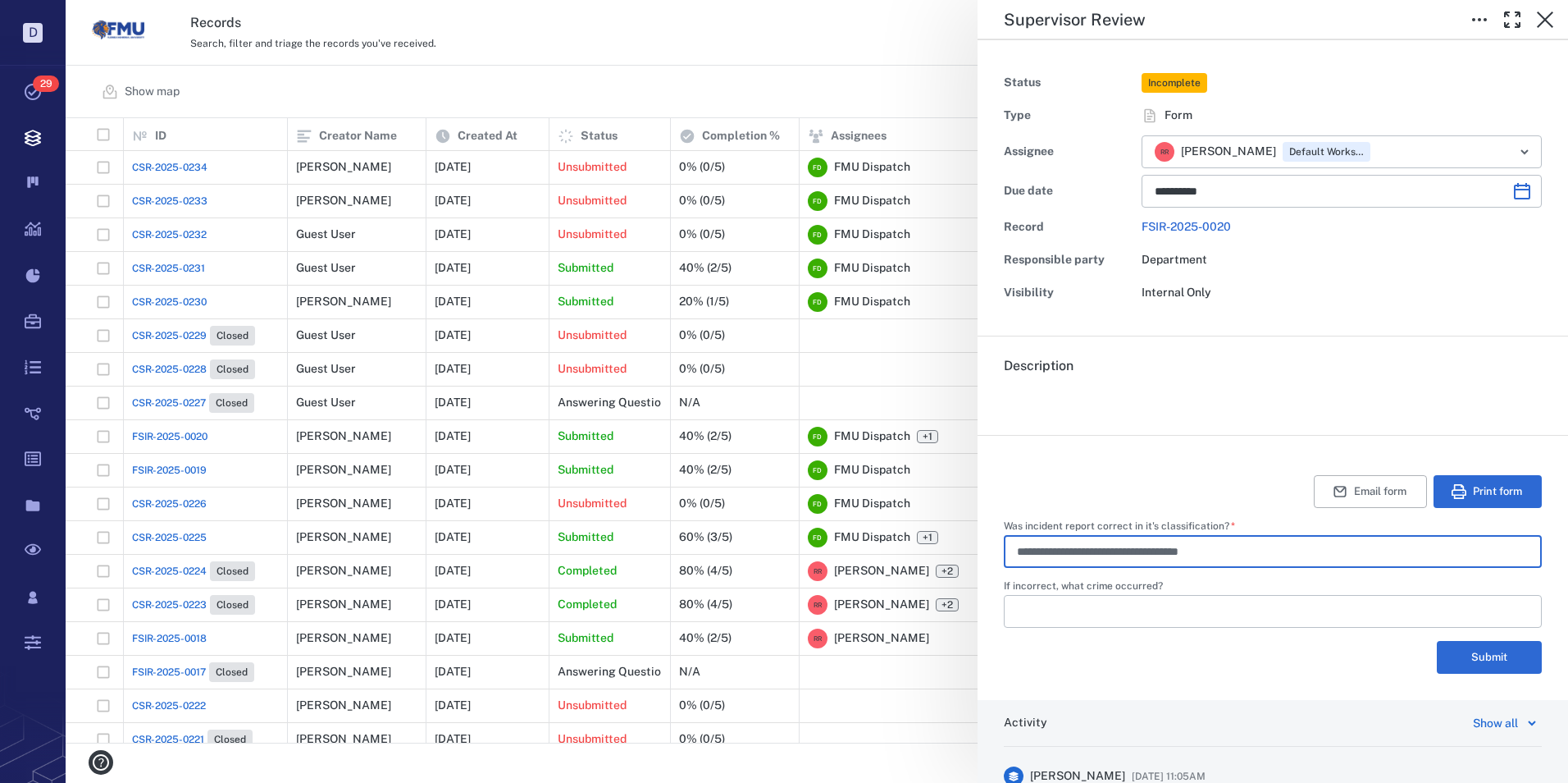
click at [1023, 552] on input "**********" at bounding box center [1273, 551] width 512 height 33
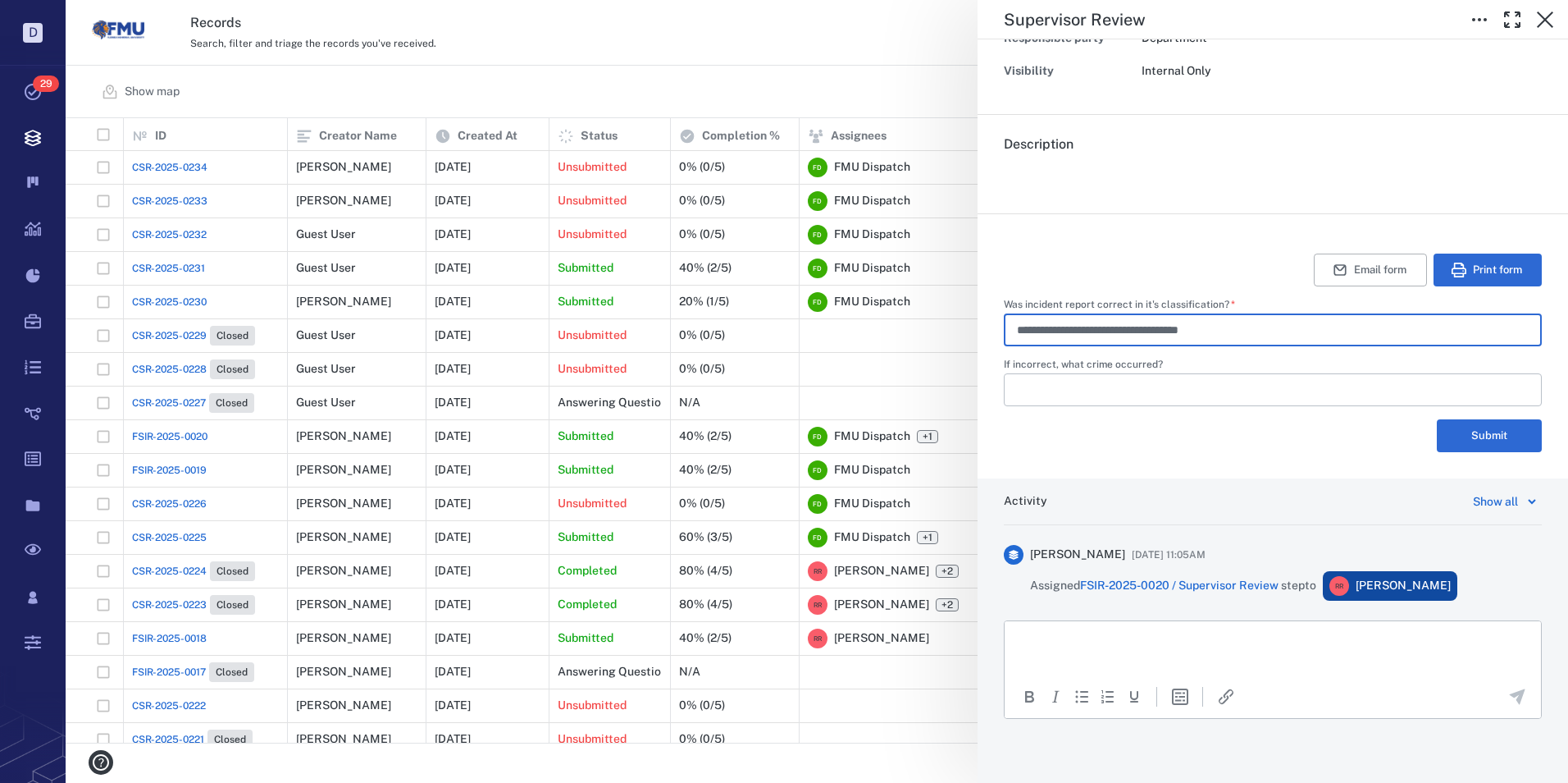
scroll to position [223, 0]
drag, startPoint x: 1246, startPoint y: 326, endPoint x: 1005, endPoint y: 331, distance: 241.1
click at [1005, 331] on div "**********" at bounding box center [1272, 328] width 538 height 33
type input "**********"
click at [1044, 635] on p "Rich Text Area. Press ALT-0 for help." at bounding box center [1272, 639] width 508 height 15
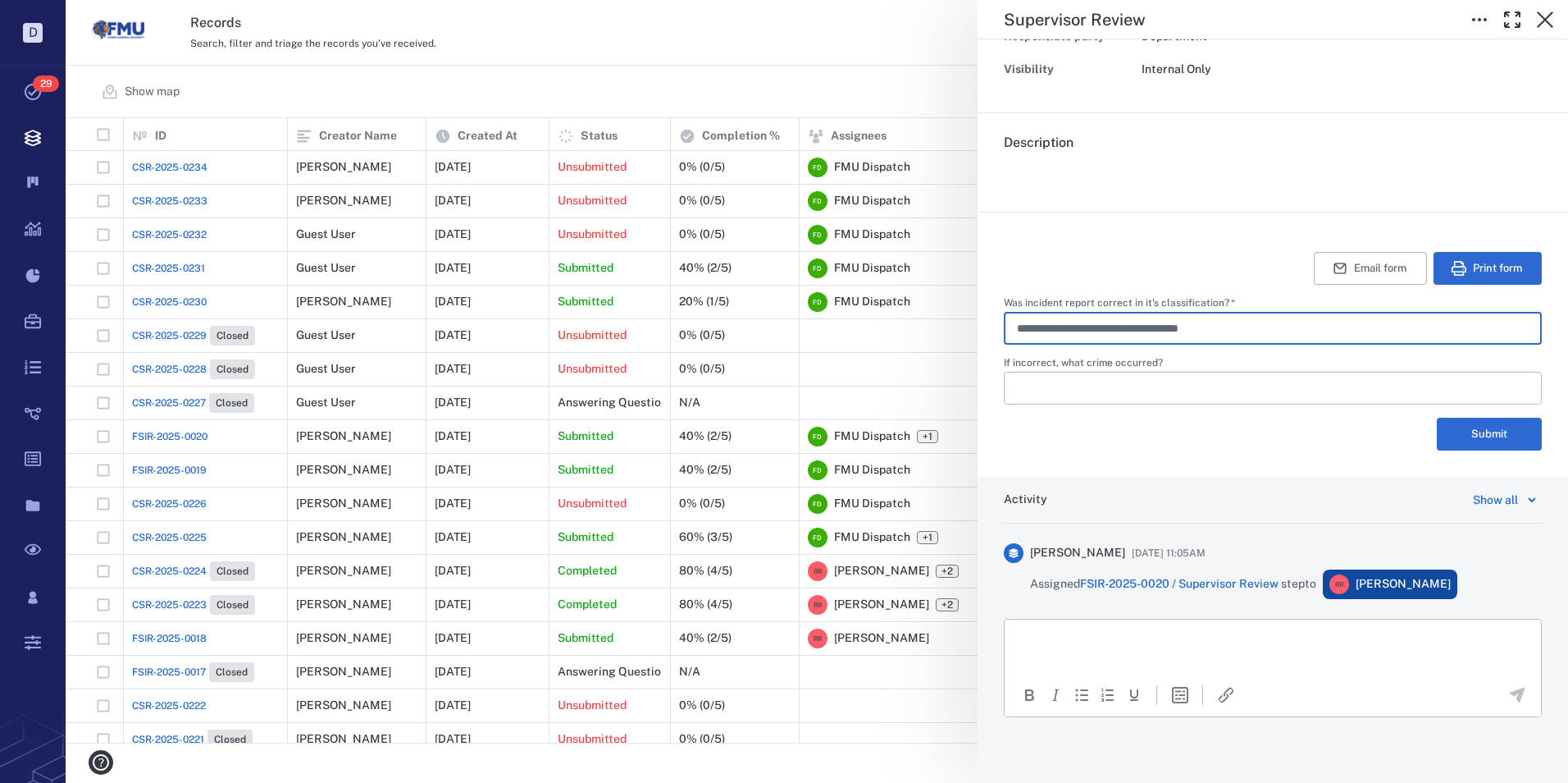
click at [1268, 326] on input "**********" at bounding box center [1273, 328] width 512 height 33
click at [1279, 329] on input "**********" at bounding box center [1273, 328] width 512 height 33
click at [1278, 327] on input "**********" at bounding box center [1273, 328] width 512 height 33
type input "***"
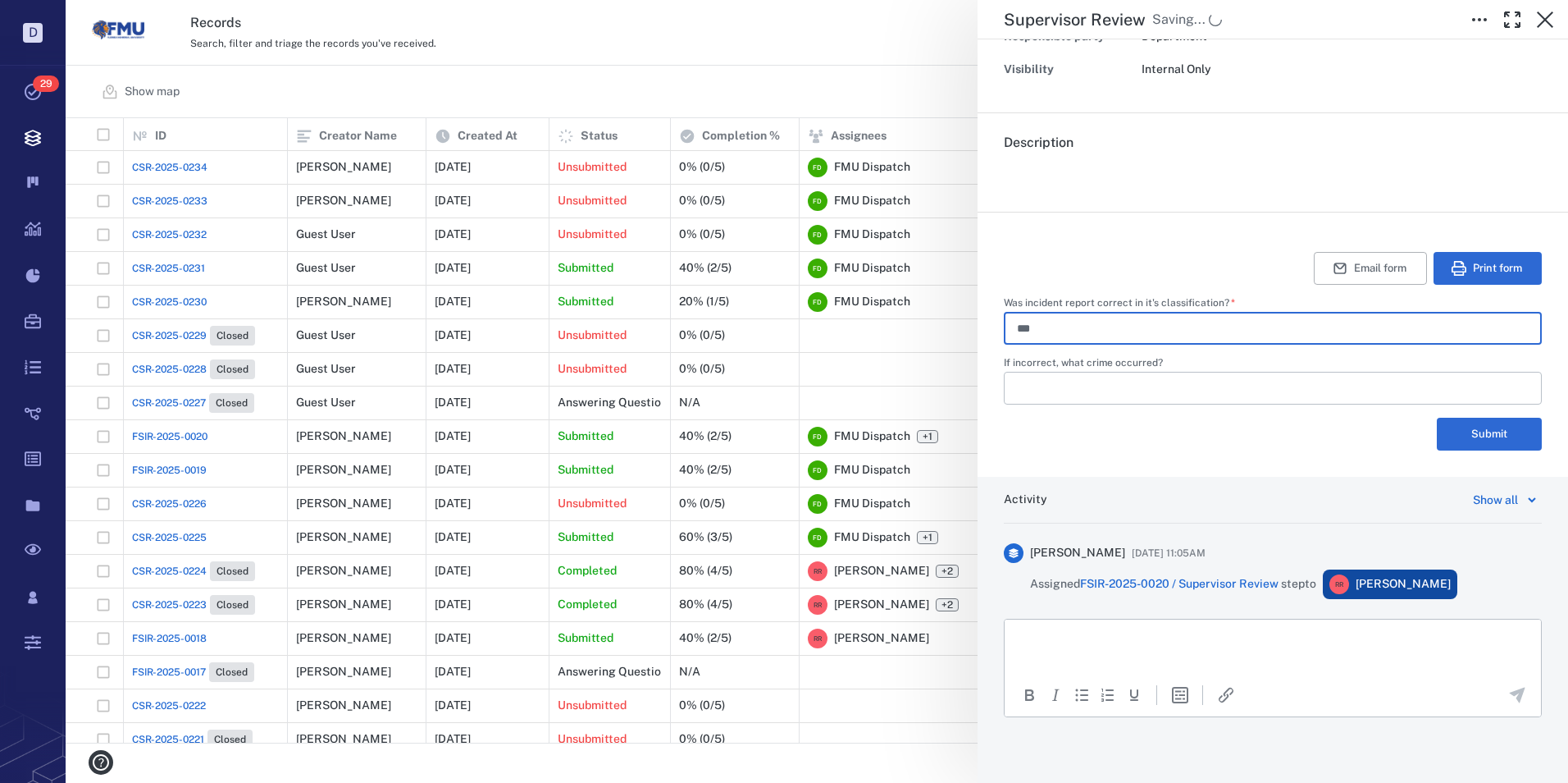
click at [1054, 638] on p "Rich Text Area. Press ALT-0 for help." at bounding box center [1272, 639] width 508 height 15
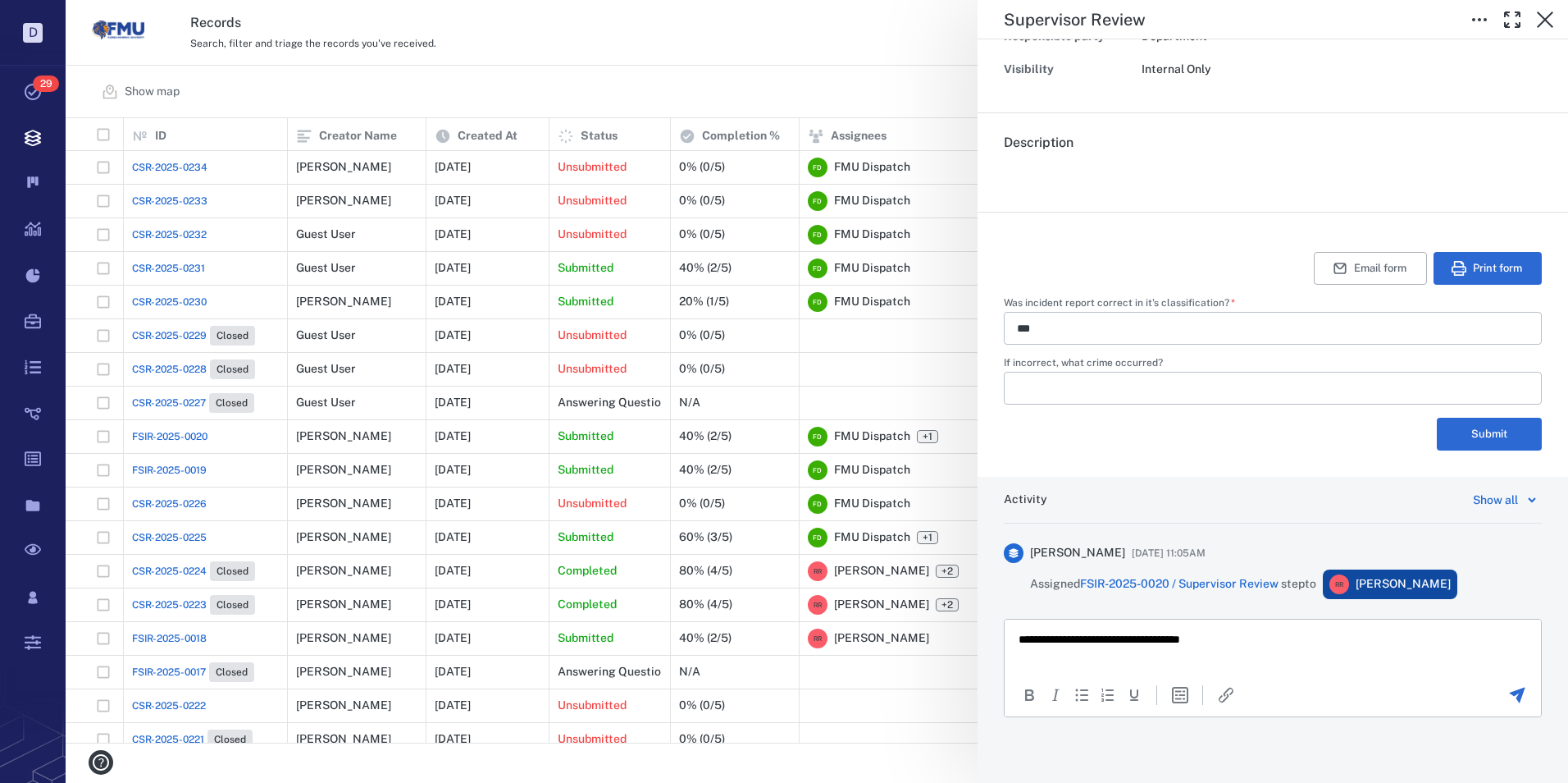
click at [1509, 696] on icon "Send the comment" at bounding box center [1517, 695] width 16 height 16
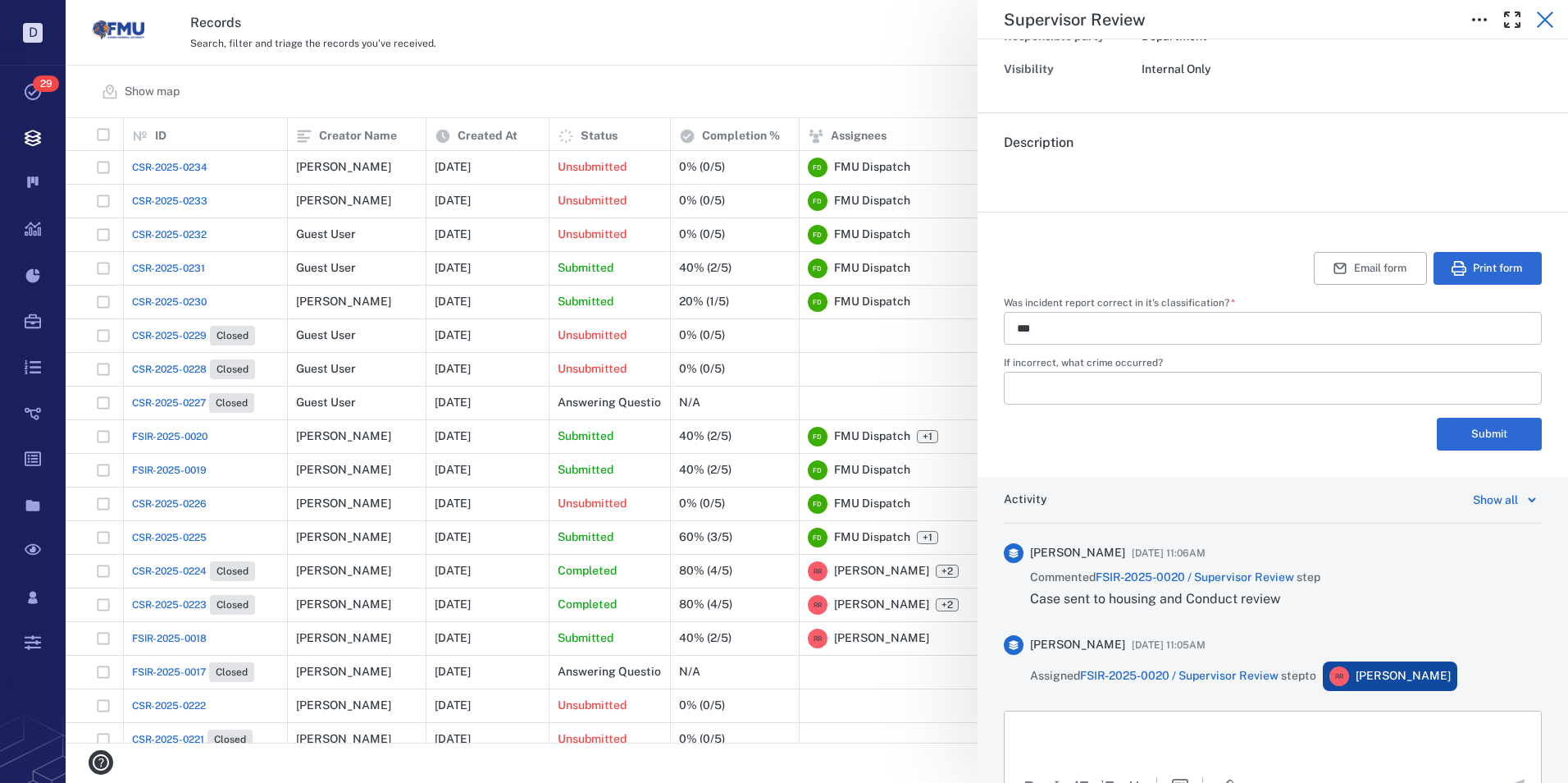
click at [1544, 23] on icon "button" at bounding box center [1545, 20] width 20 height 20
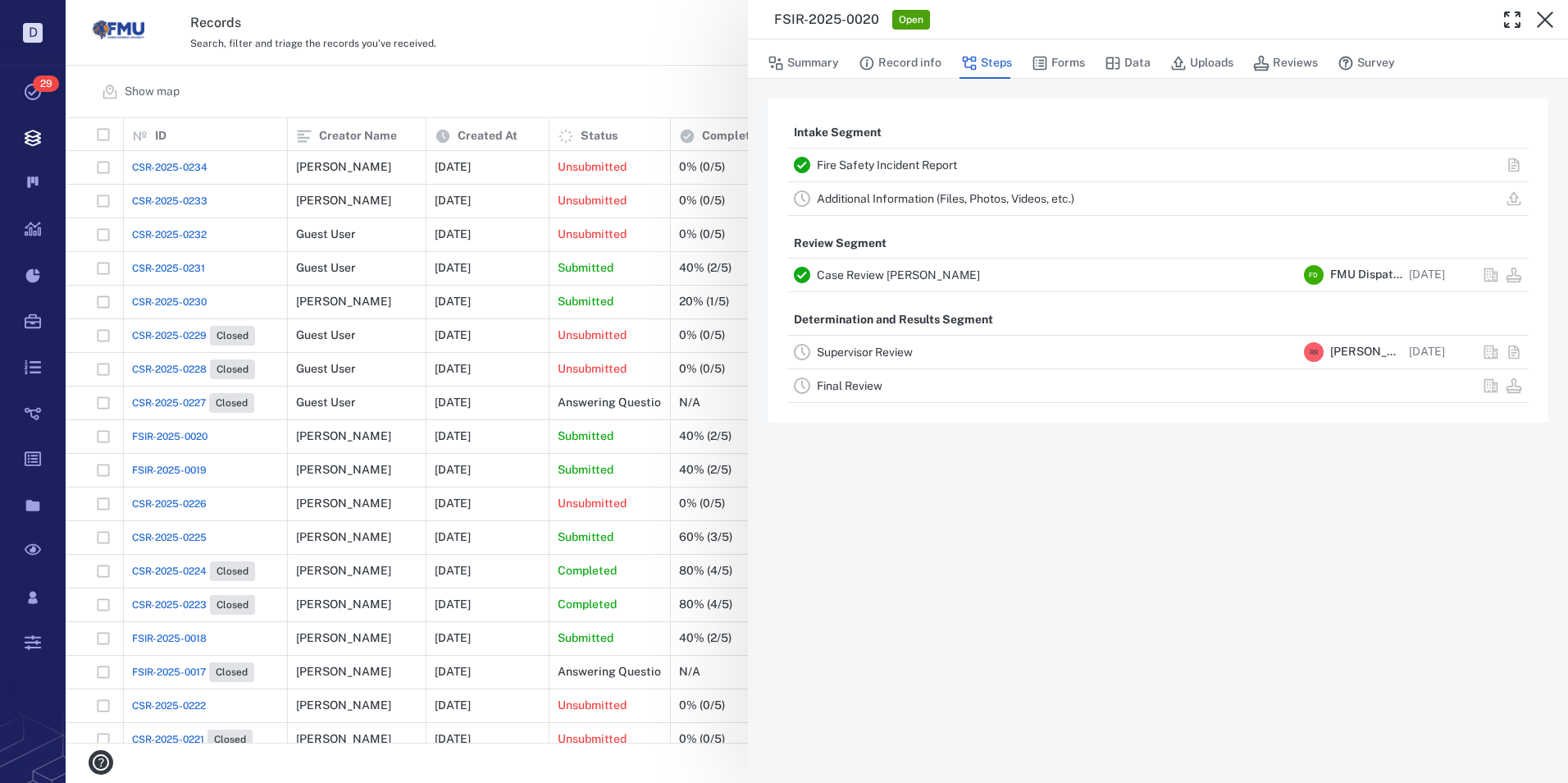
click at [870, 349] on link "Supervisor Review" at bounding box center [865, 351] width 96 height 13
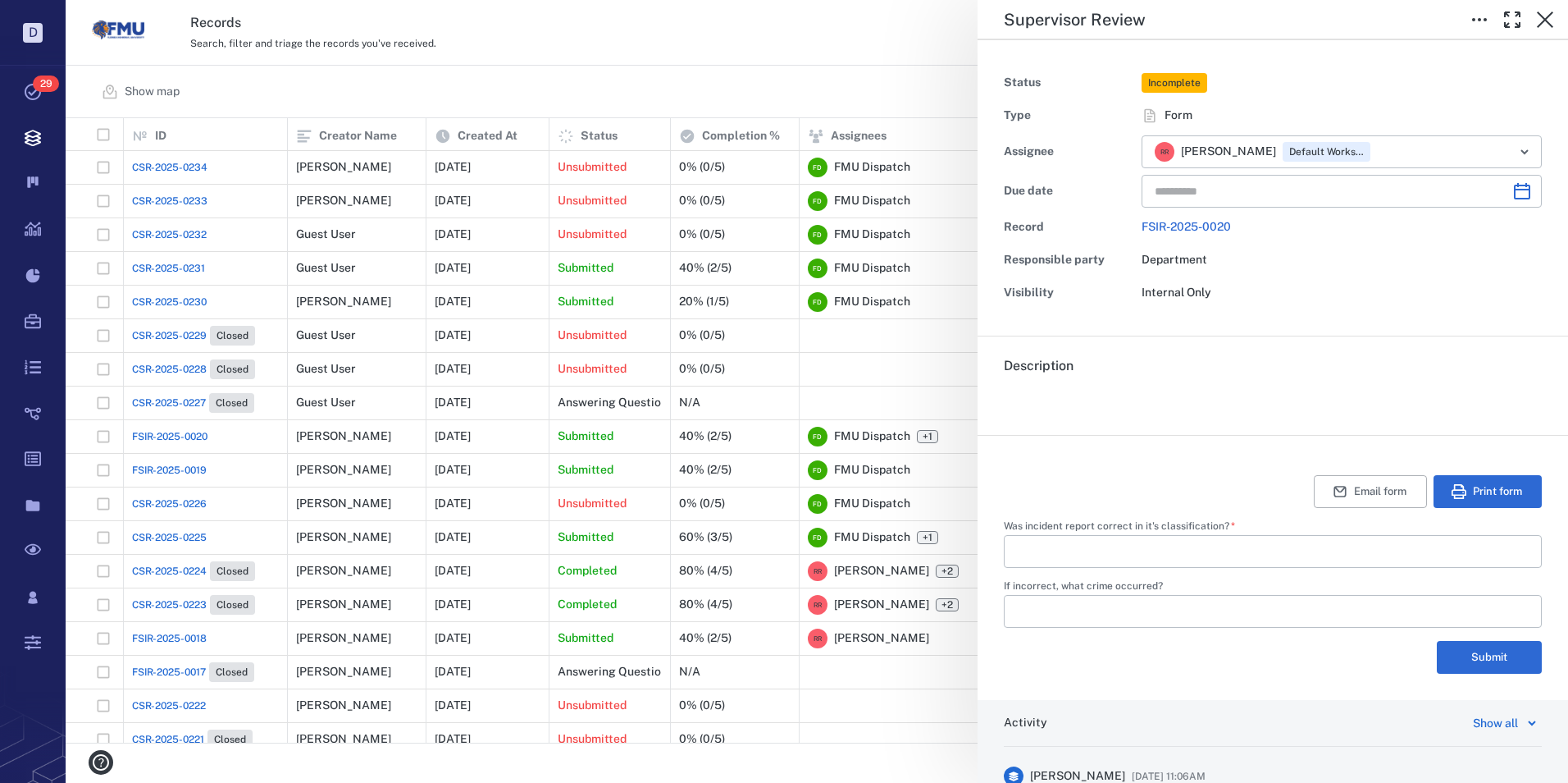
type input "**********"
type input "***"
click at [1464, 654] on button "Submit" at bounding box center [1489, 658] width 105 height 33
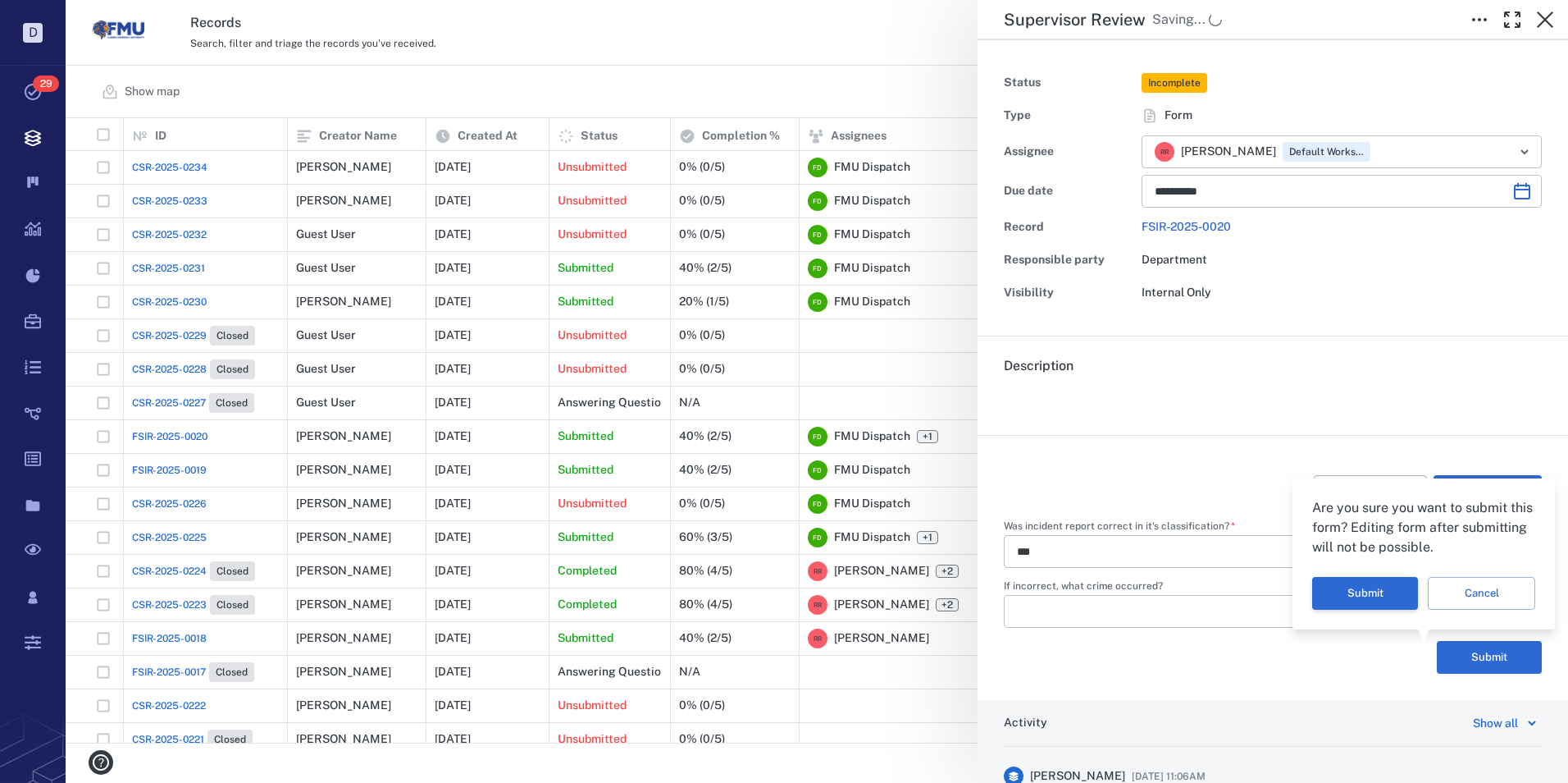
click at [1376, 595] on button "Submit" at bounding box center [1365, 593] width 106 height 33
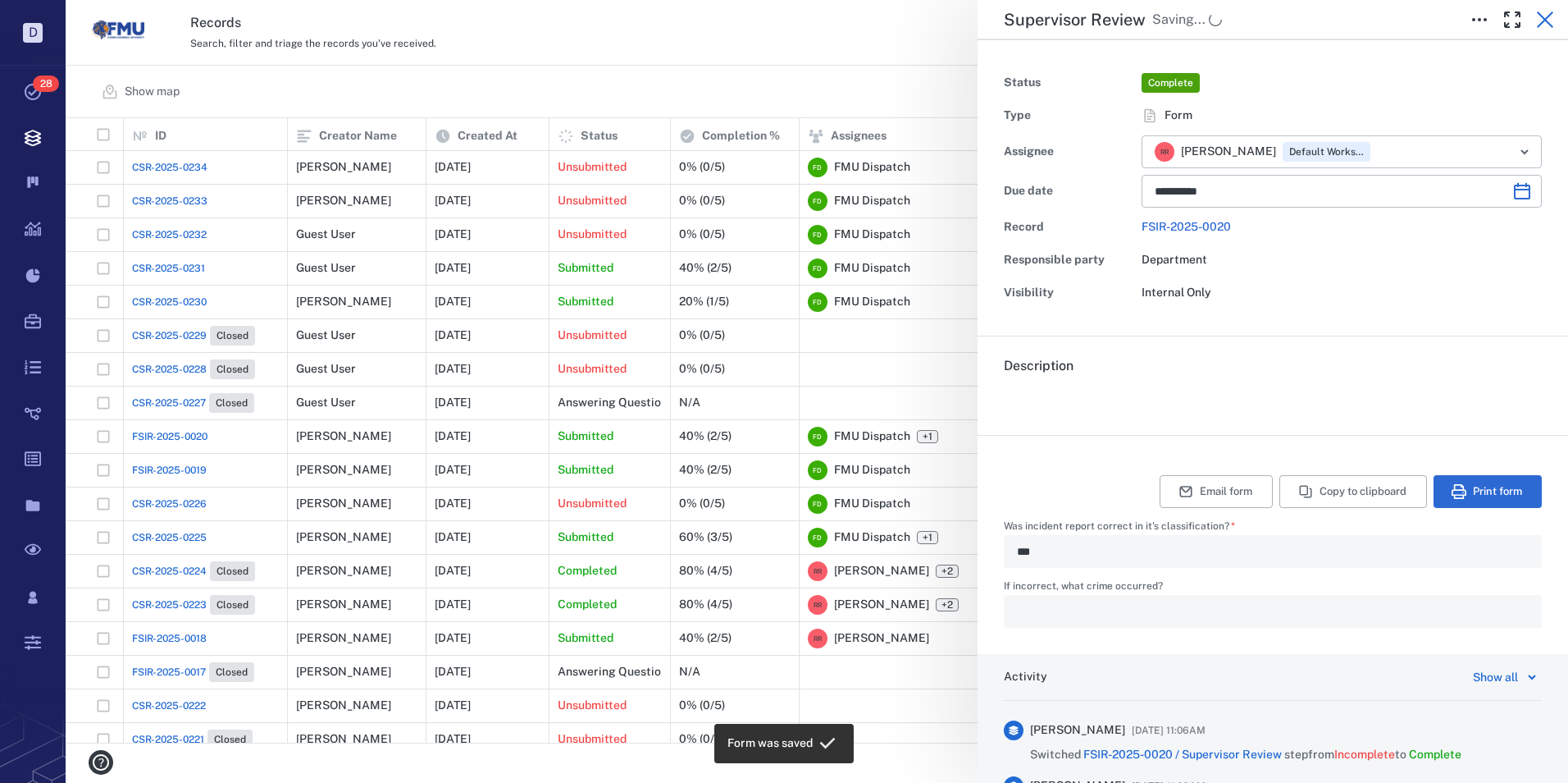
click at [1546, 18] on icon "button" at bounding box center [1545, 20] width 20 height 20
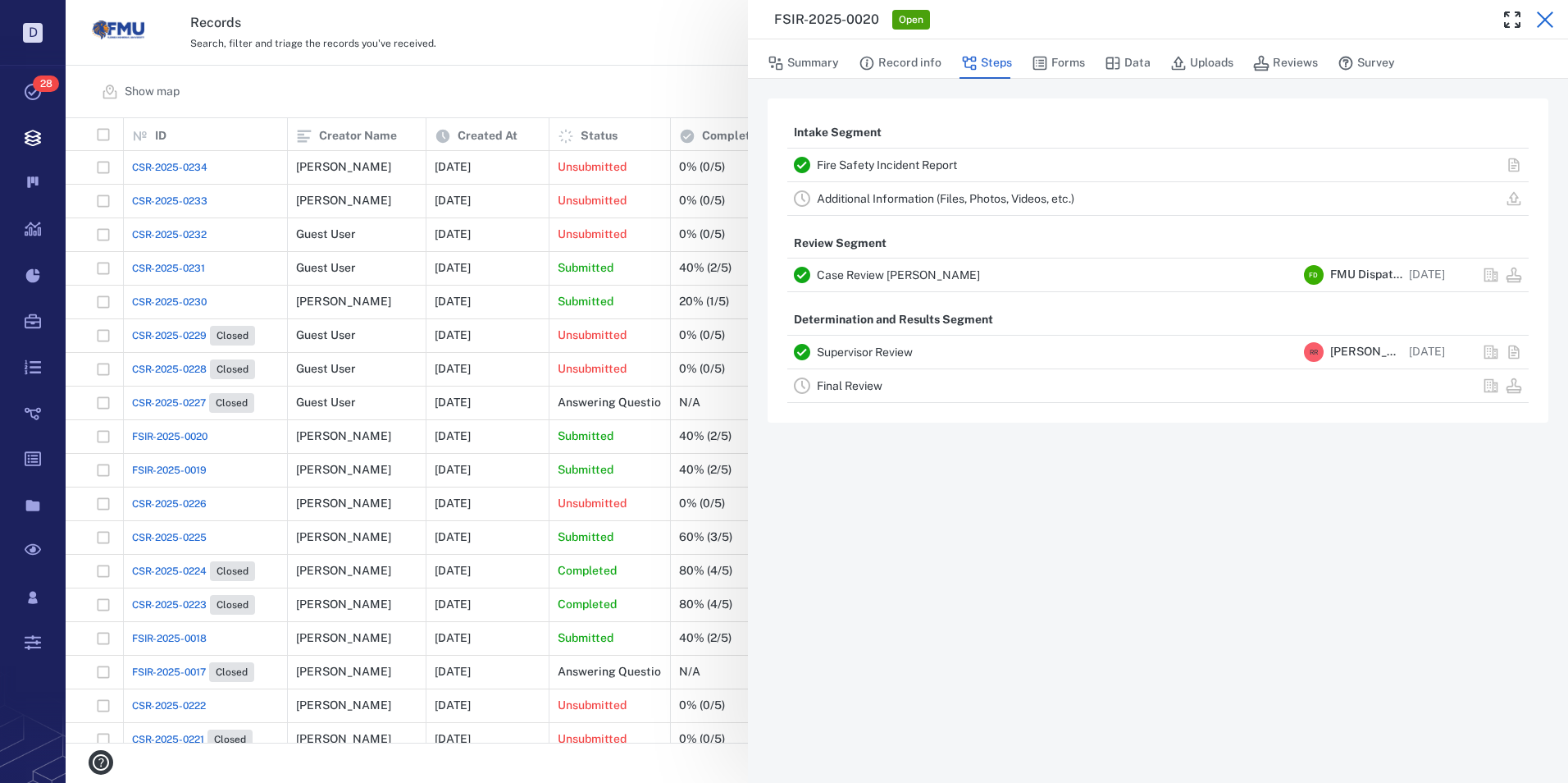
click at [1542, 9] on button "button" at bounding box center [1546, 20] width 33 height 33
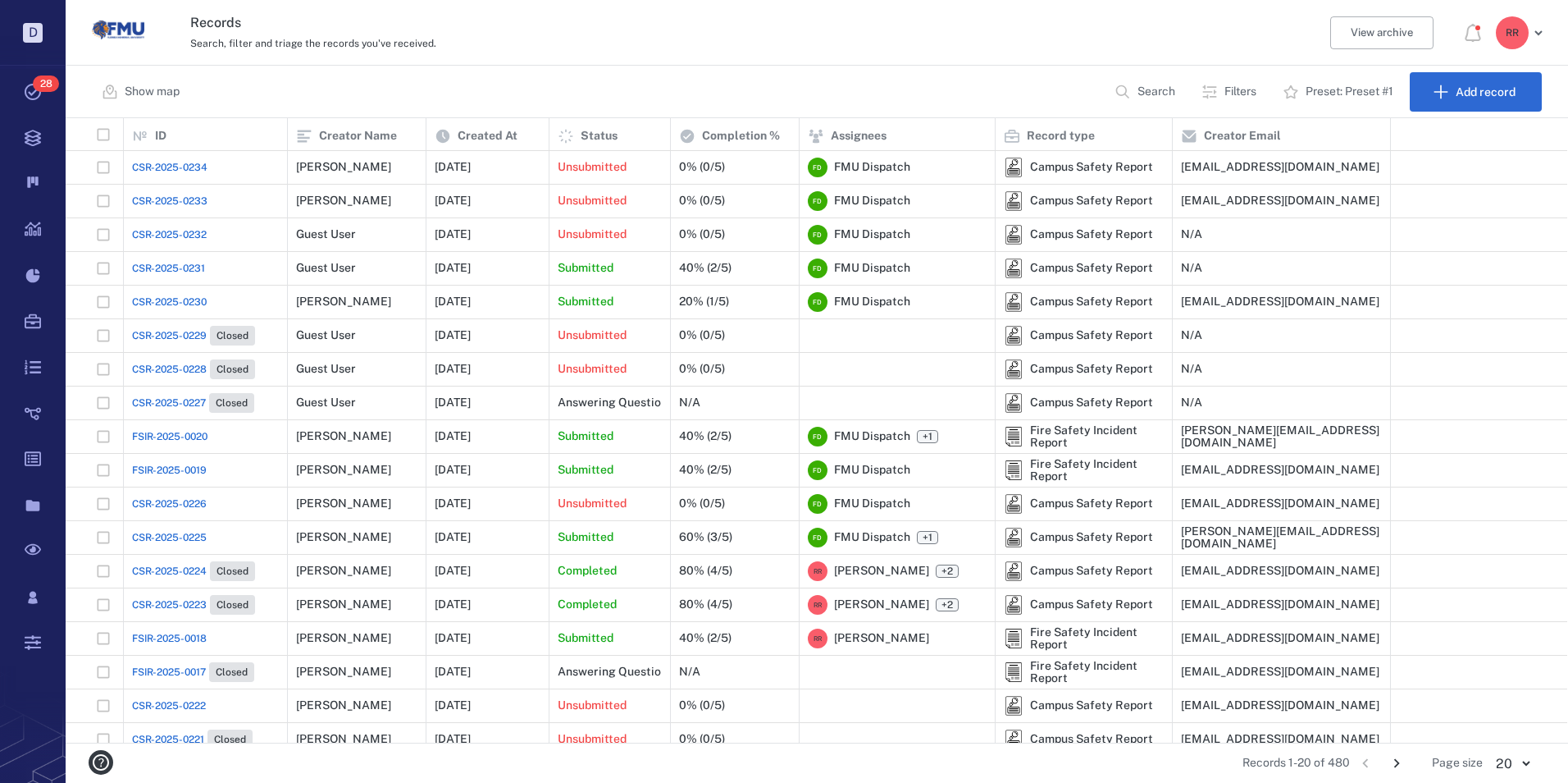
click at [173, 299] on span "CSR-2025-0230" at bounding box center [169, 301] width 74 height 15
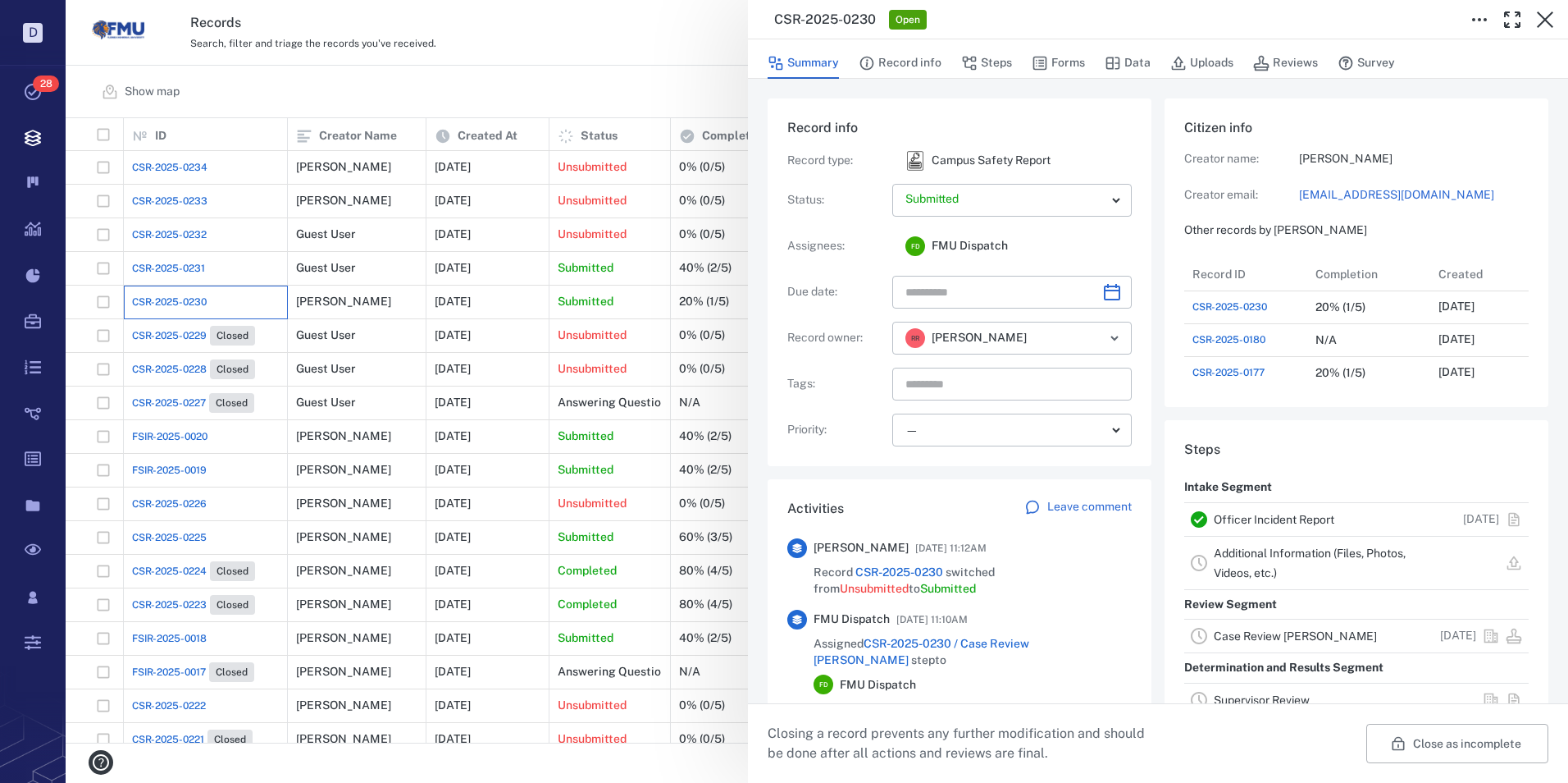
scroll to position [196, 314]
click at [1227, 522] on link "Officer Incident Report" at bounding box center [1273, 519] width 120 height 13
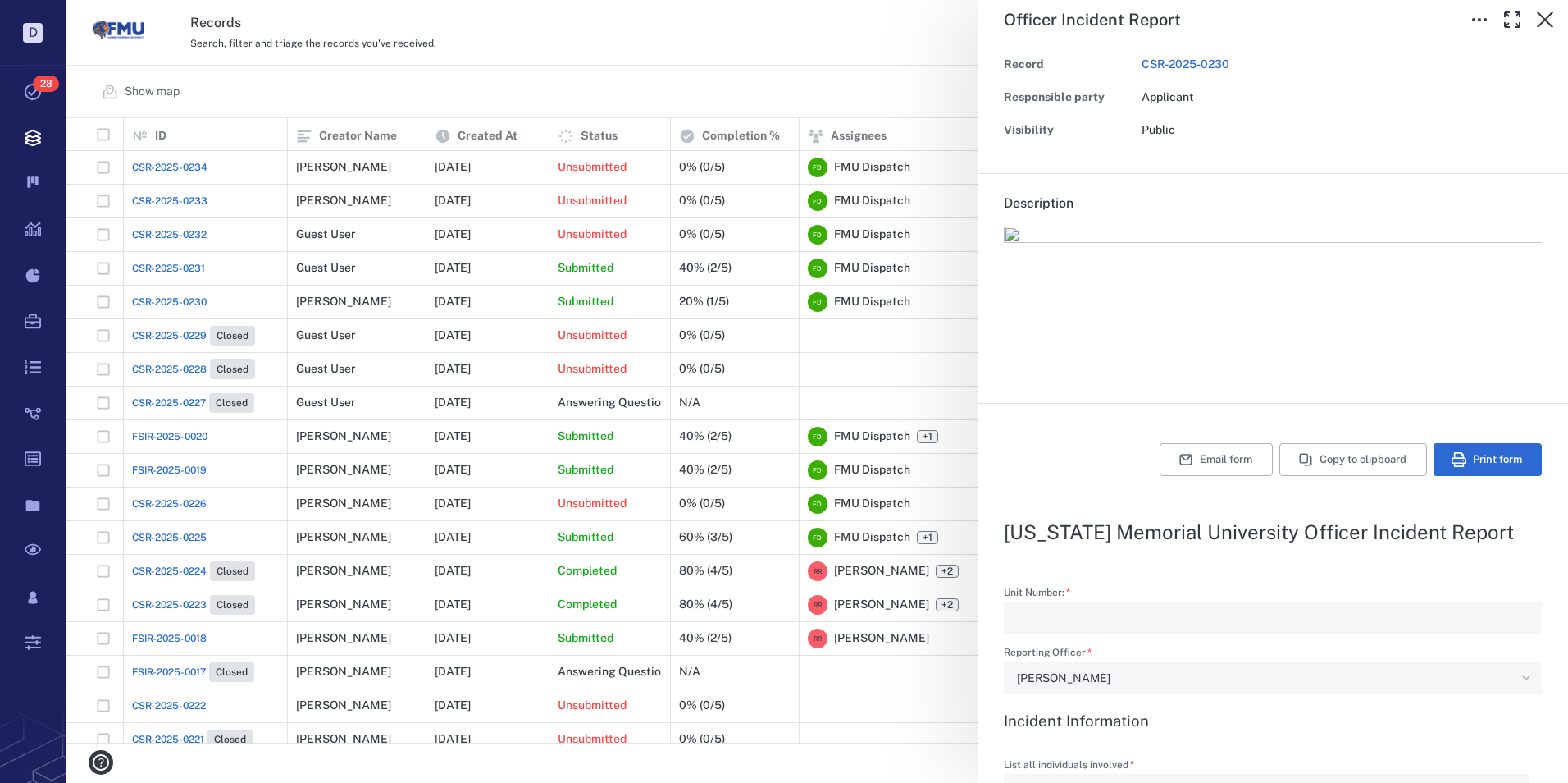
scroll to position [82, 0]
click at [1456, 462] on button "Print form" at bounding box center [1487, 461] width 108 height 33
click at [1544, 16] on icon "button" at bounding box center [1545, 20] width 20 height 20
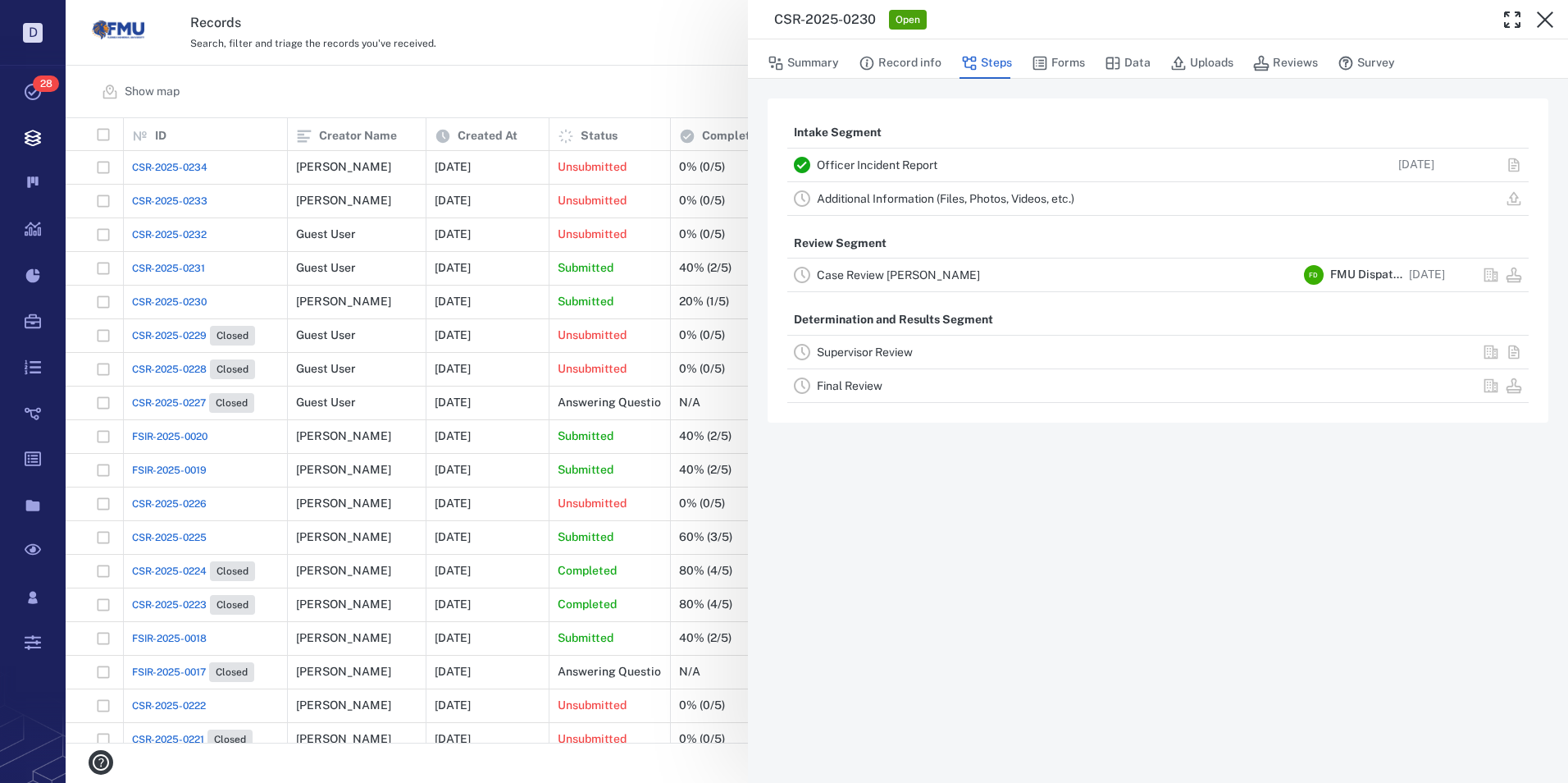
click at [857, 271] on link "Case Review [PERSON_NAME]" at bounding box center [898, 274] width 163 height 13
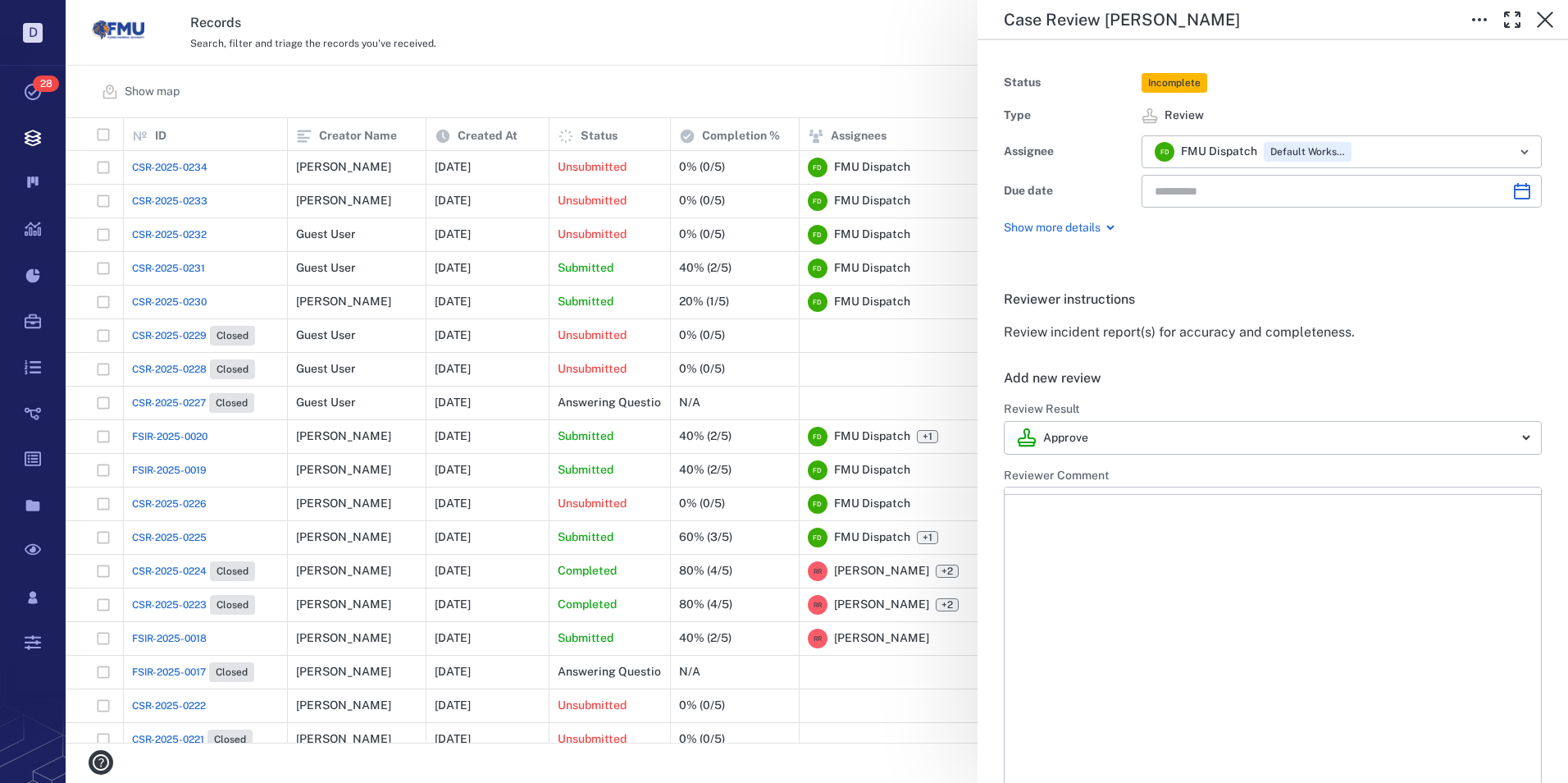
type input "**********"
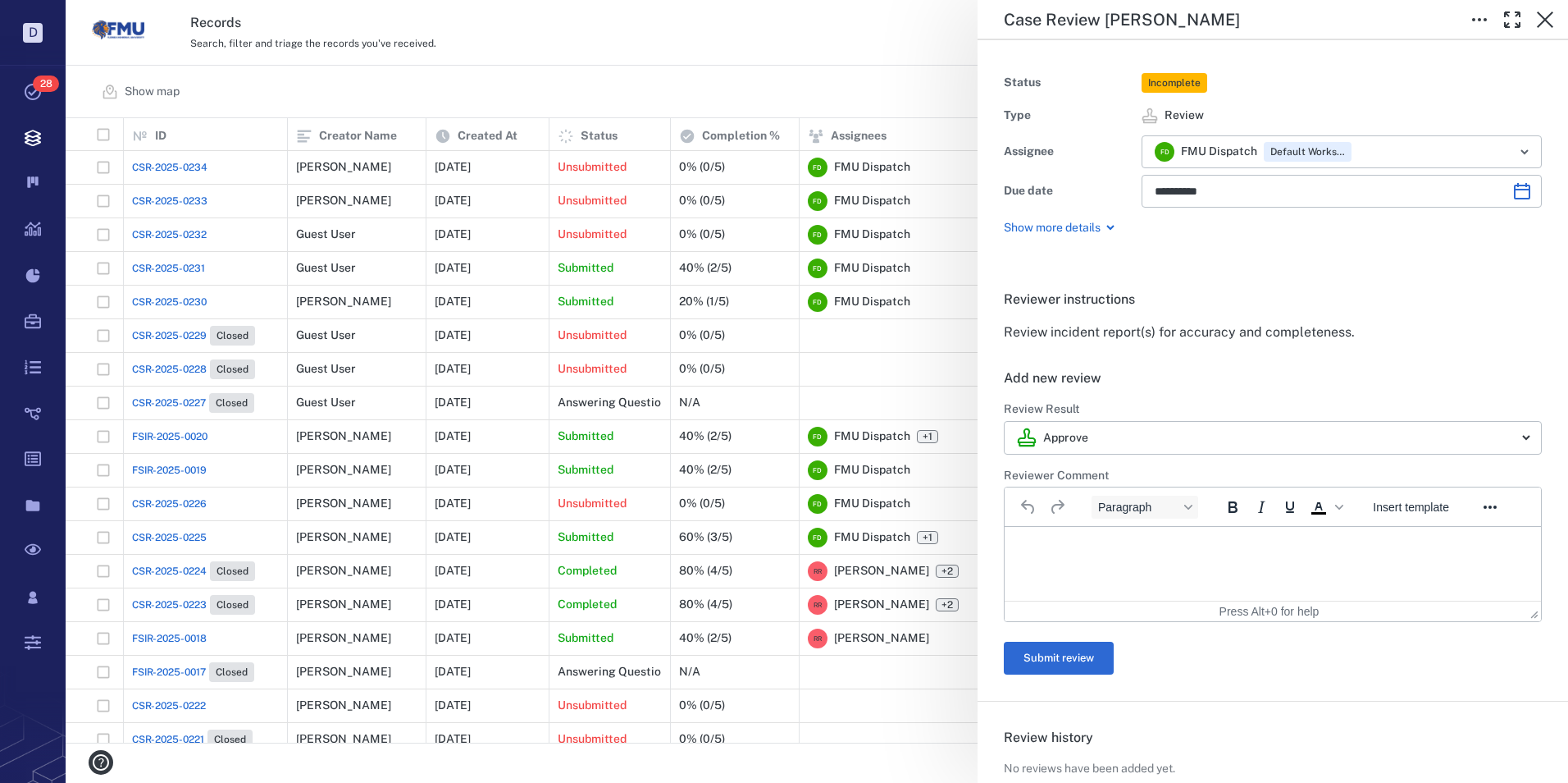
click at [1054, 539] on html at bounding box center [1272, 547] width 536 height 41
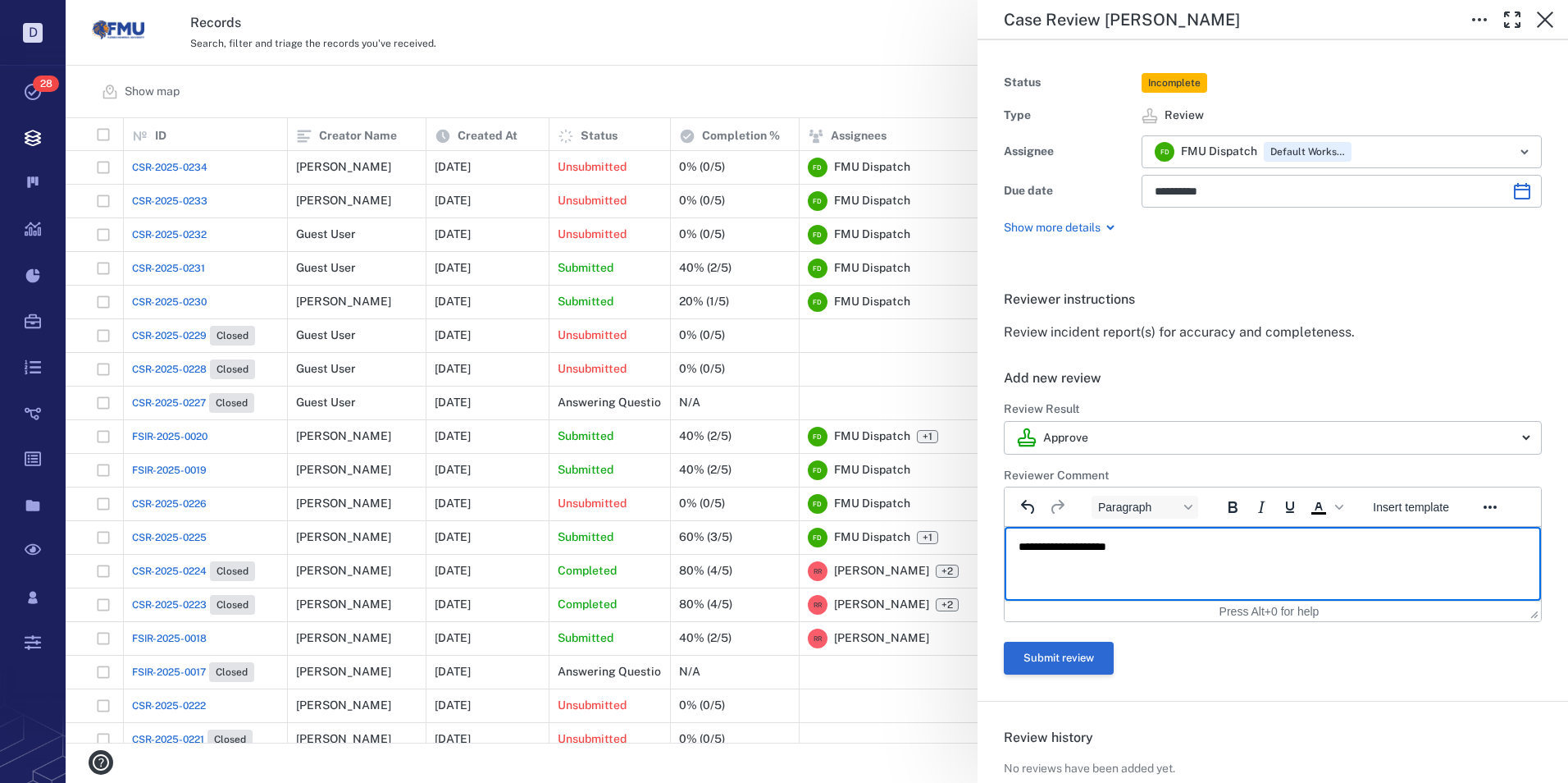
click at [1067, 656] on button "Submit review" at bounding box center [1058, 658] width 109 height 33
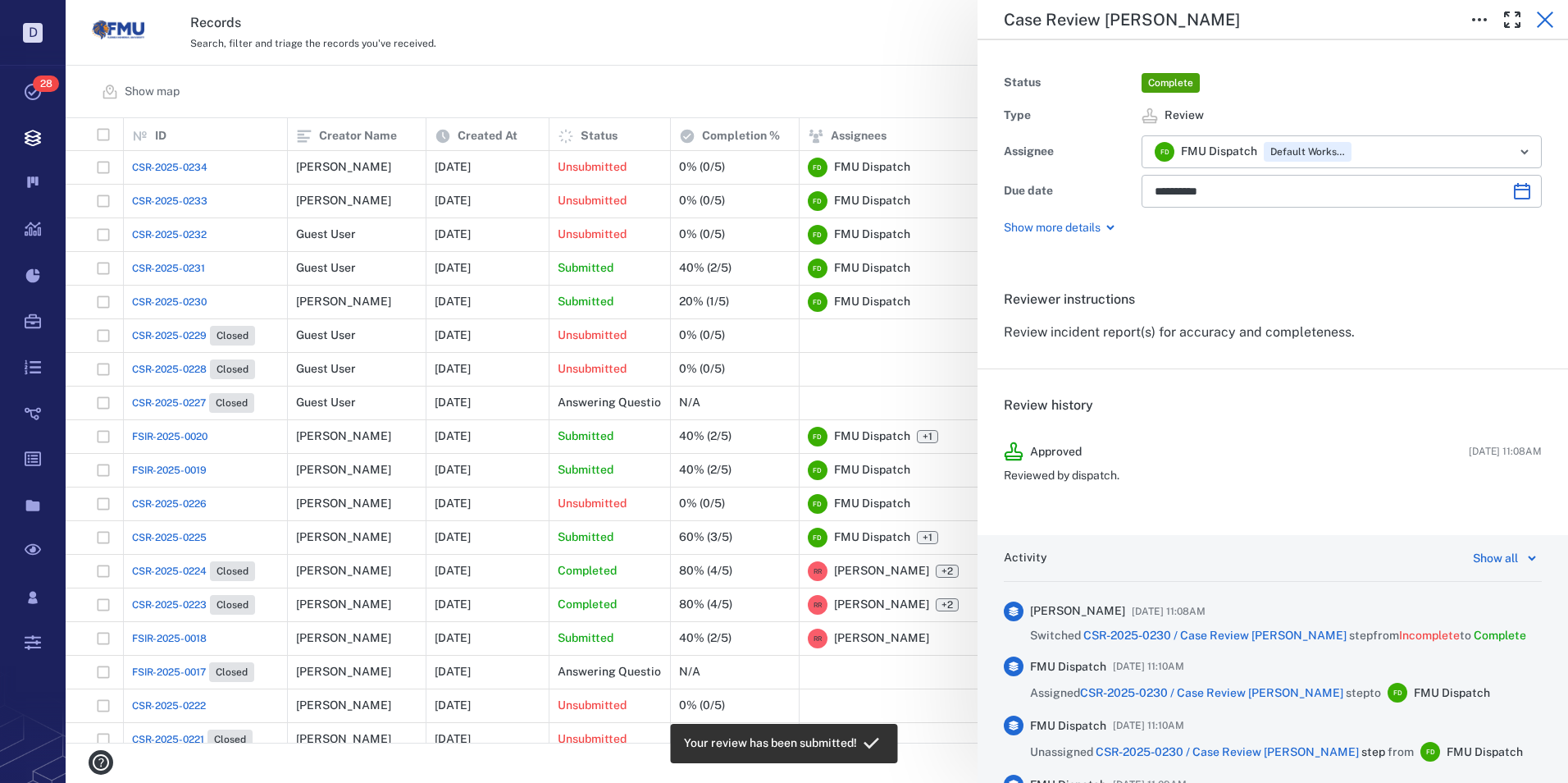
click at [1547, 13] on icon "button" at bounding box center [1545, 20] width 20 height 20
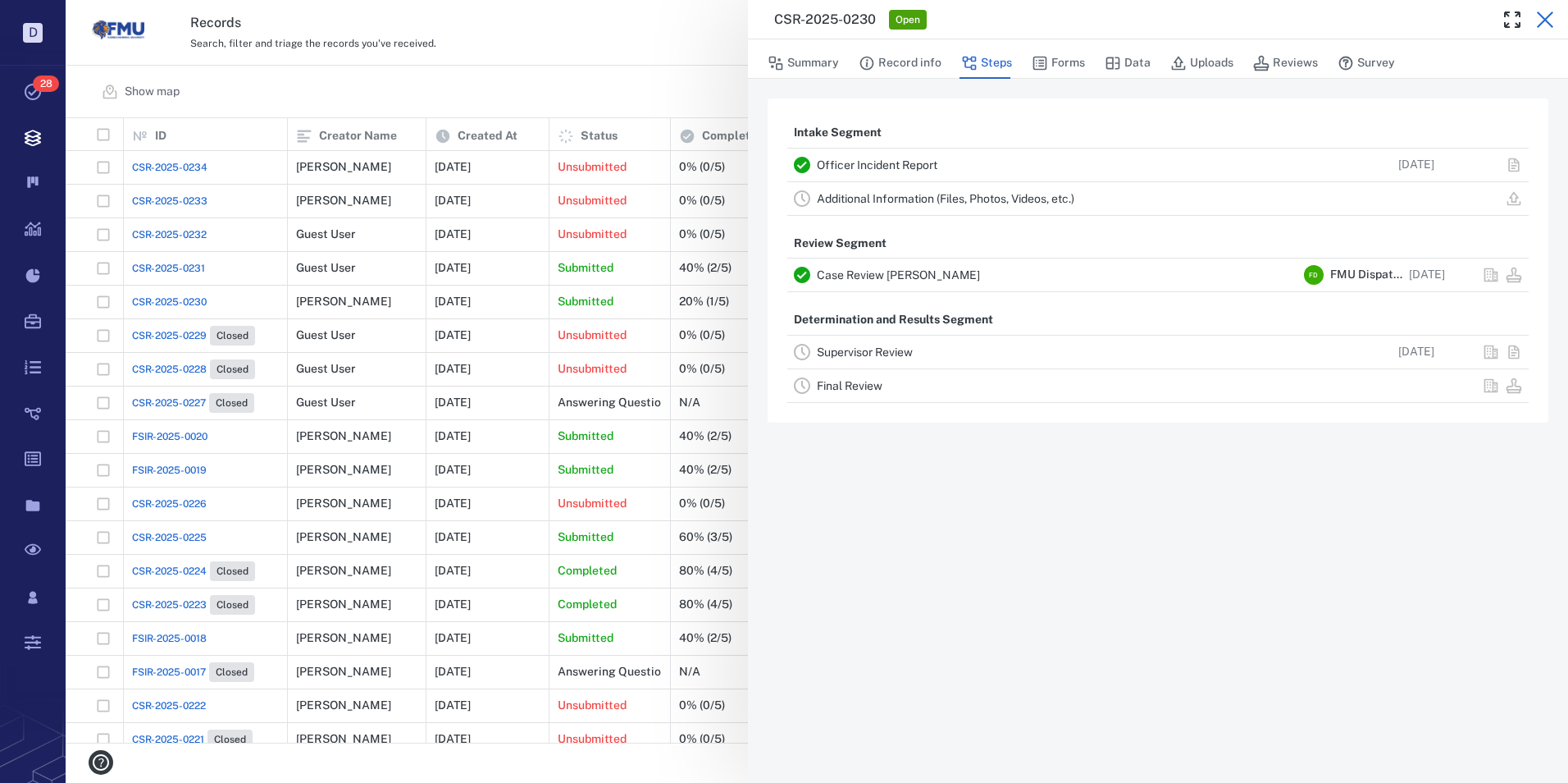
click at [1544, 18] on icon "button" at bounding box center [1545, 20] width 17 height 17
click at [1544, 18] on div "R R" at bounding box center [1518, 33] width 59 height 33
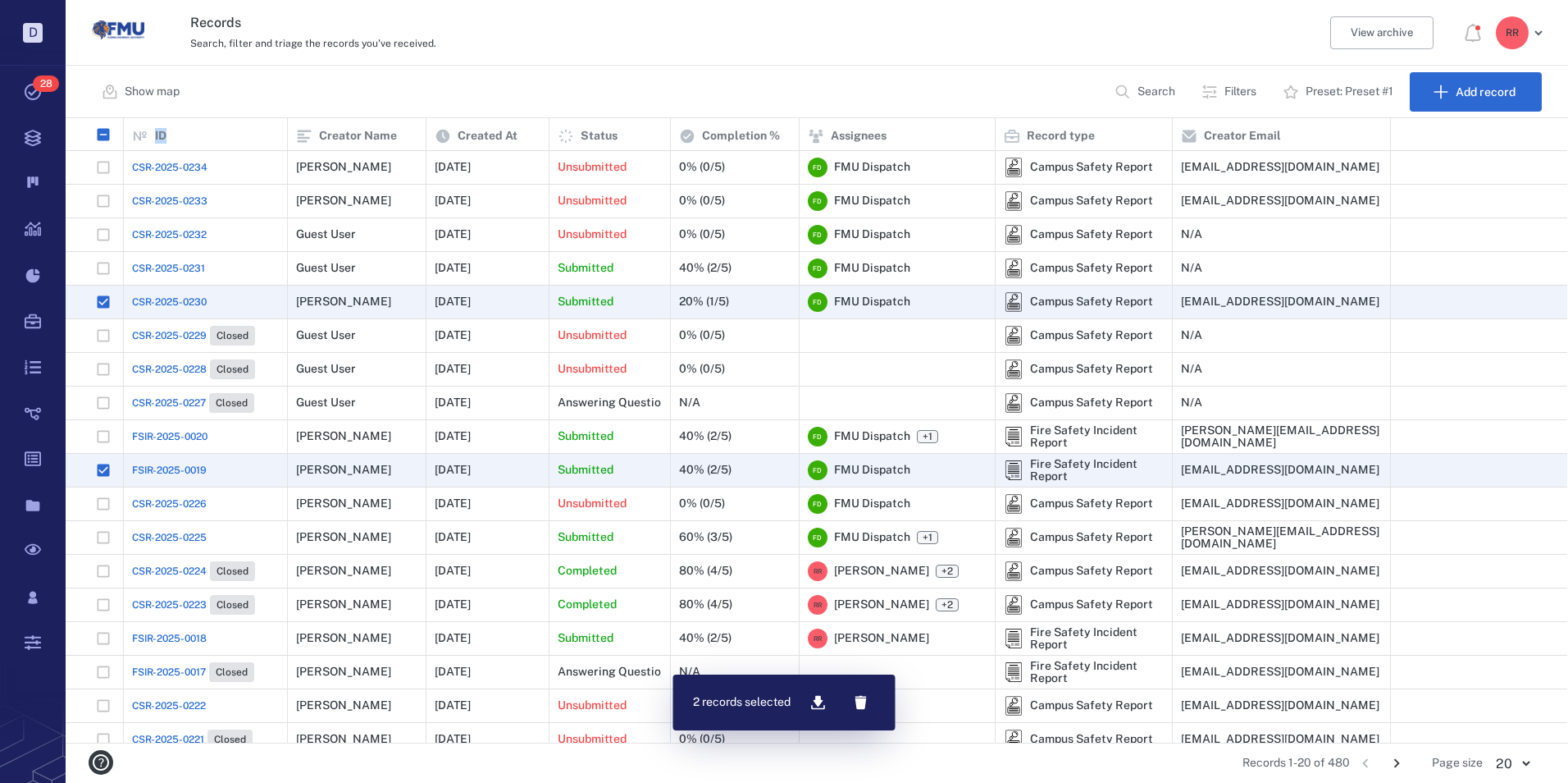
click at [180, 269] on span "CSR-2025-0231" at bounding box center [168, 268] width 73 height 15
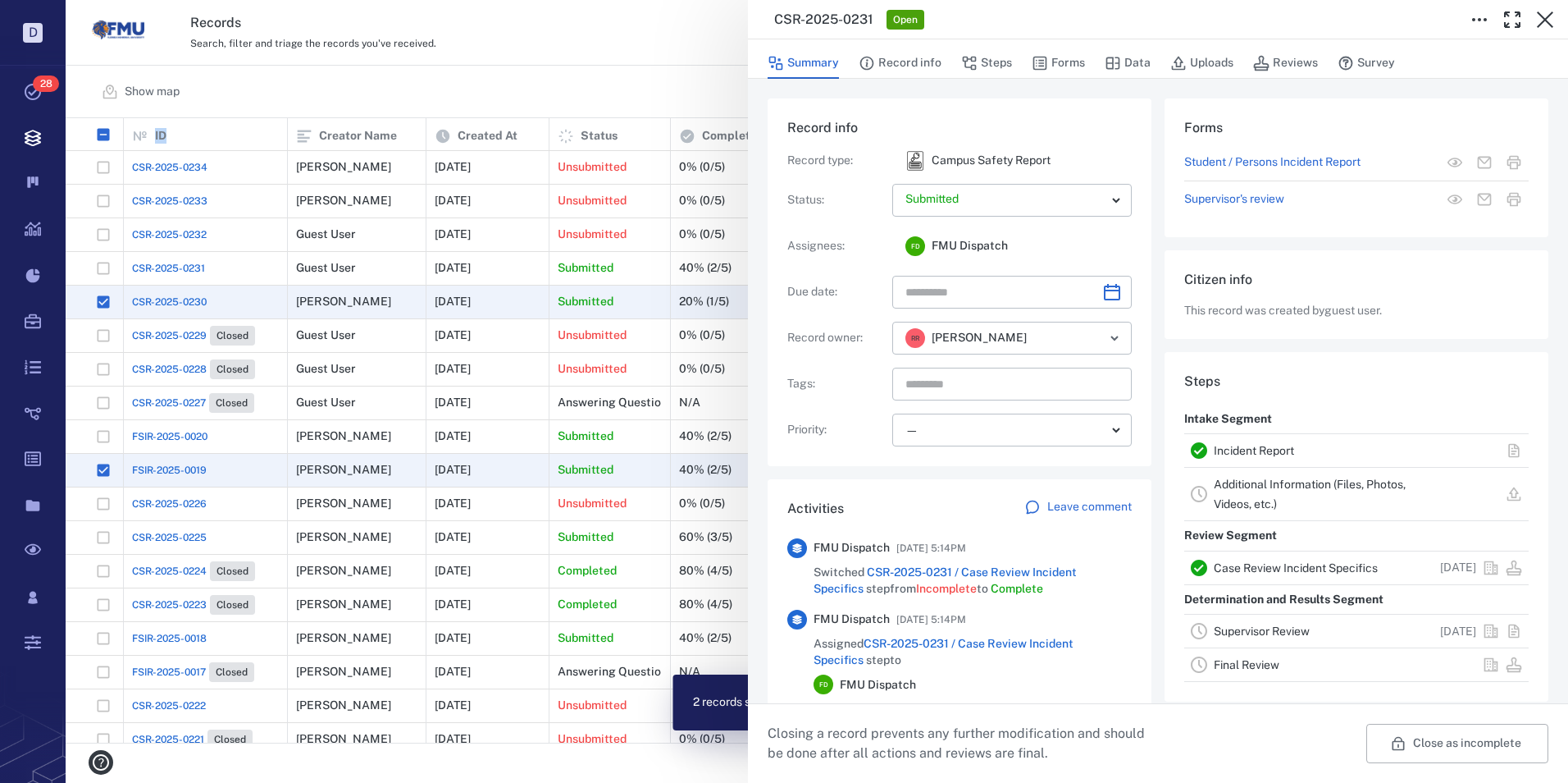
click at [1256, 452] on link "Incident Report" at bounding box center [1253, 450] width 80 height 13
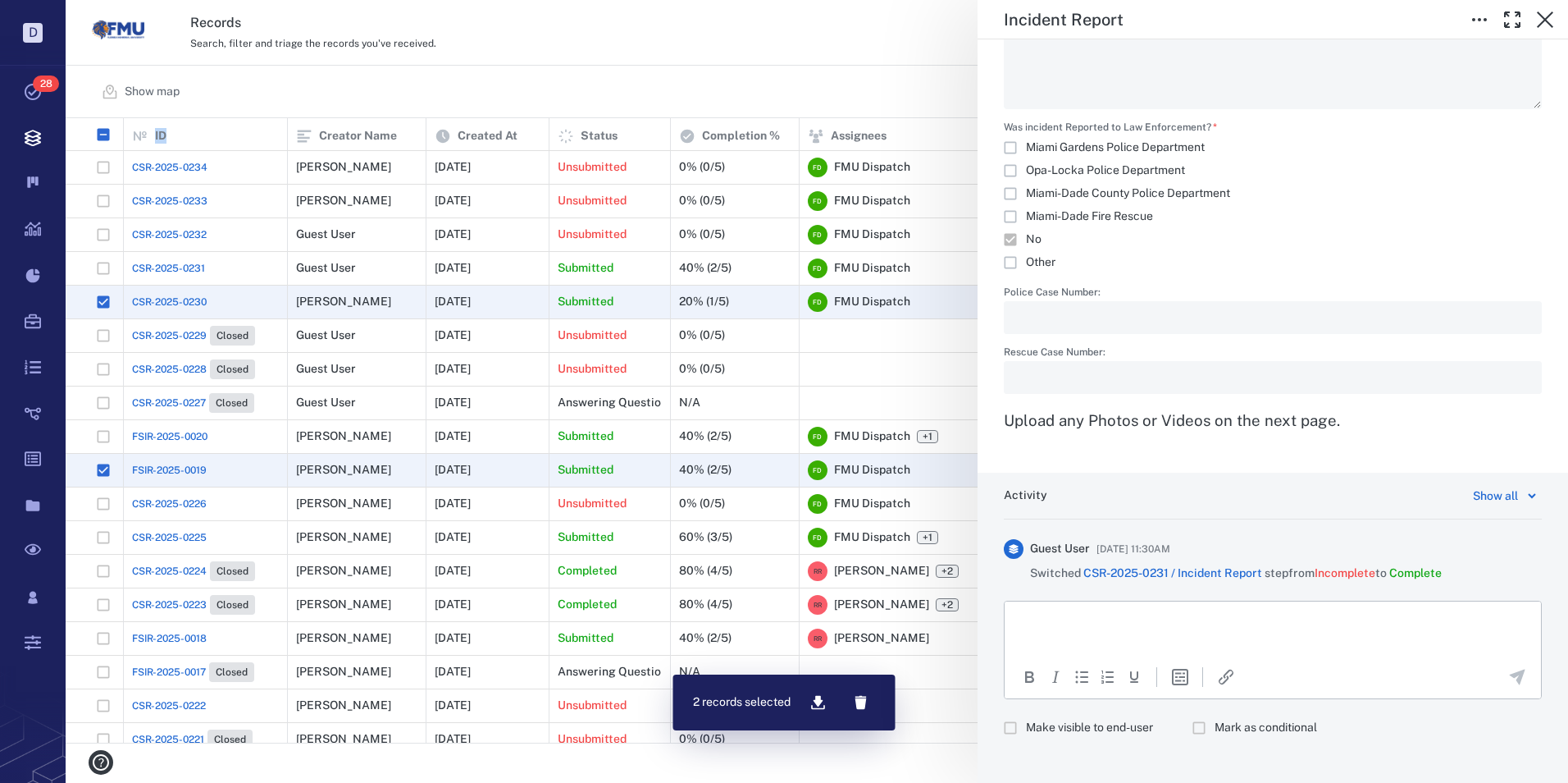
scroll to position [3203, 0]
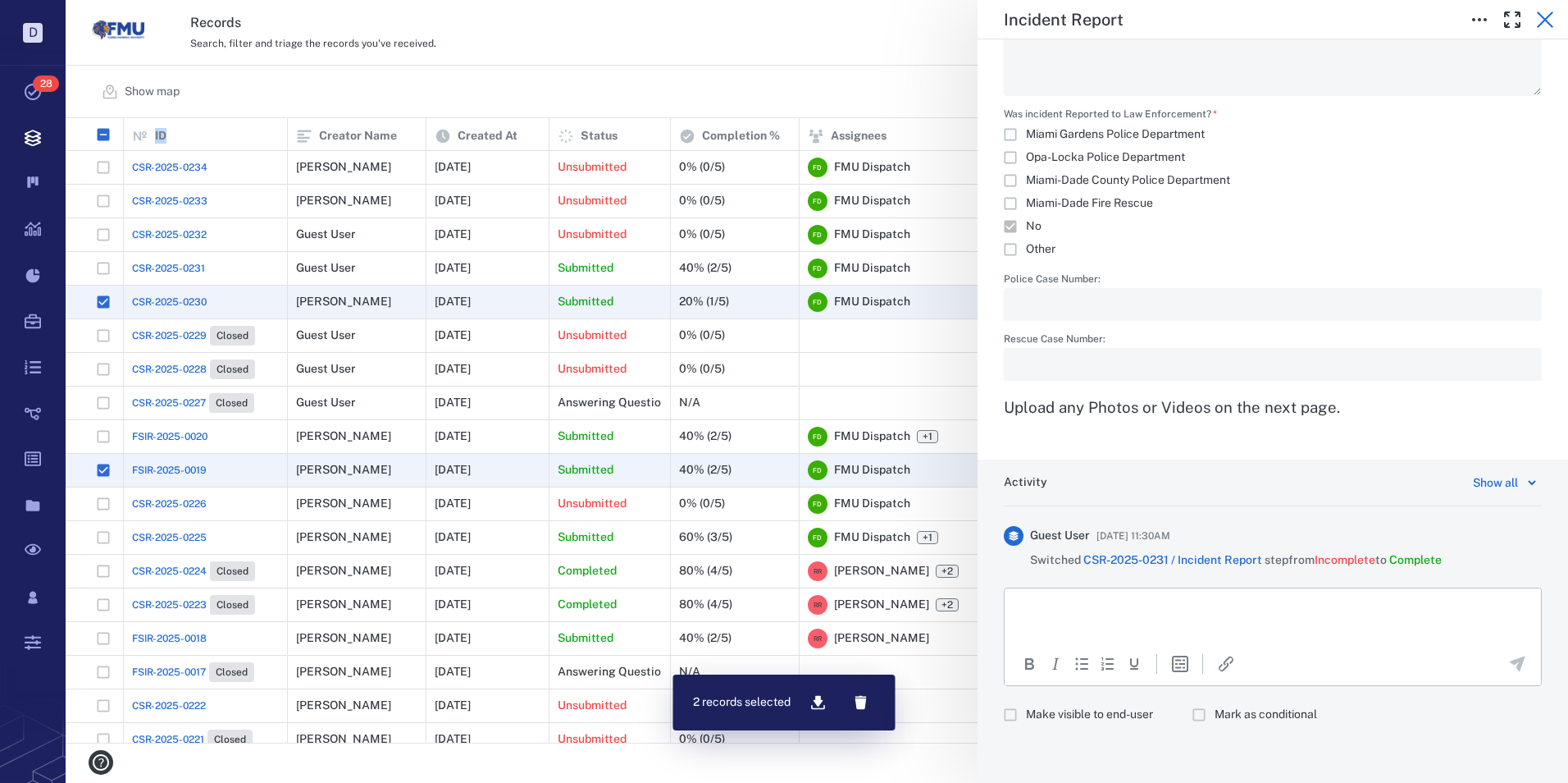
click at [1549, 14] on icon "button" at bounding box center [1545, 20] width 17 height 17
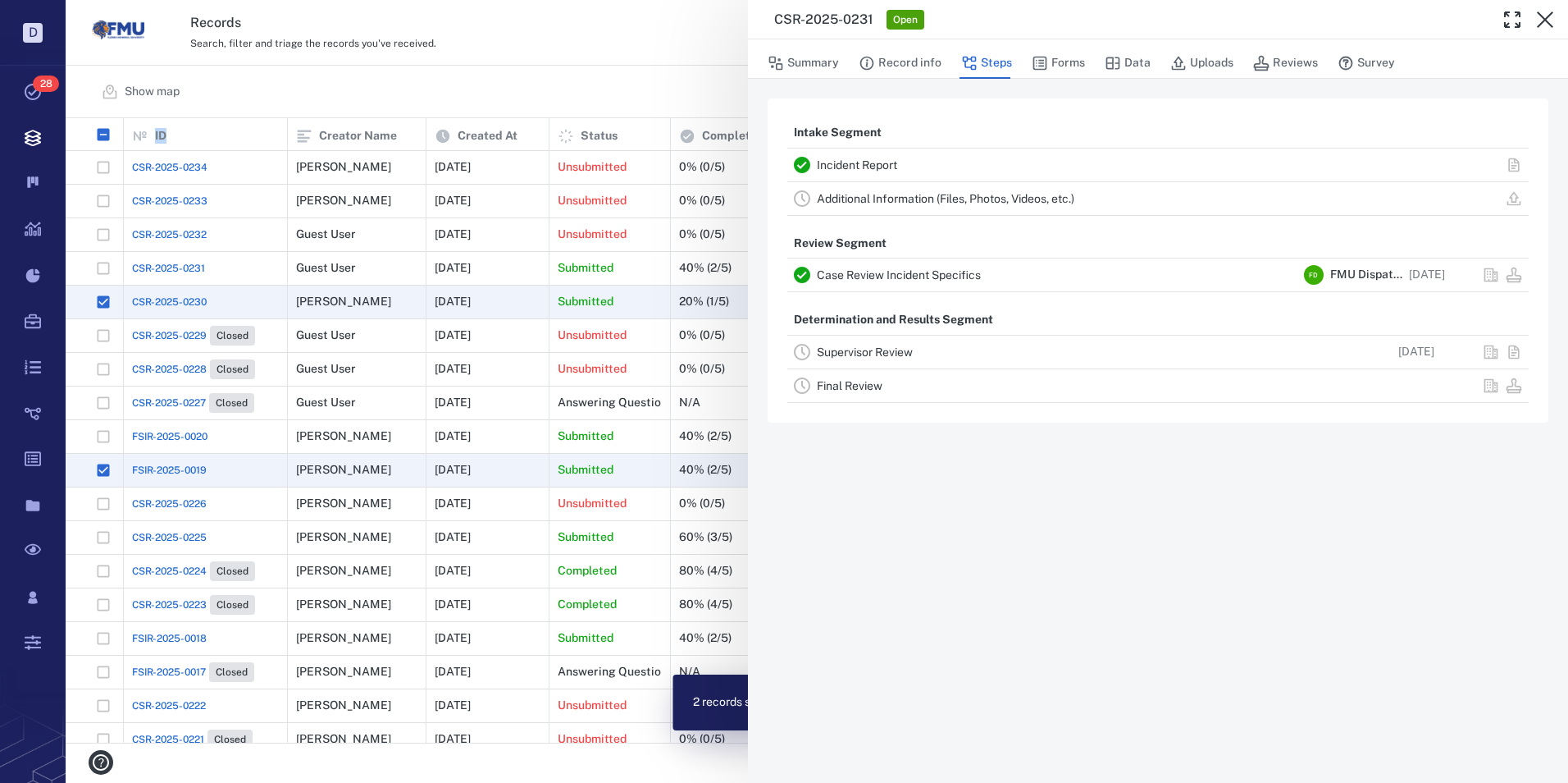
drag, startPoint x: 1549, startPoint y: 15, endPoint x: 83, endPoint y: 275, distance: 1488.9
click at [1549, 15] on icon "button" at bounding box center [1545, 20] width 17 height 17
click at [1549, 15] on div "Records Search, filter and triage the records you've received. View archive R R" at bounding box center [817, 32] width 1503 height 65
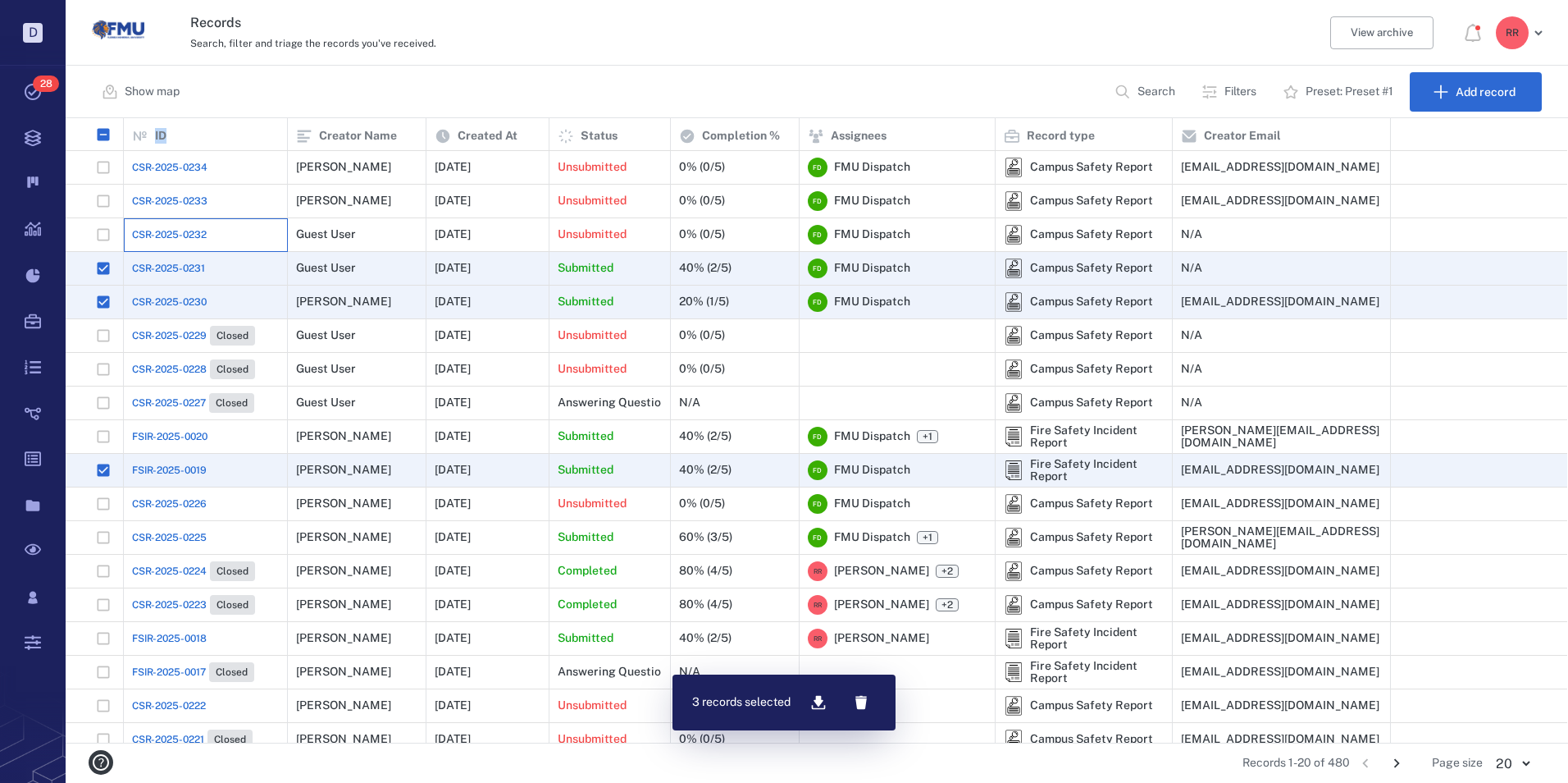
click at [188, 225] on div "CSR-2025-0232" at bounding box center [205, 235] width 147 height 33
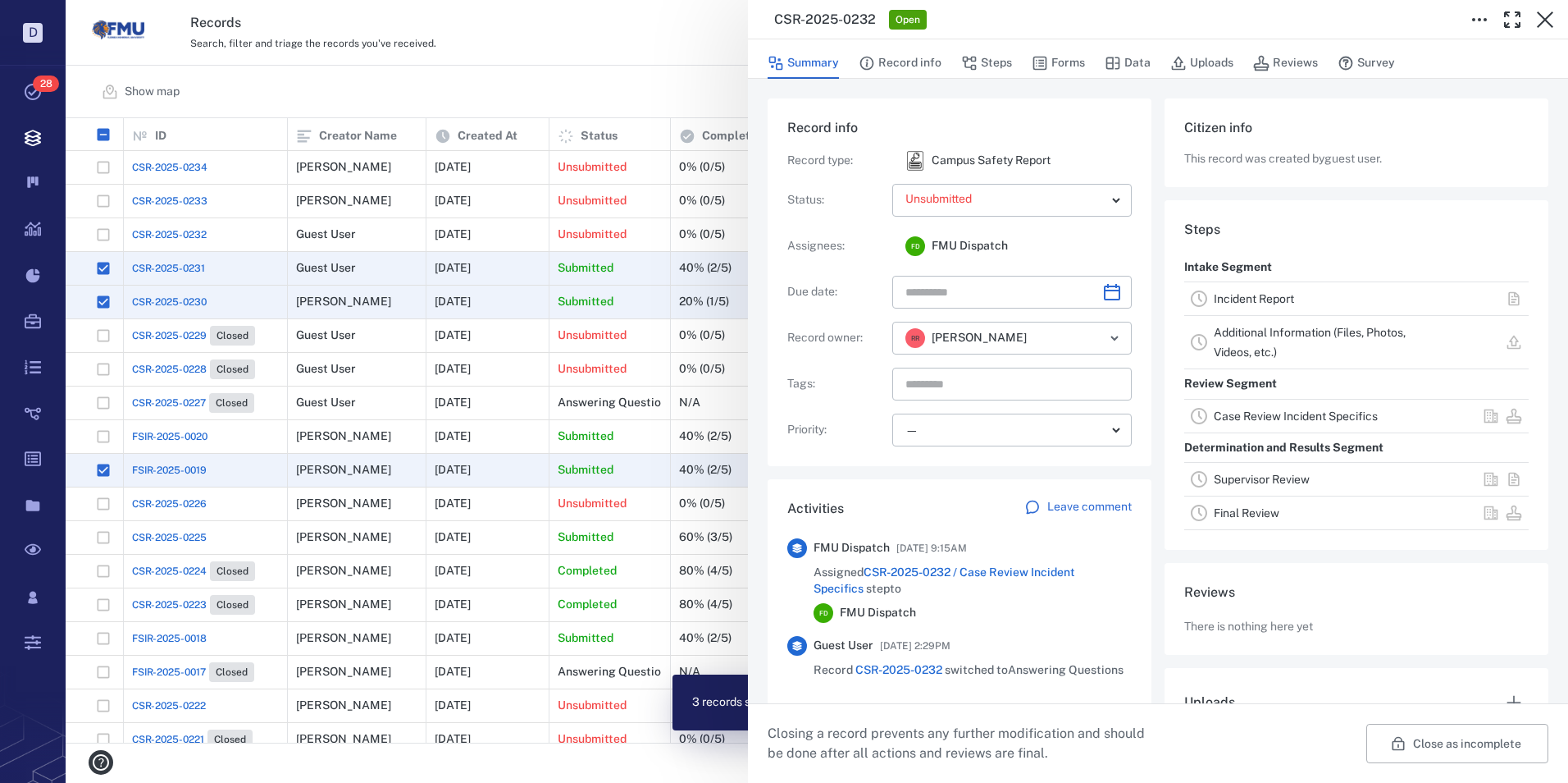
click at [1249, 294] on link "Incident Report" at bounding box center [1253, 298] width 80 height 13
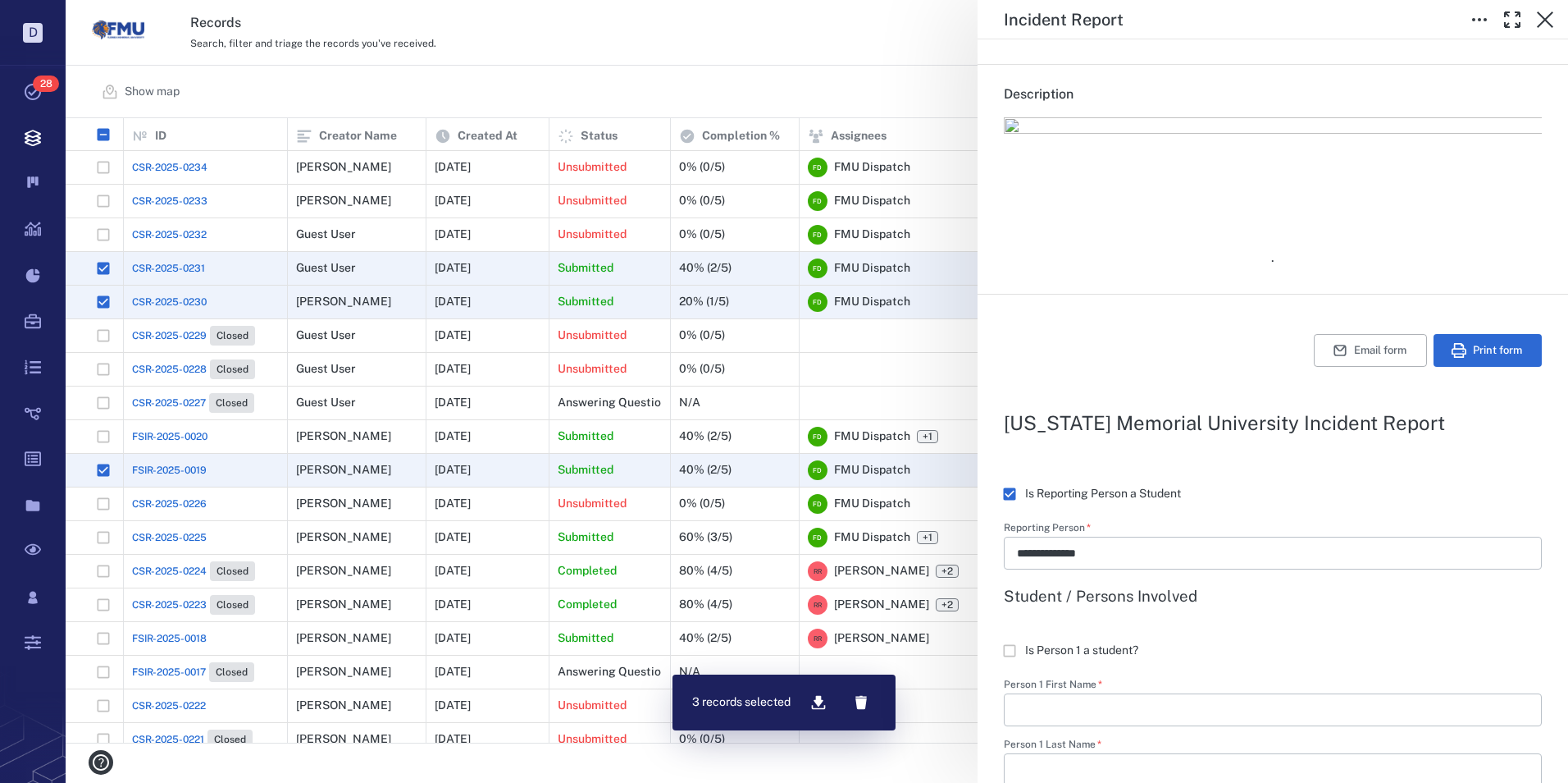
scroll to position [192, 0]
click at [1545, 19] on icon "button" at bounding box center [1545, 20] width 17 height 17
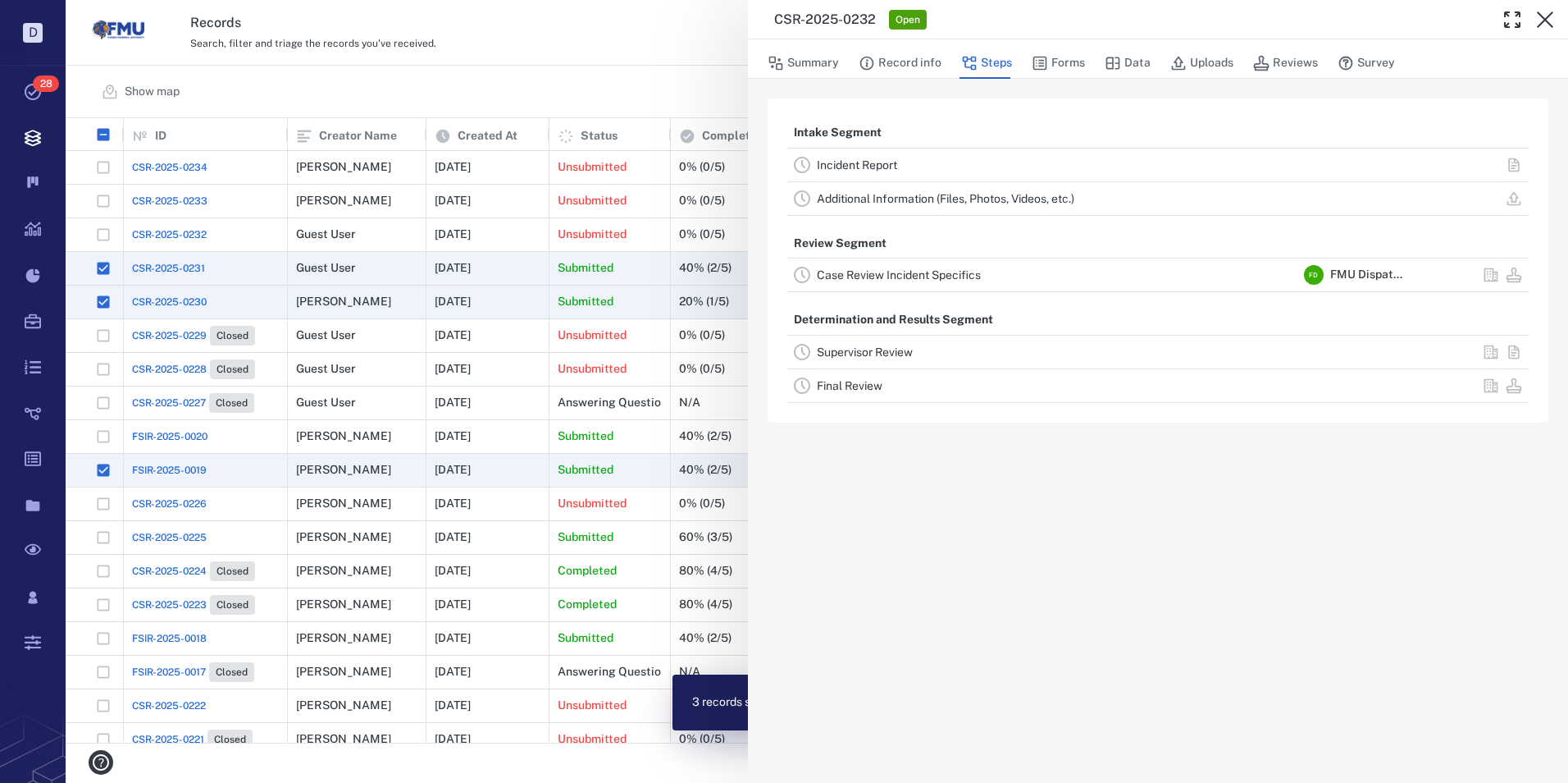
drag, startPoint x: 1543, startPoint y: 21, endPoint x: 902, endPoint y: 151, distance: 654.0
click at [1543, 21] on icon "button" at bounding box center [1545, 20] width 20 height 20
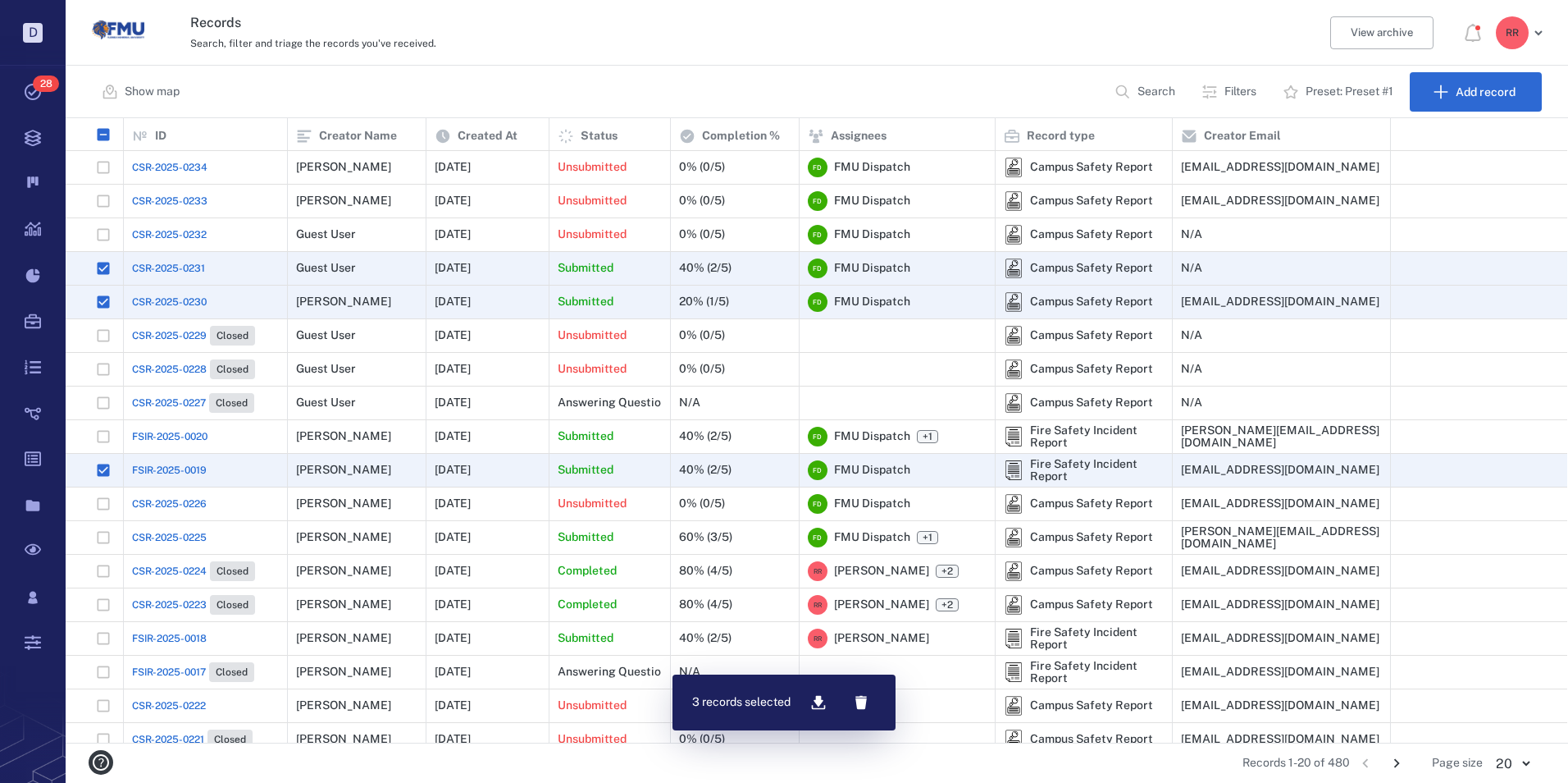
click at [185, 196] on span "CSR-2025-0233" at bounding box center [169, 200] width 75 height 15
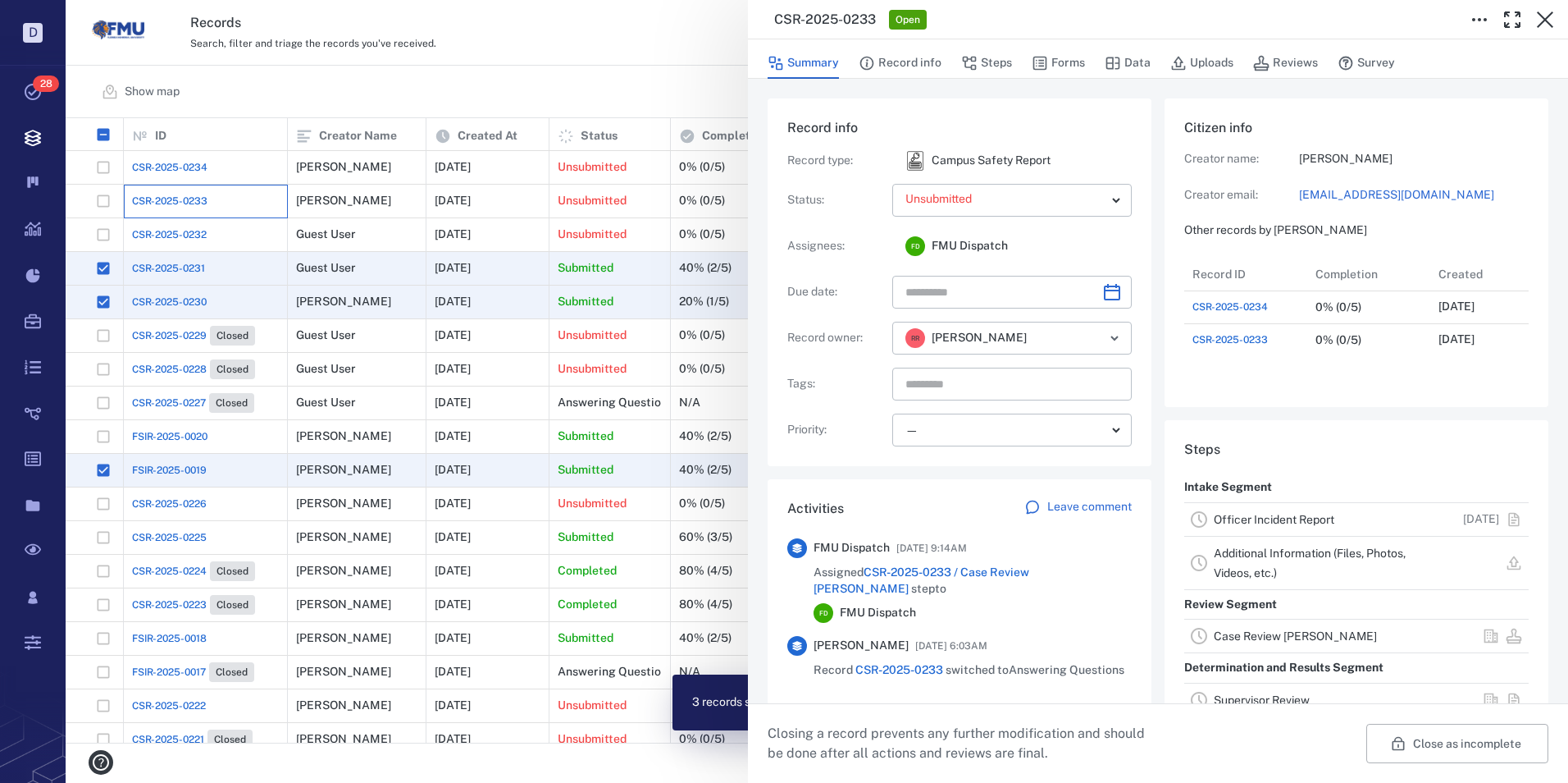
scroll to position [99, 325]
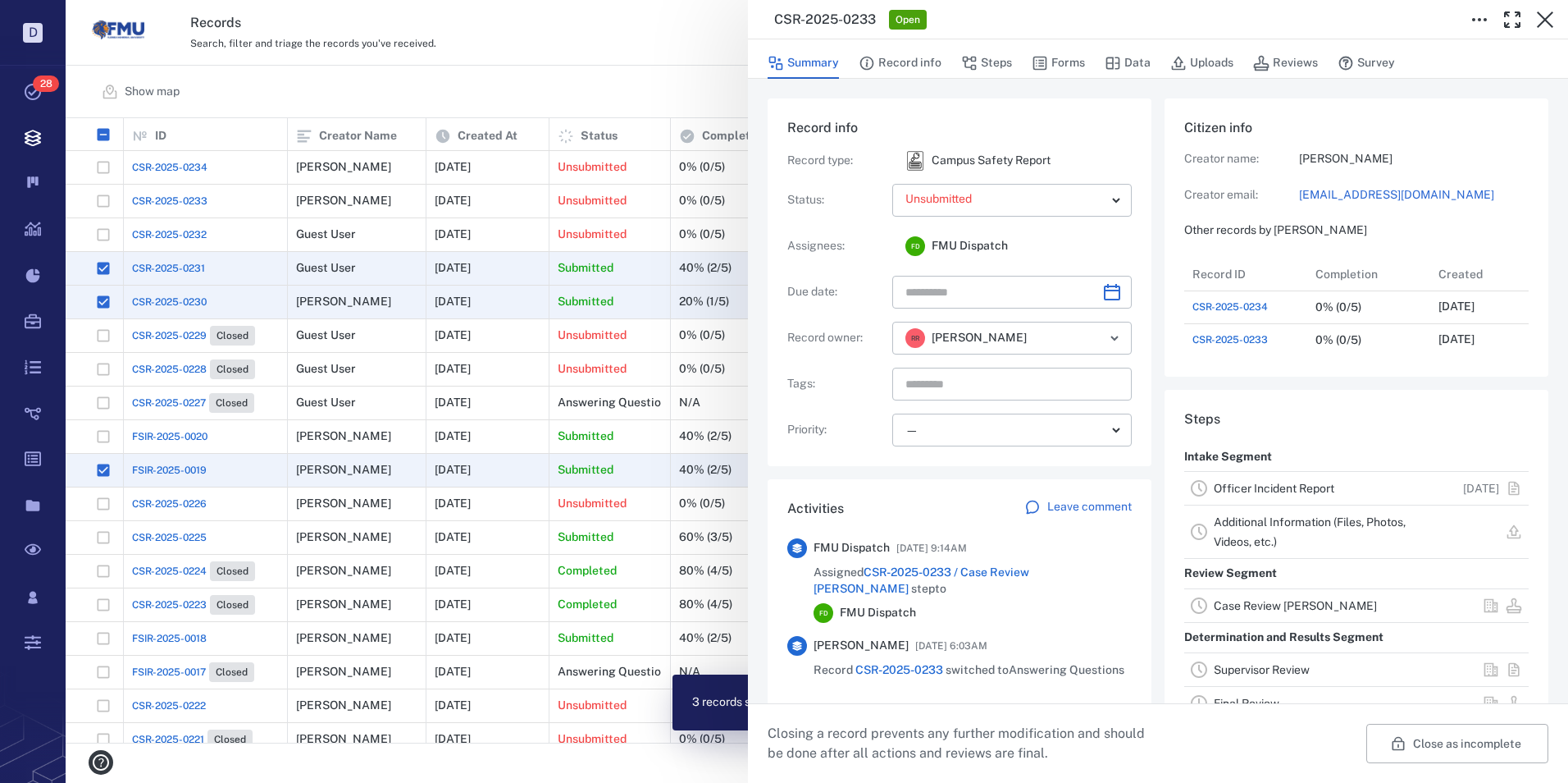
click at [1251, 495] on link "Officer Incident Report" at bounding box center [1273, 488] width 120 height 13
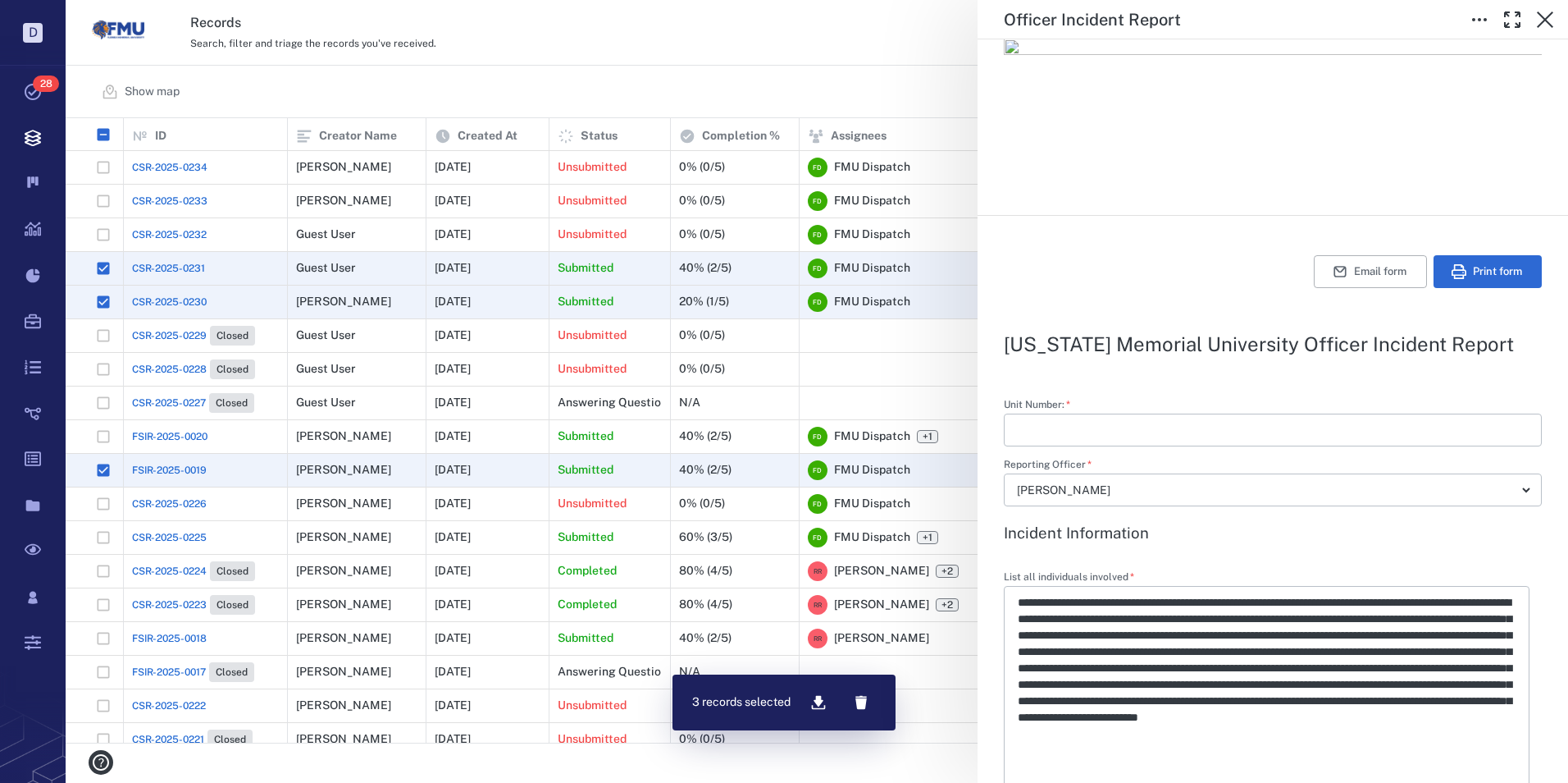
scroll to position [108, 0]
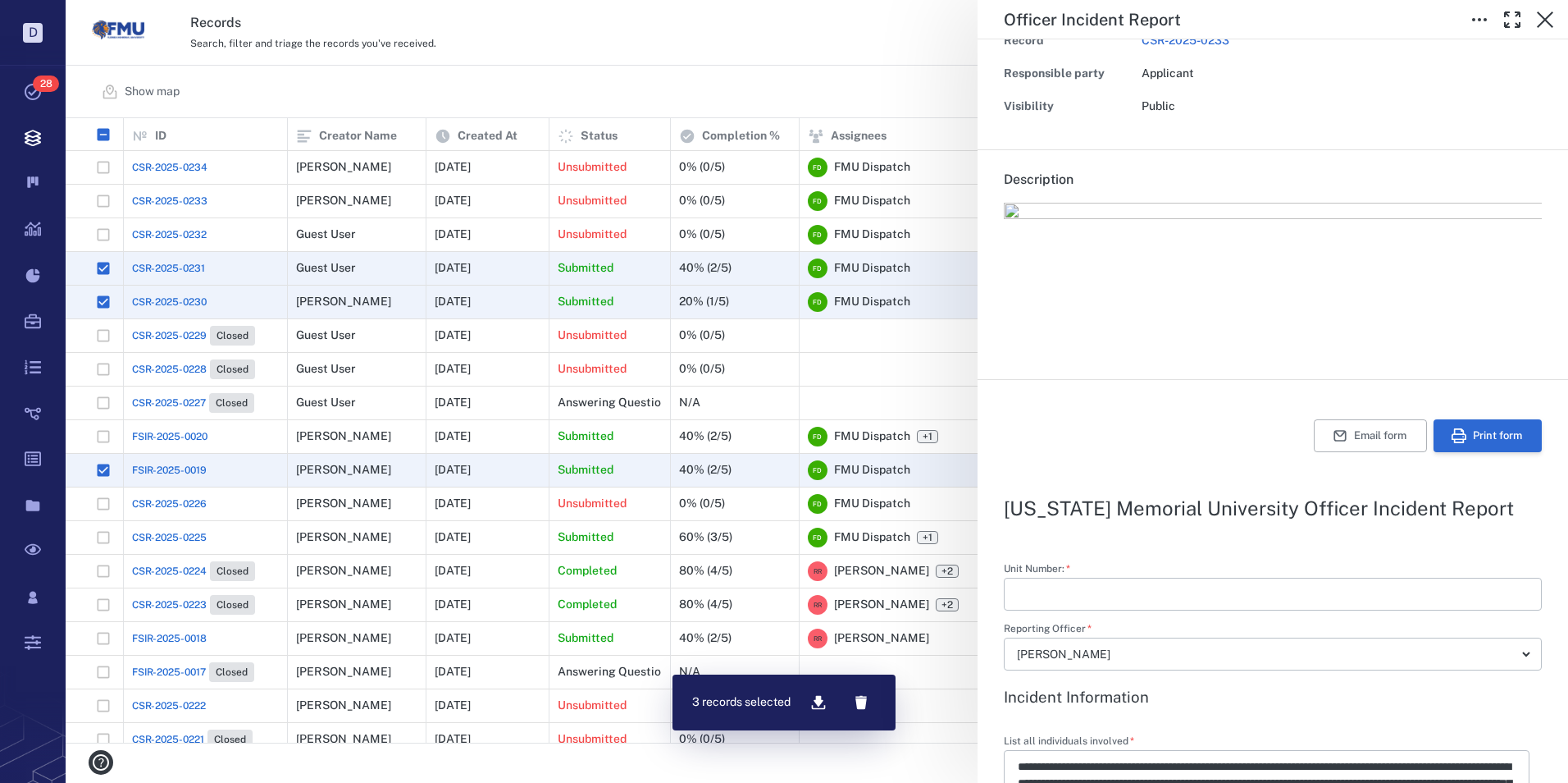
click at [1485, 435] on button "Print form" at bounding box center [1487, 436] width 108 height 33
click at [1543, 18] on icon "button" at bounding box center [1545, 20] width 17 height 17
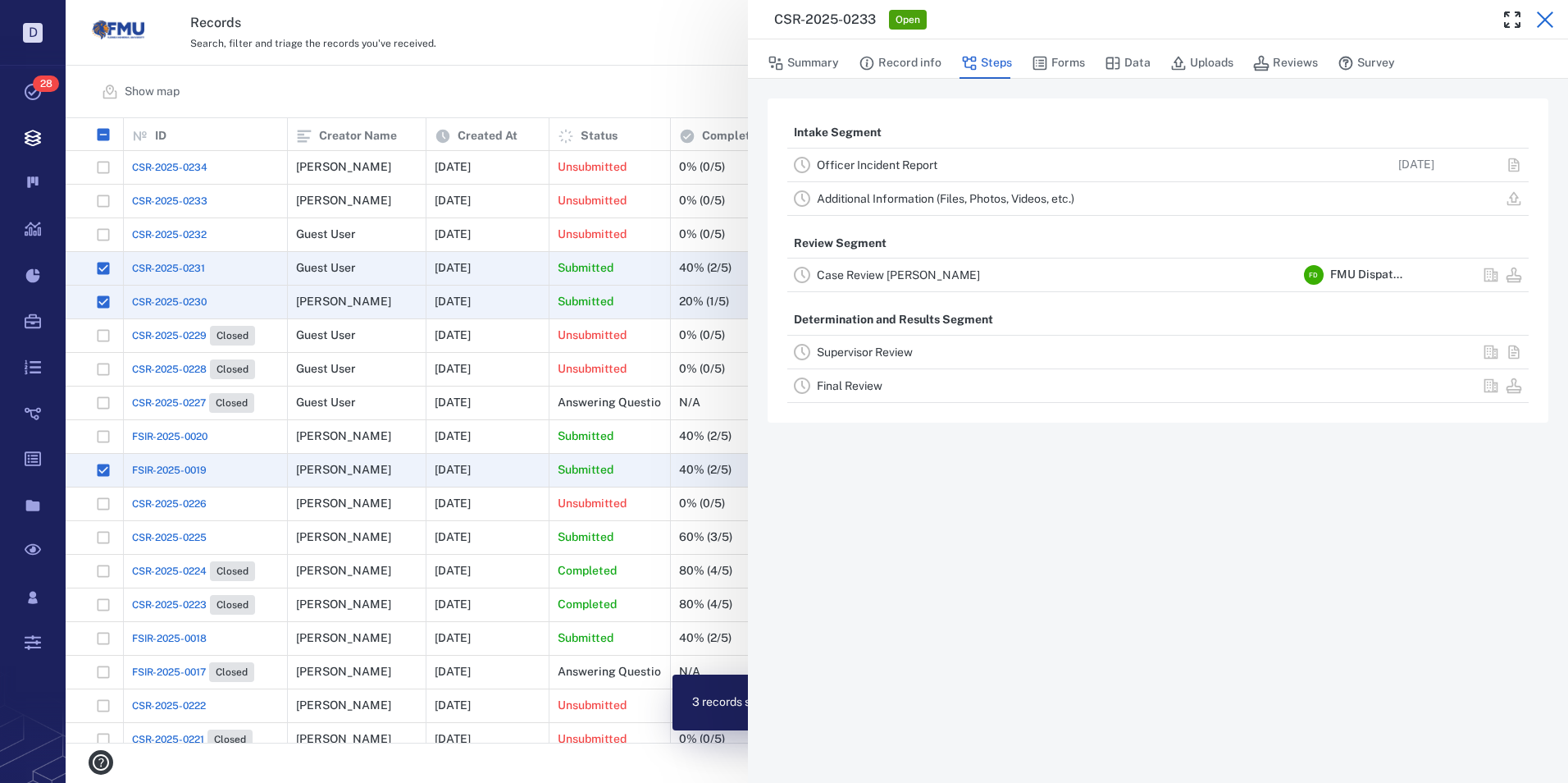
click at [1539, 17] on icon "button" at bounding box center [1545, 20] width 20 height 20
click at [1539, 17] on div "R R" at bounding box center [1518, 33] width 59 height 33
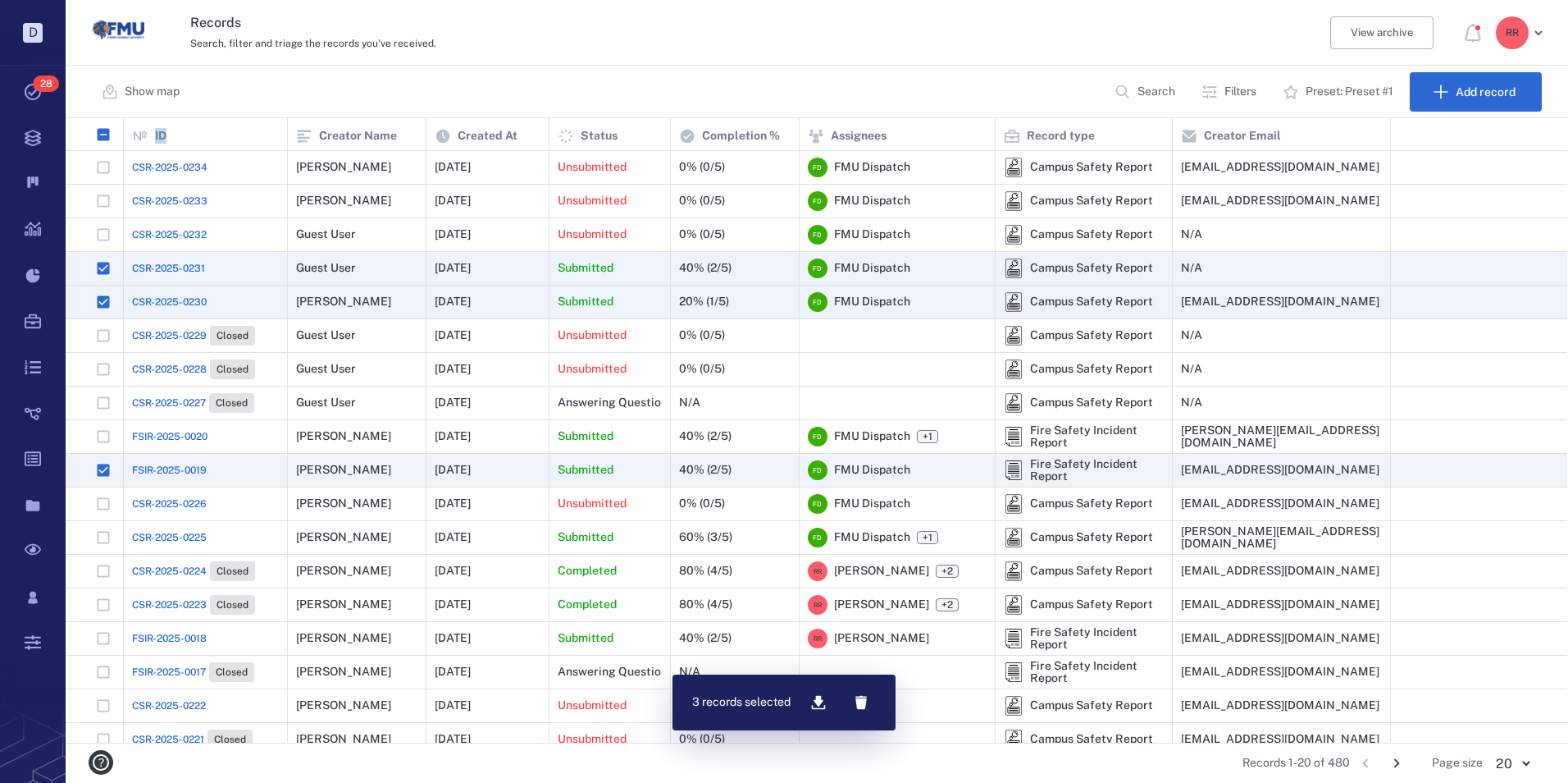
click at [192, 231] on span "CSR-2025-0232" at bounding box center [169, 234] width 74 height 15
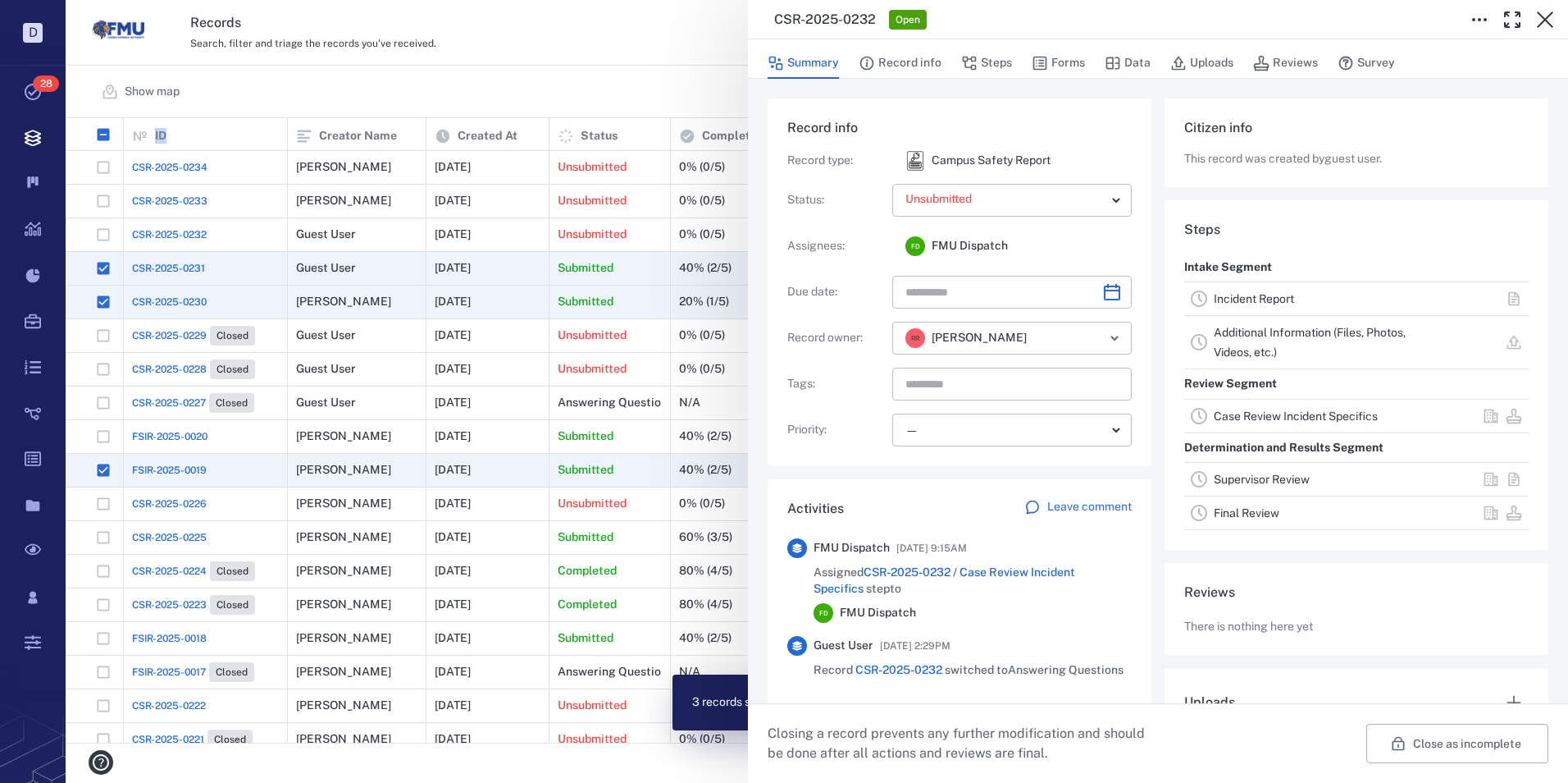
click at [1225, 297] on link "Incident Report" at bounding box center [1253, 298] width 80 height 13
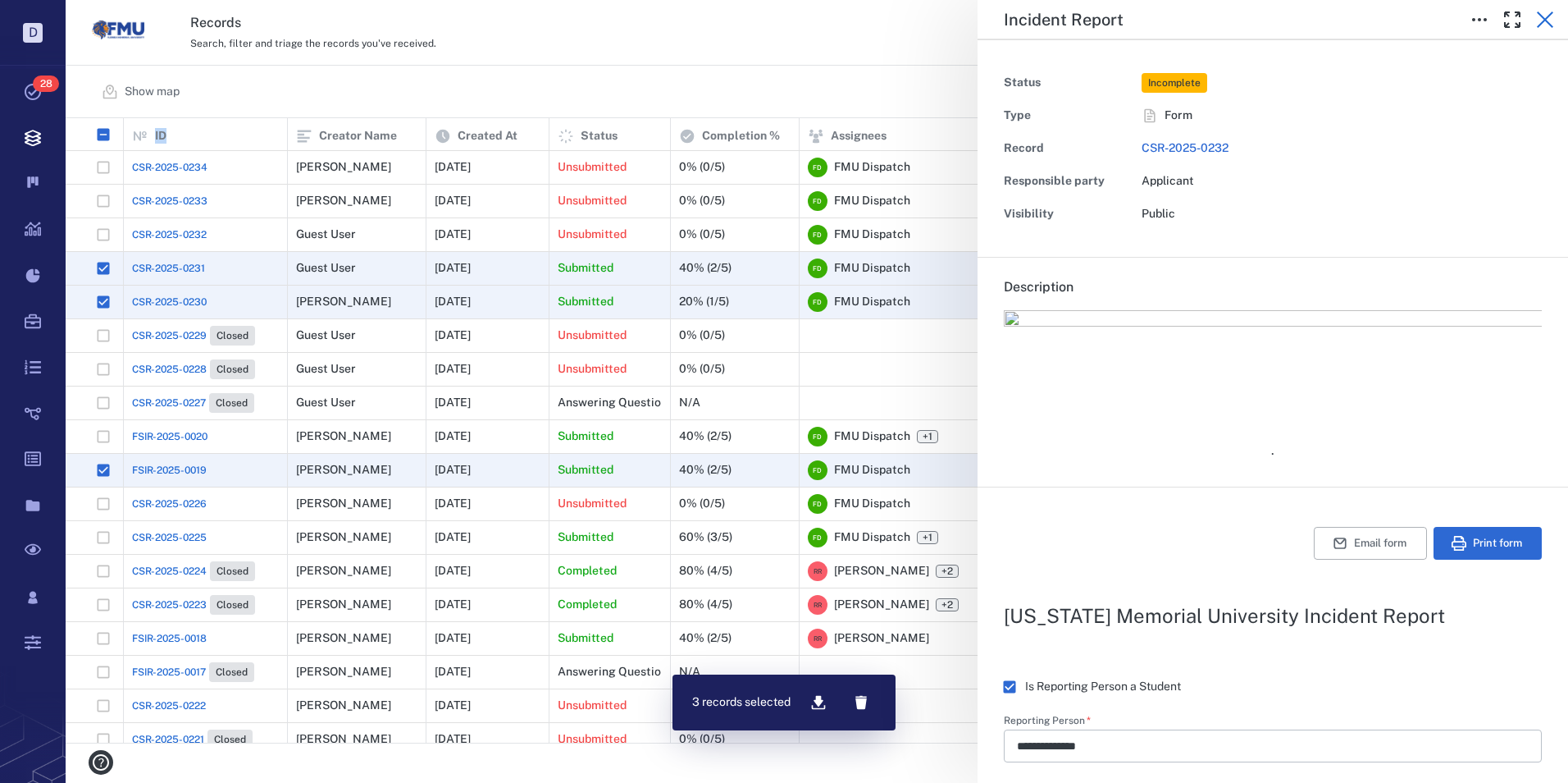
click at [1544, 21] on icon "button" at bounding box center [1545, 20] width 17 height 17
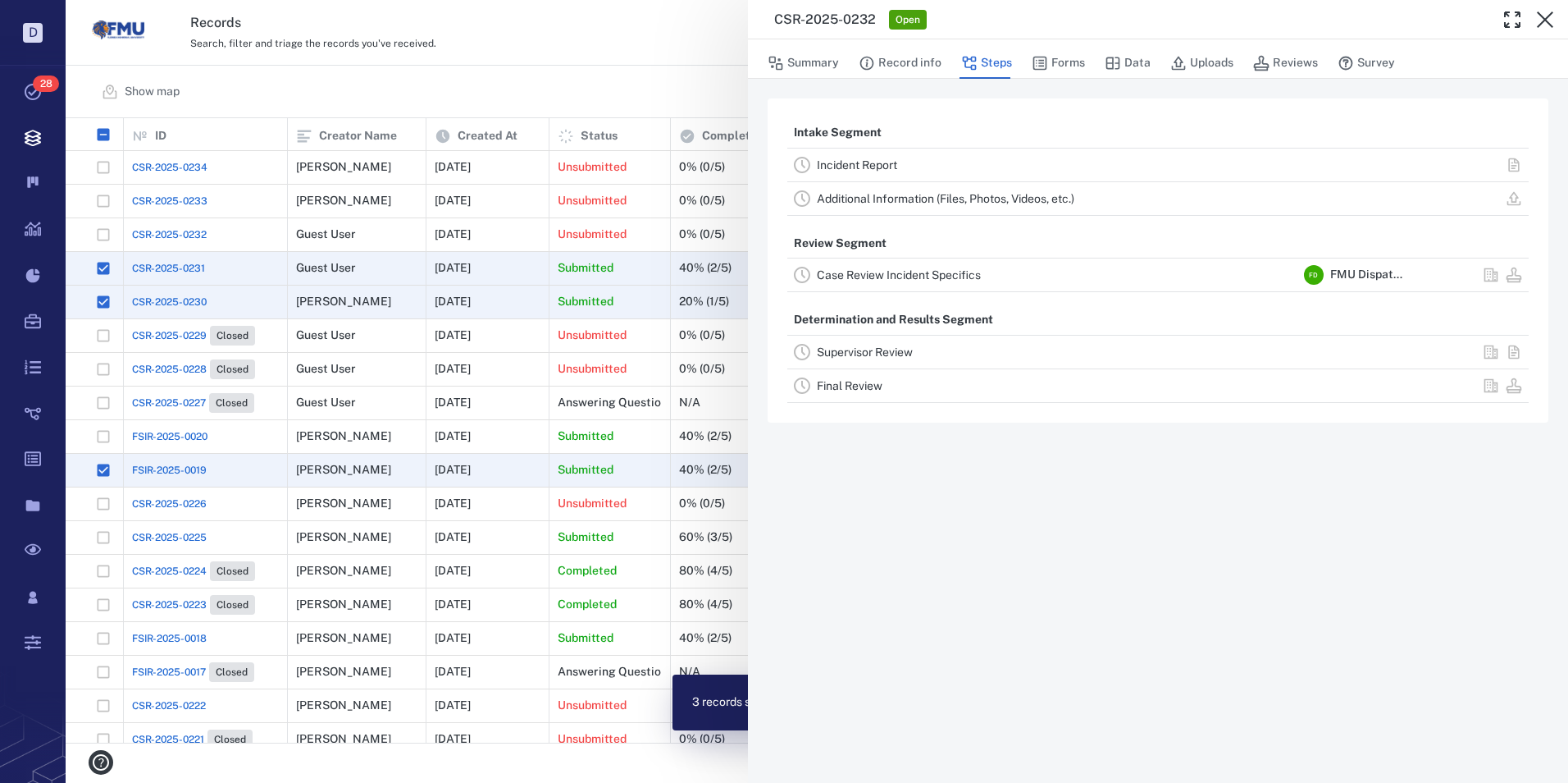
click at [153, 200] on div "CSR-2025-0232 Open Summary Record info Steps Forms Data Uploads Reviews Survey …" at bounding box center [817, 391] width 1503 height 783
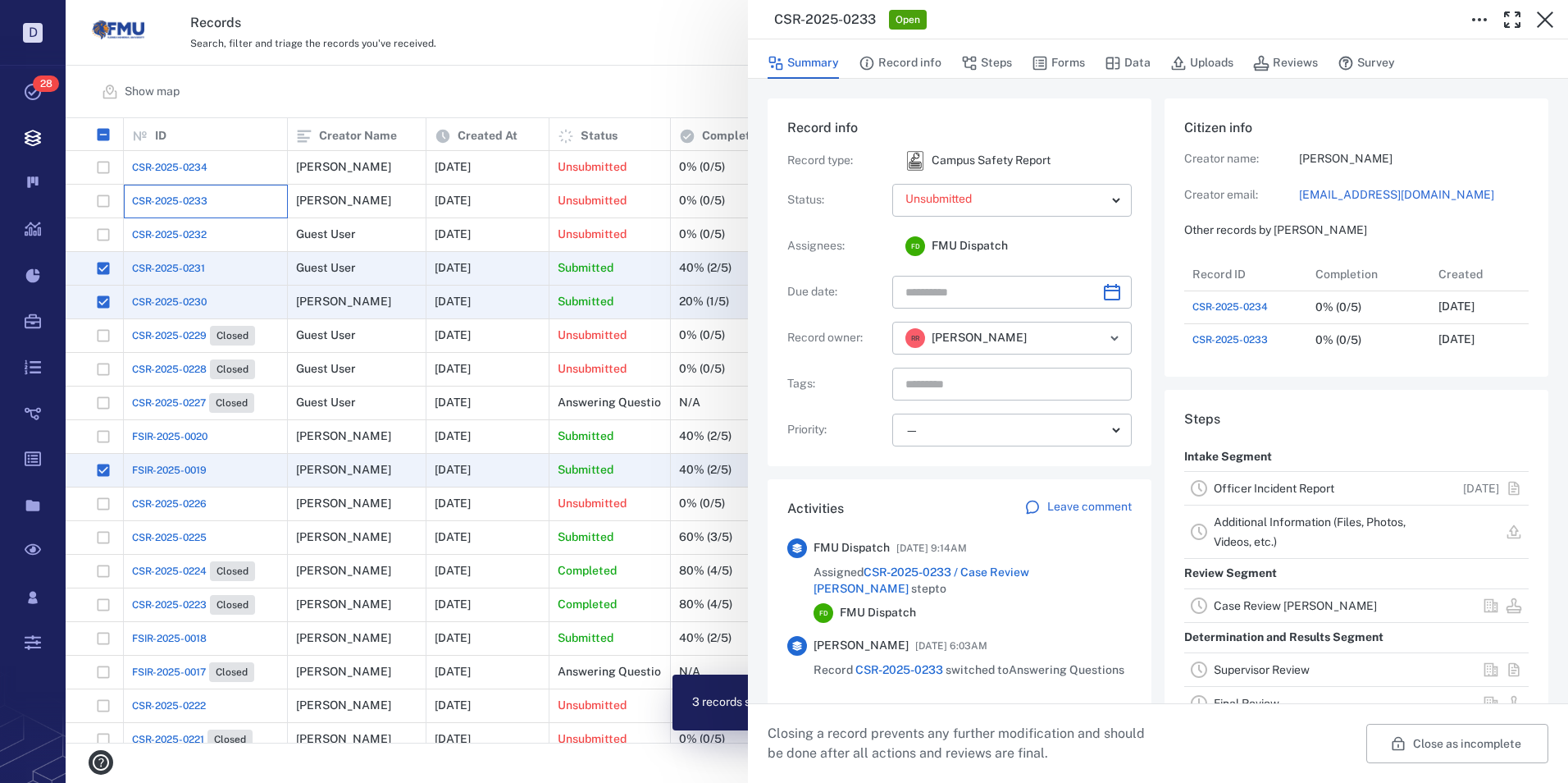
scroll to position [99, 325]
click at [103, 199] on div "**********" at bounding box center [817, 391] width 1503 height 783
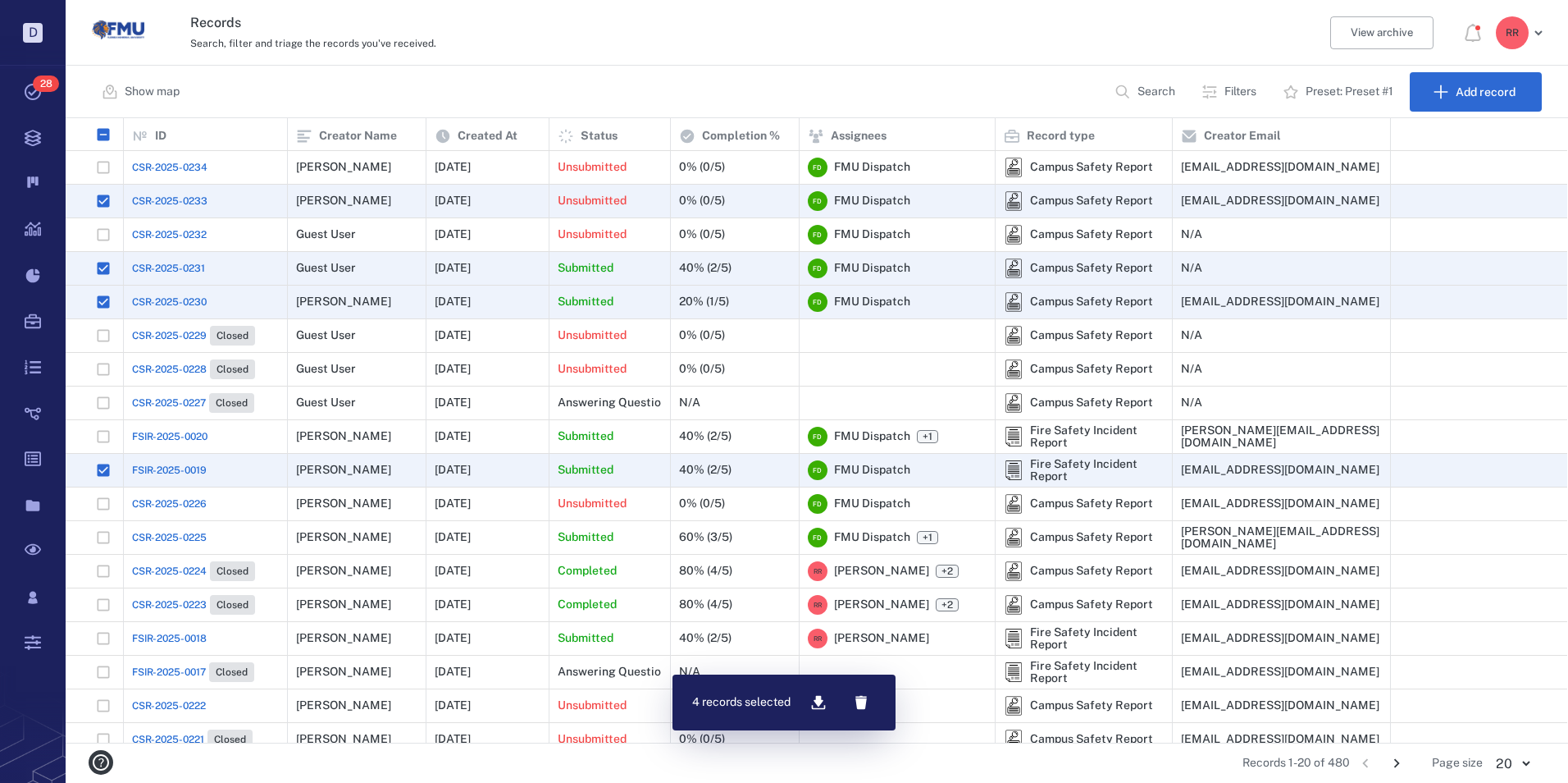
click at [148, 196] on span "CSR-2025-0233" at bounding box center [169, 200] width 75 height 15
click at [179, 166] on span "CSR-2025-0234" at bounding box center [169, 167] width 75 height 15
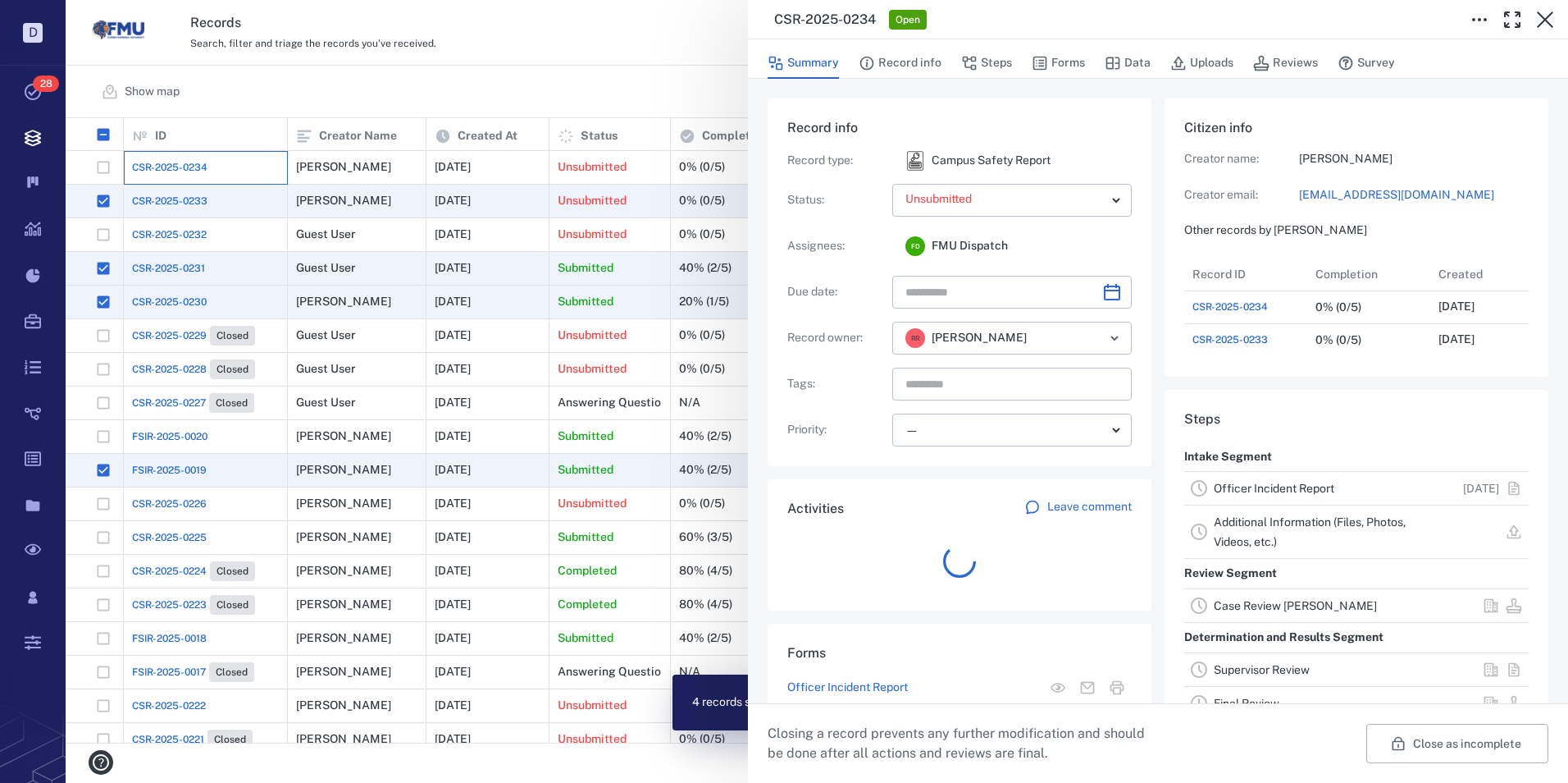
scroll to position [99, 325]
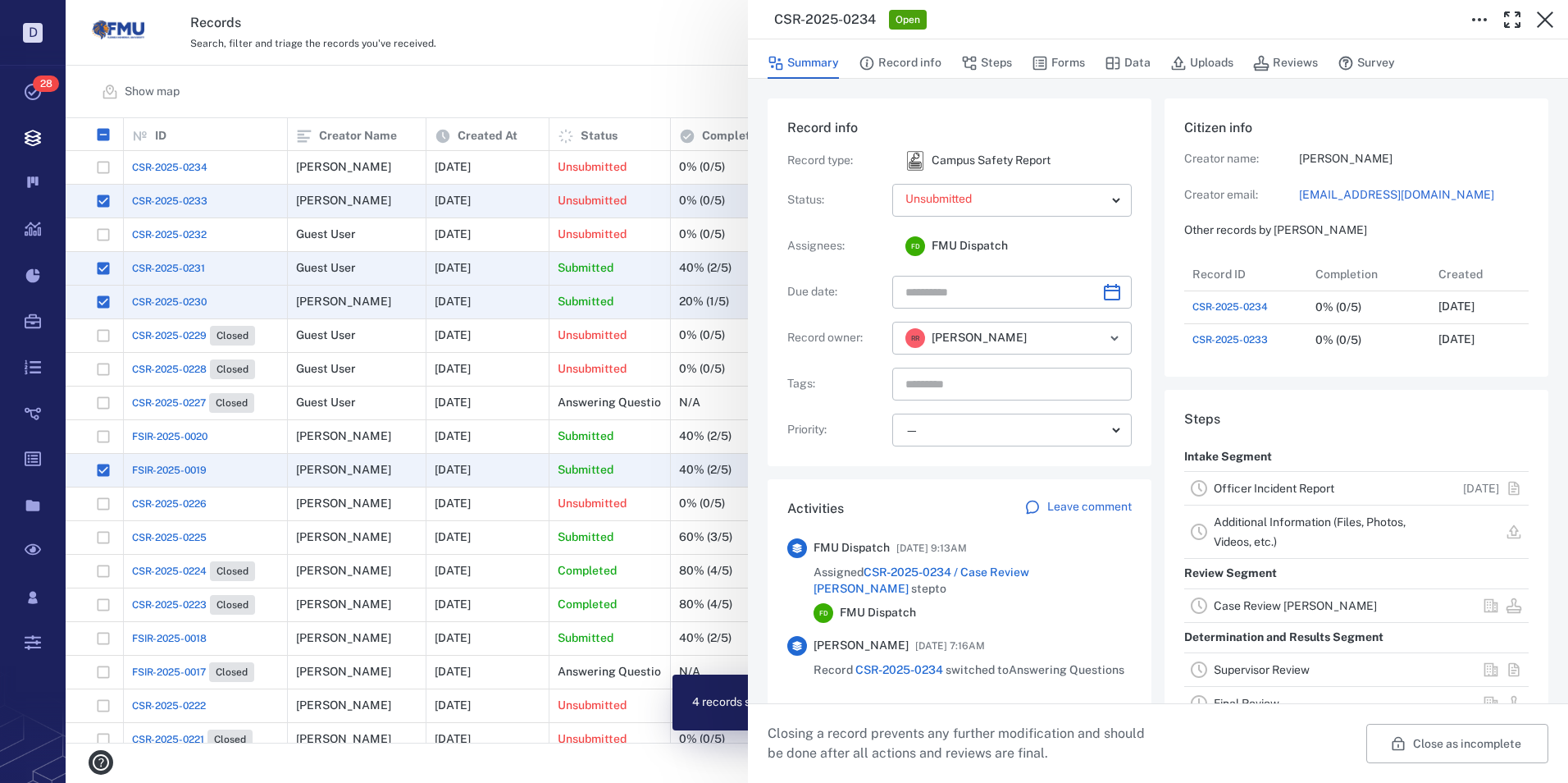
click at [1259, 495] on link "Officer Incident Report" at bounding box center [1273, 488] width 120 height 13
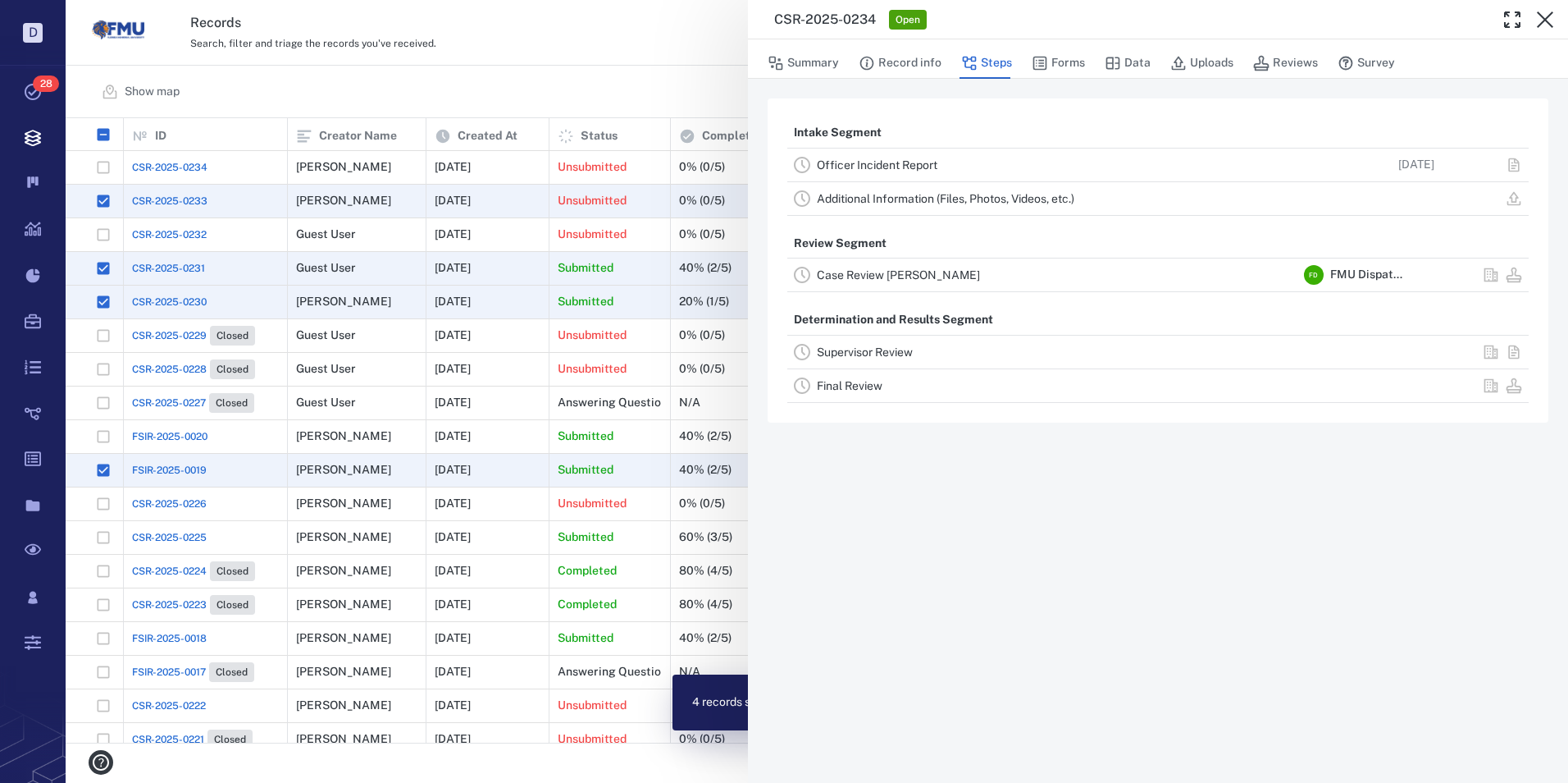
click at [904, 165] on link "Officer Incident Report" at bounding box center [876, 164] width 120 height 13
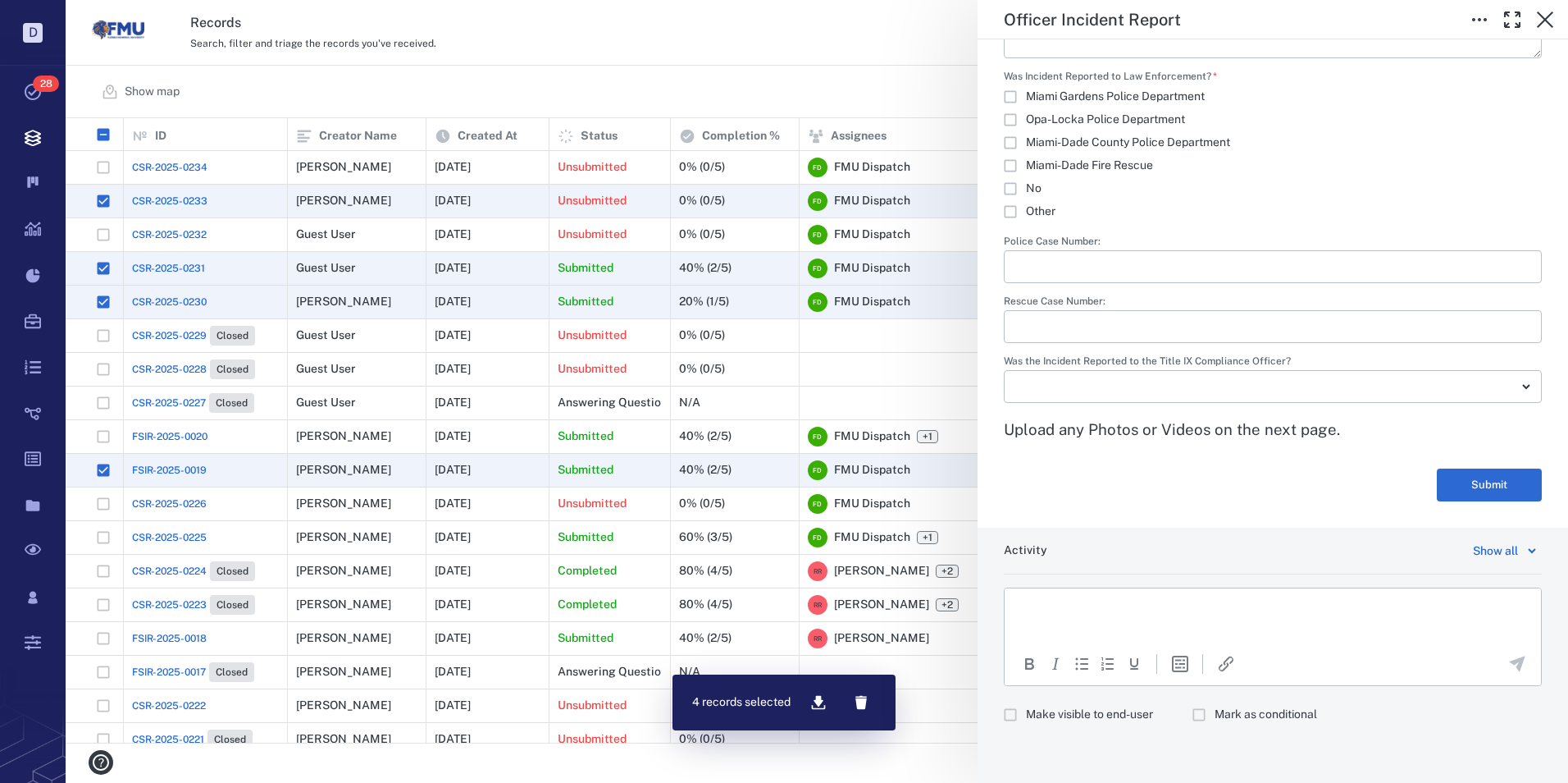
scroll to position [2129, 0]
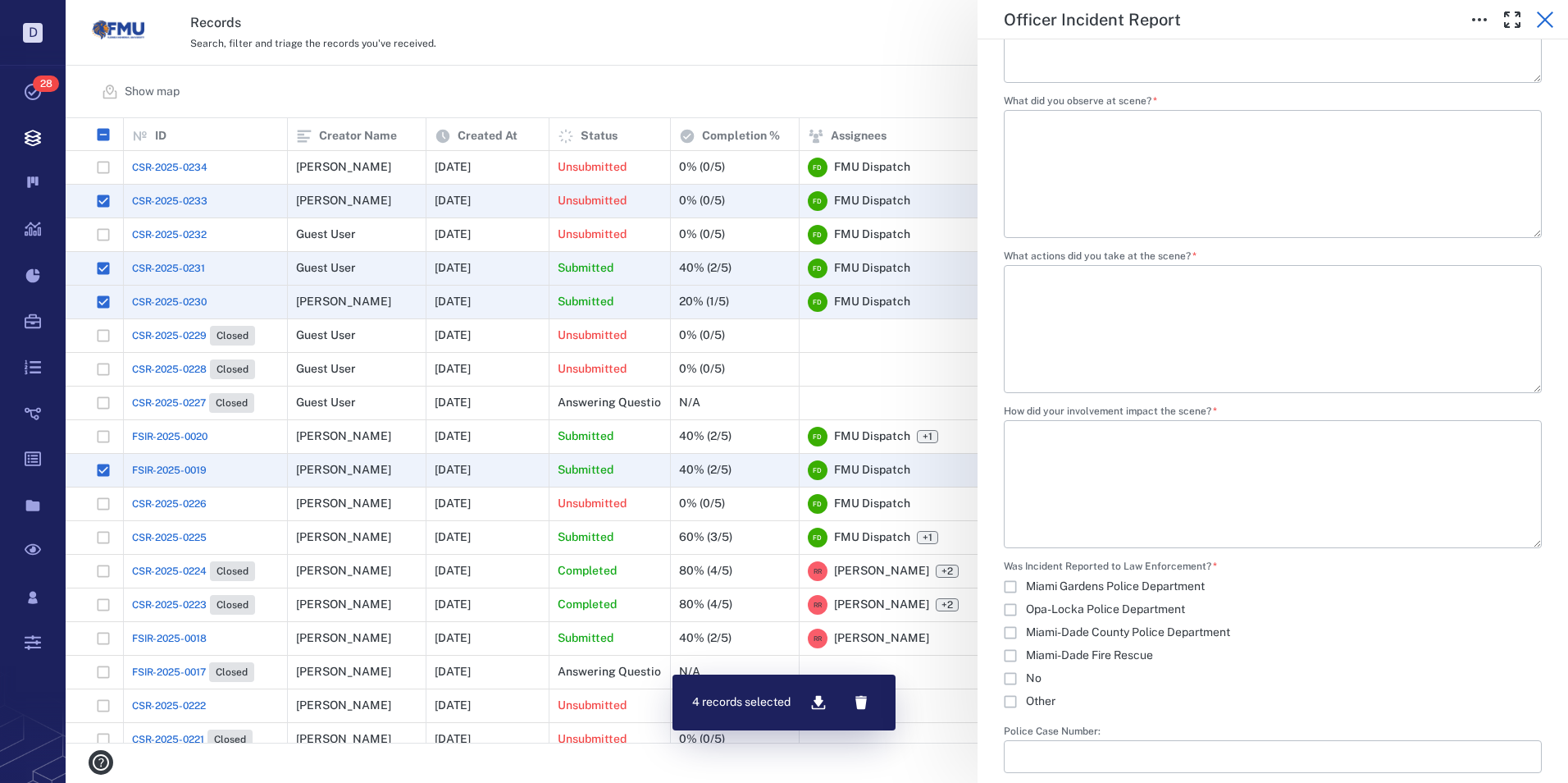
click at [1547, 14] on icon "button" at bounding box center [1545, 20] width 20 height 20
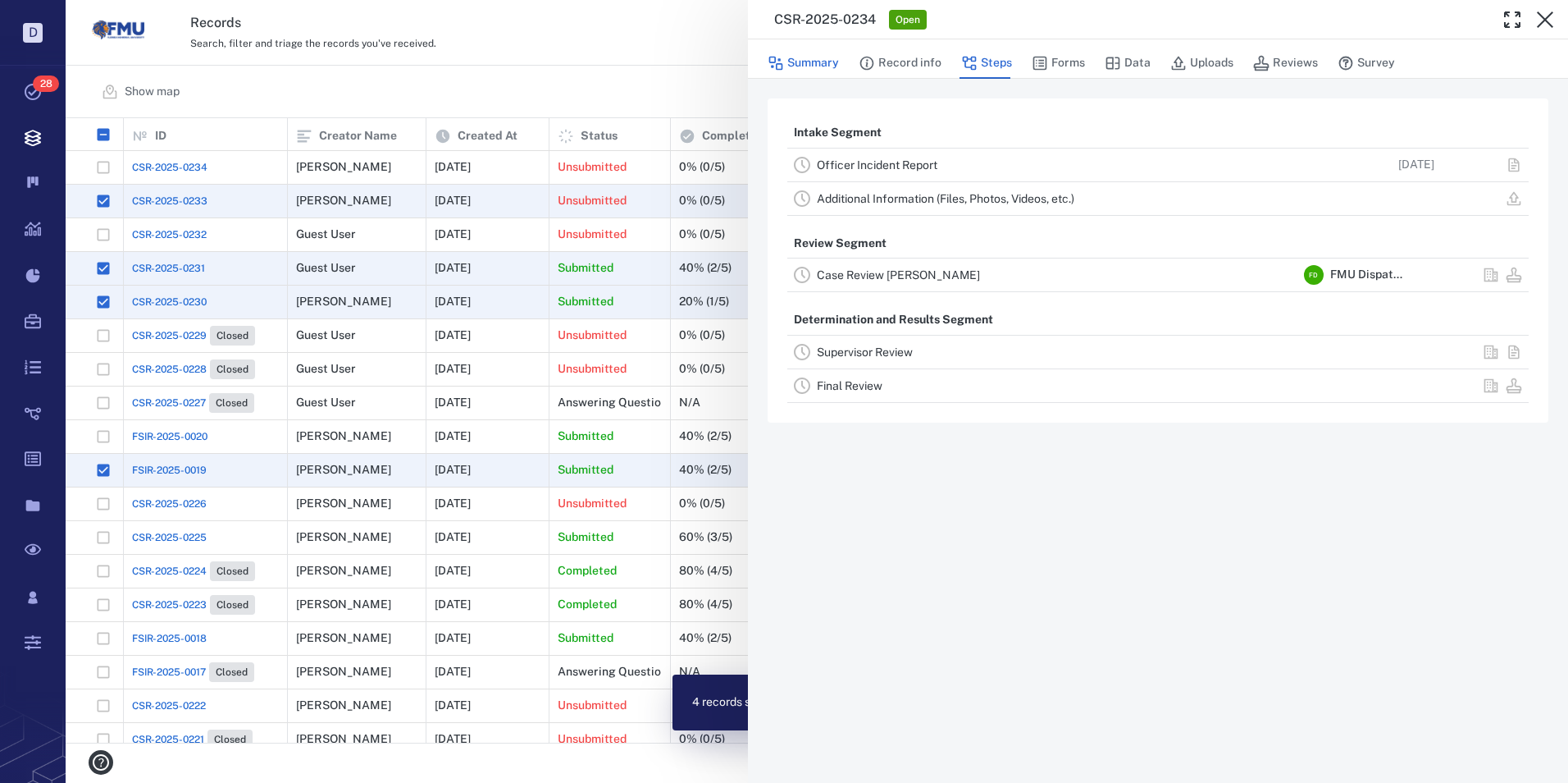
drag, startPoint x: 807, startPoint y: 62, endPoint x: 815, endPoint y: 74, distance: 14.4
click at [807, 62] on button "Summary" at bounding box center [803, 64] width 71 height 31
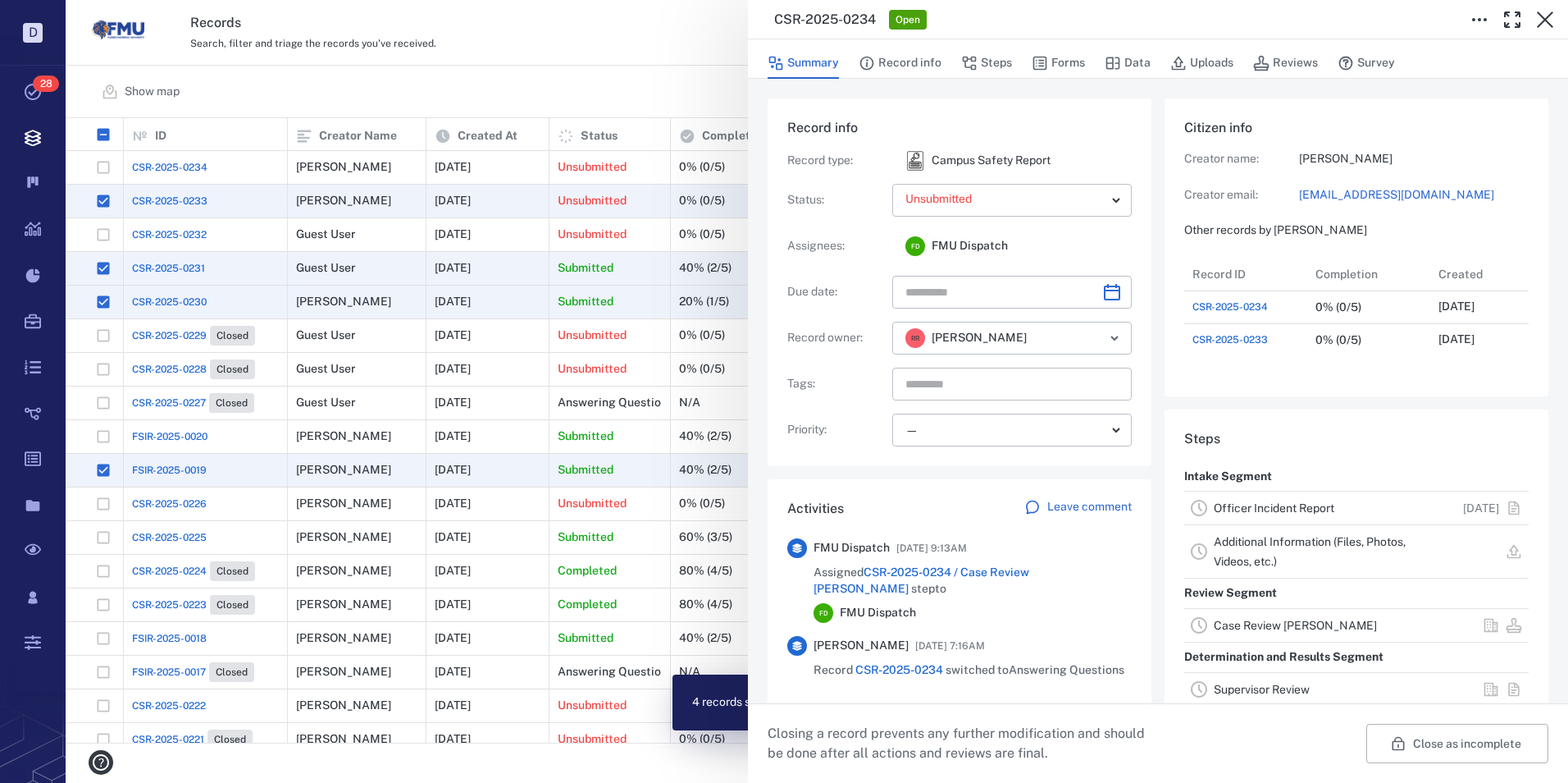
scroll to position [99, 325]
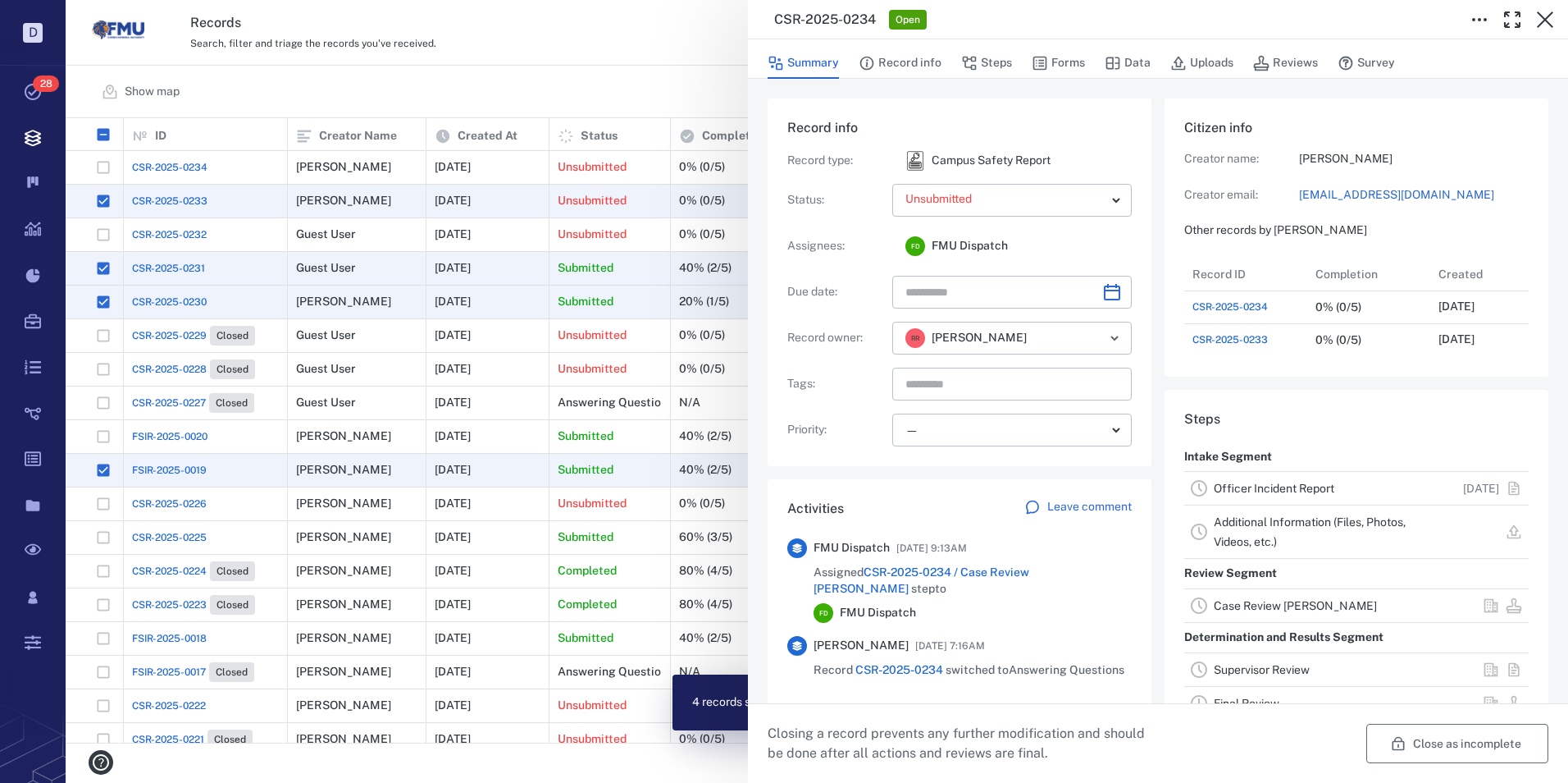
click at [1420, 742] on button "Close as incomplete" at bounding box center [1457, 743] width 182 height 39
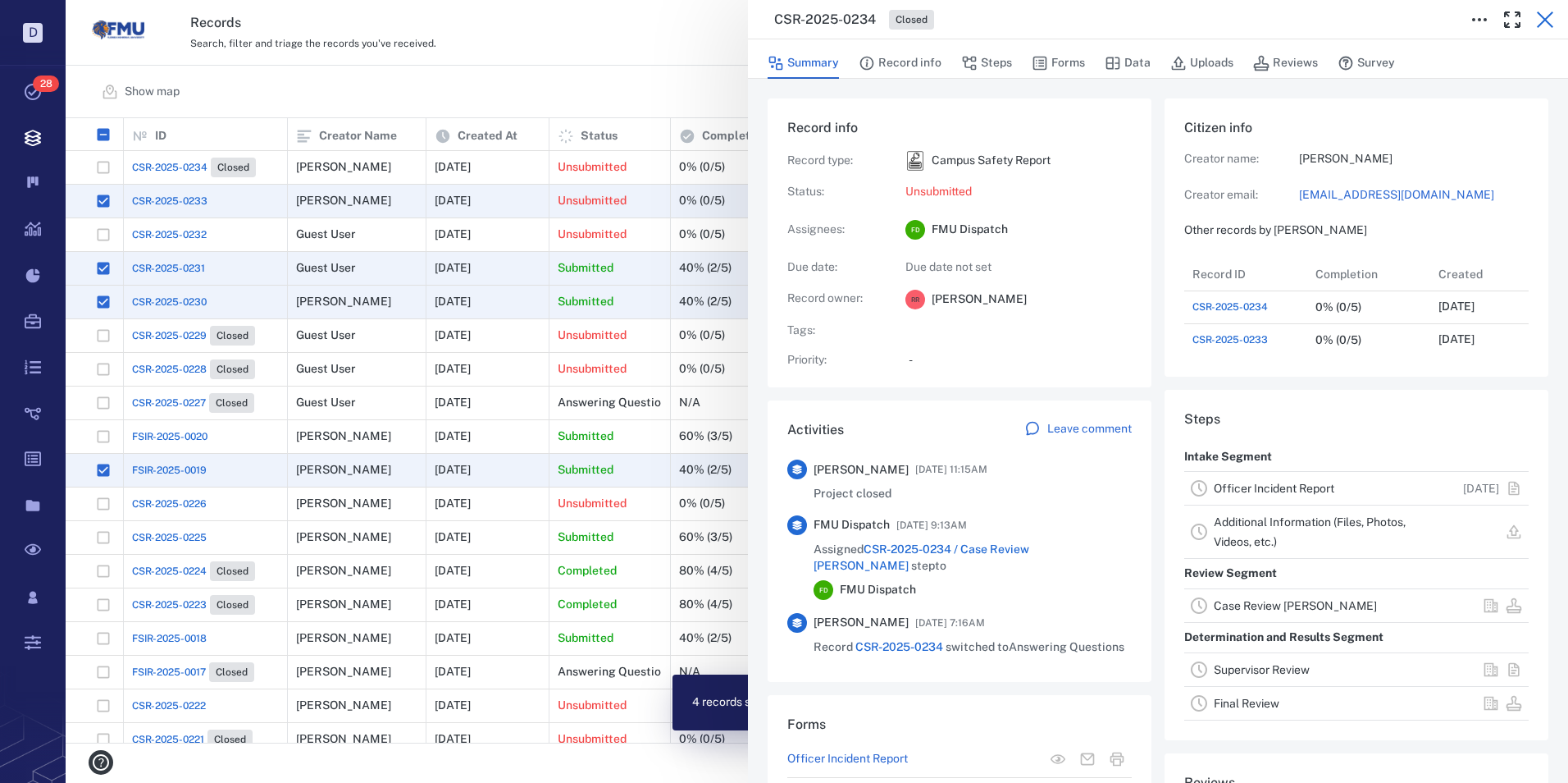
click at [1543, 21] on icon "button" at bounding box center [1545, 20] width 20 height 20
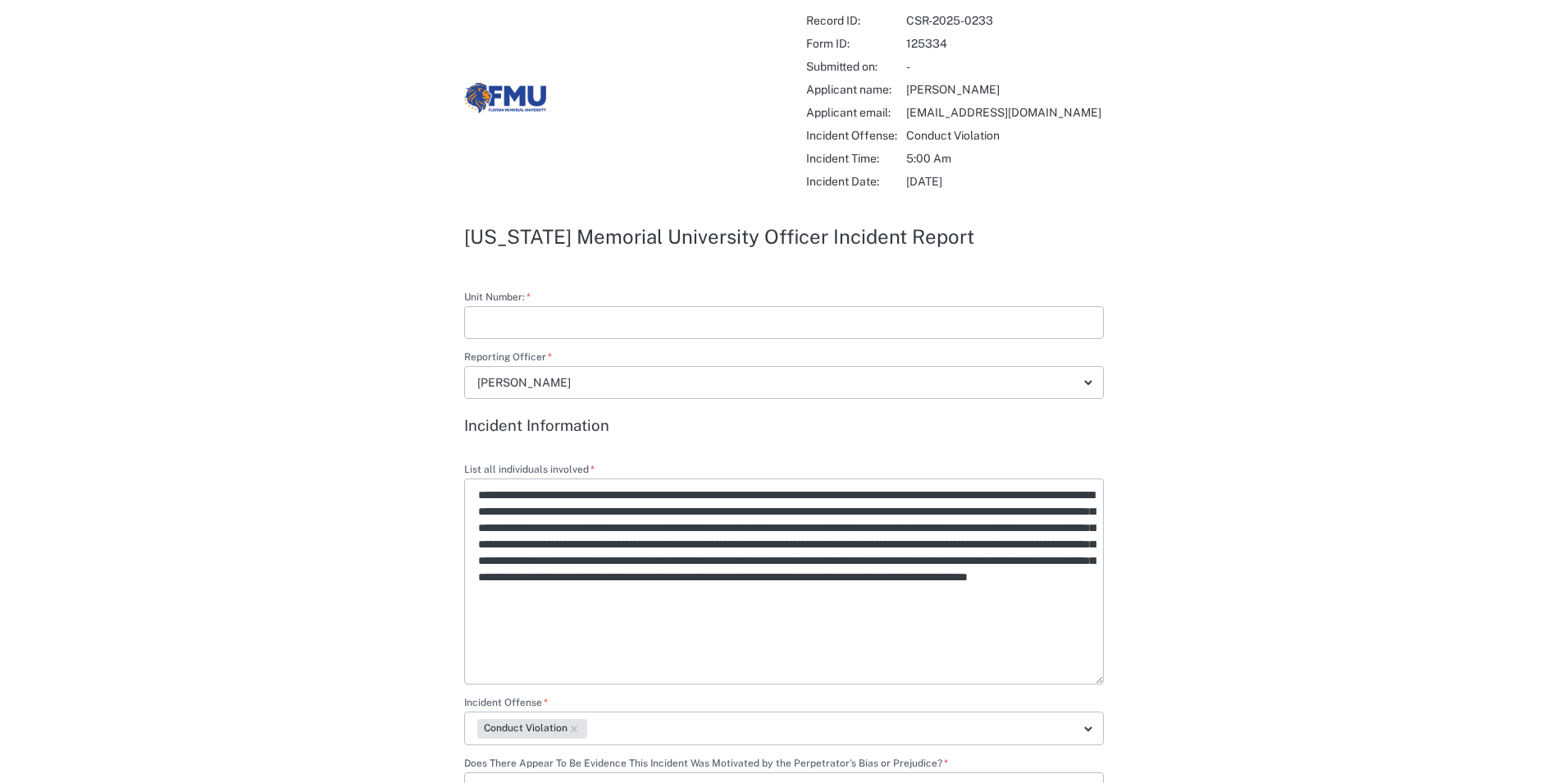
type textarea "*"
